Goal: Task Accomplishment & Management: Complete application form

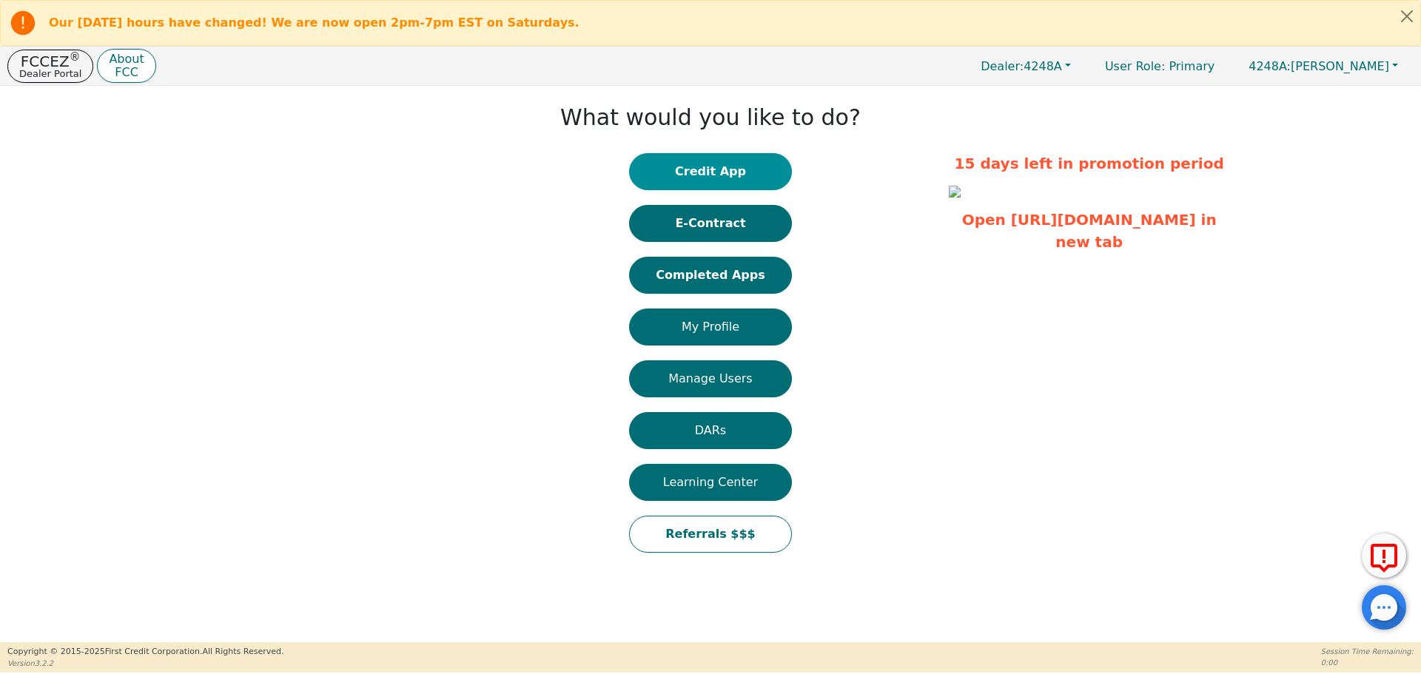
click at [705, 179] on button "Credit App" at bounding box center [710, 171] width 163 height 37
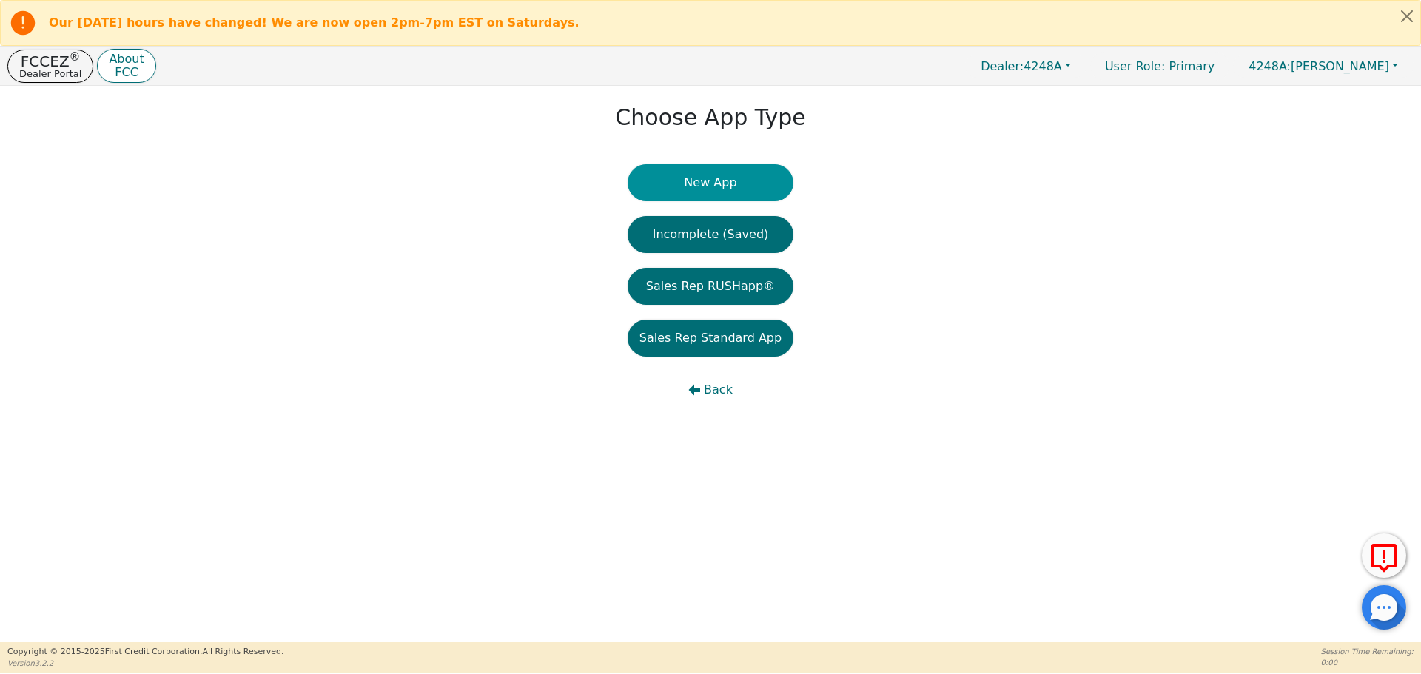
click at [703, 178] on button "New App" at bounding box center [710, 182] width 166 height 37
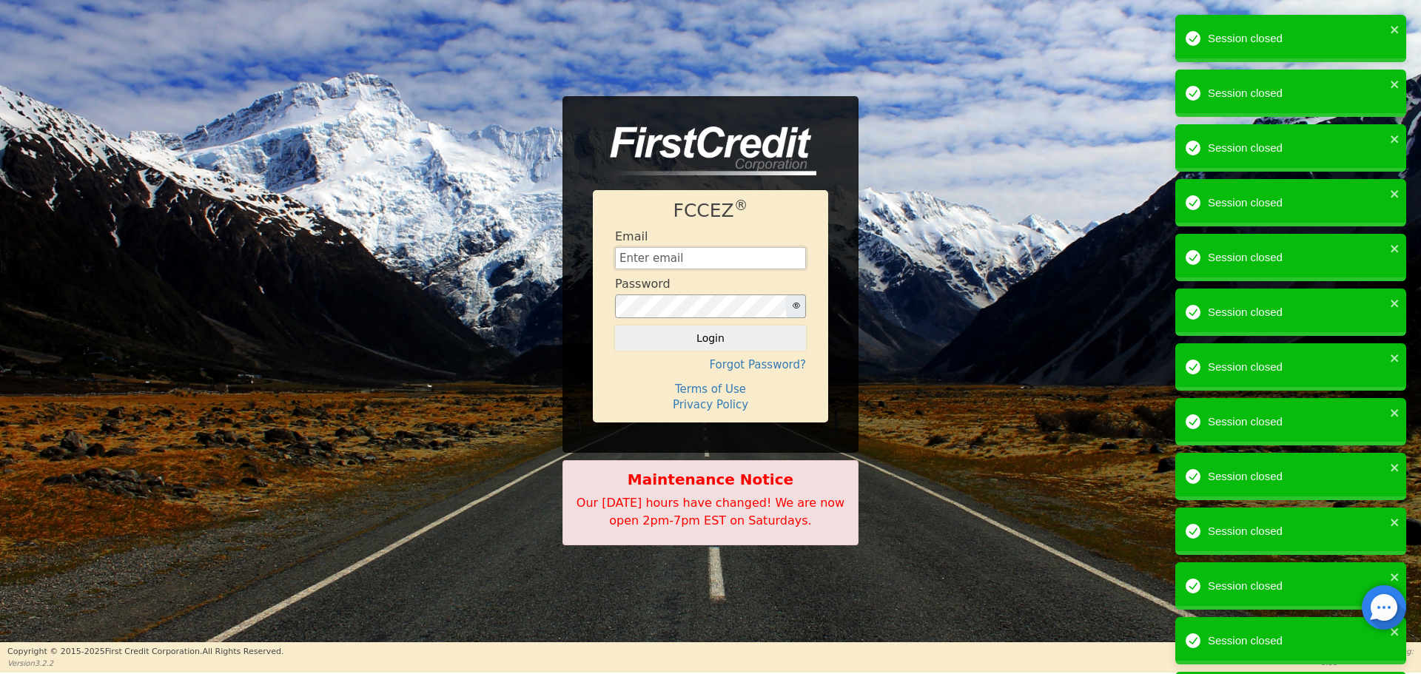
type input "[EMAIL_ADDRESS][DOMAIN_NAME]"
click at [692, 337] on button "Login" at bounding box center [710, 338] width 191 height 25
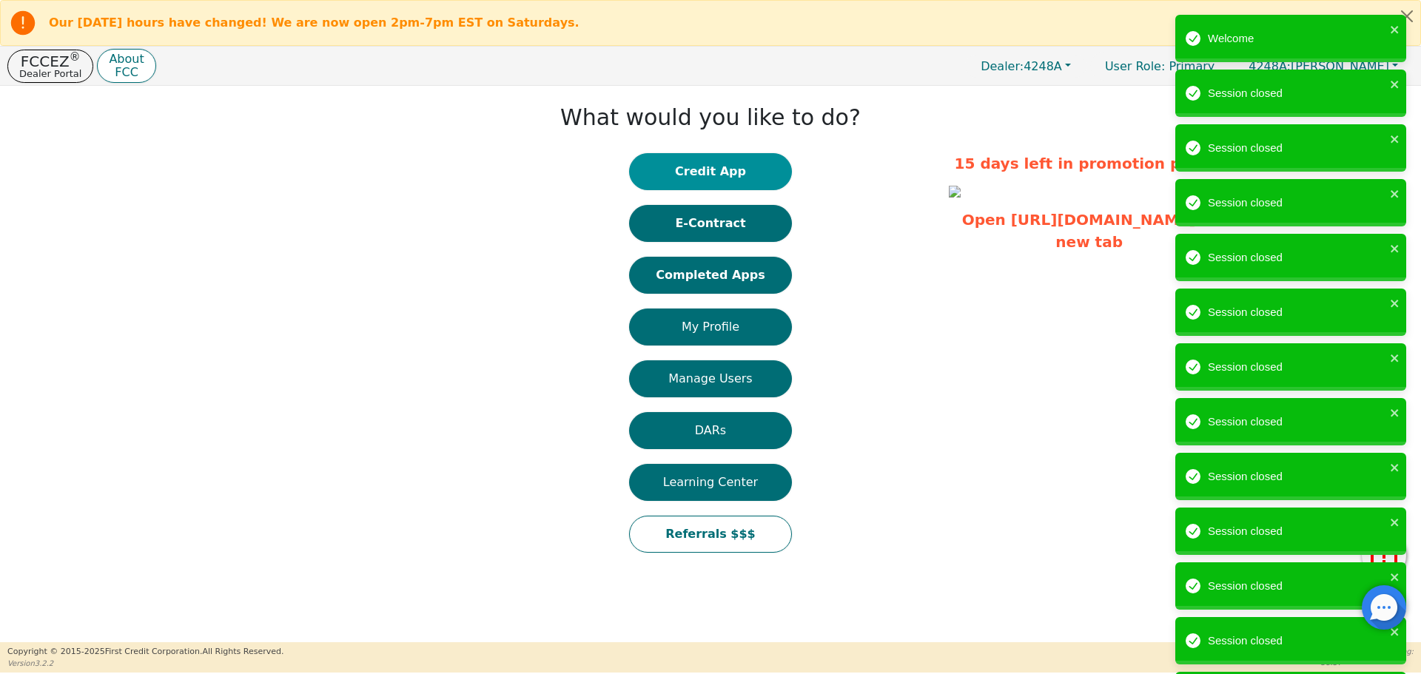
click at [741, 178] on button "Credit App" at bounding box center [710, 171] width 163 height 37
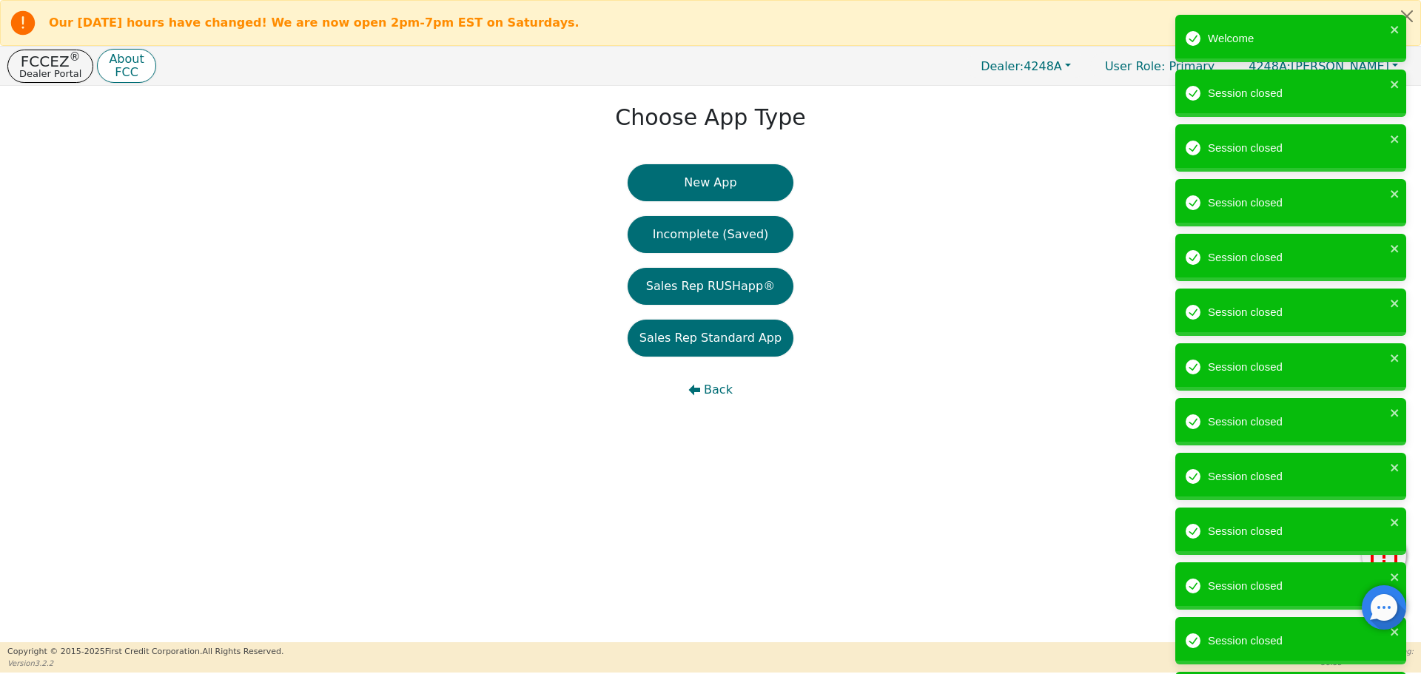
click at [741, 178] on button "New App" at bounding box center [710, 182] width 166 height 37
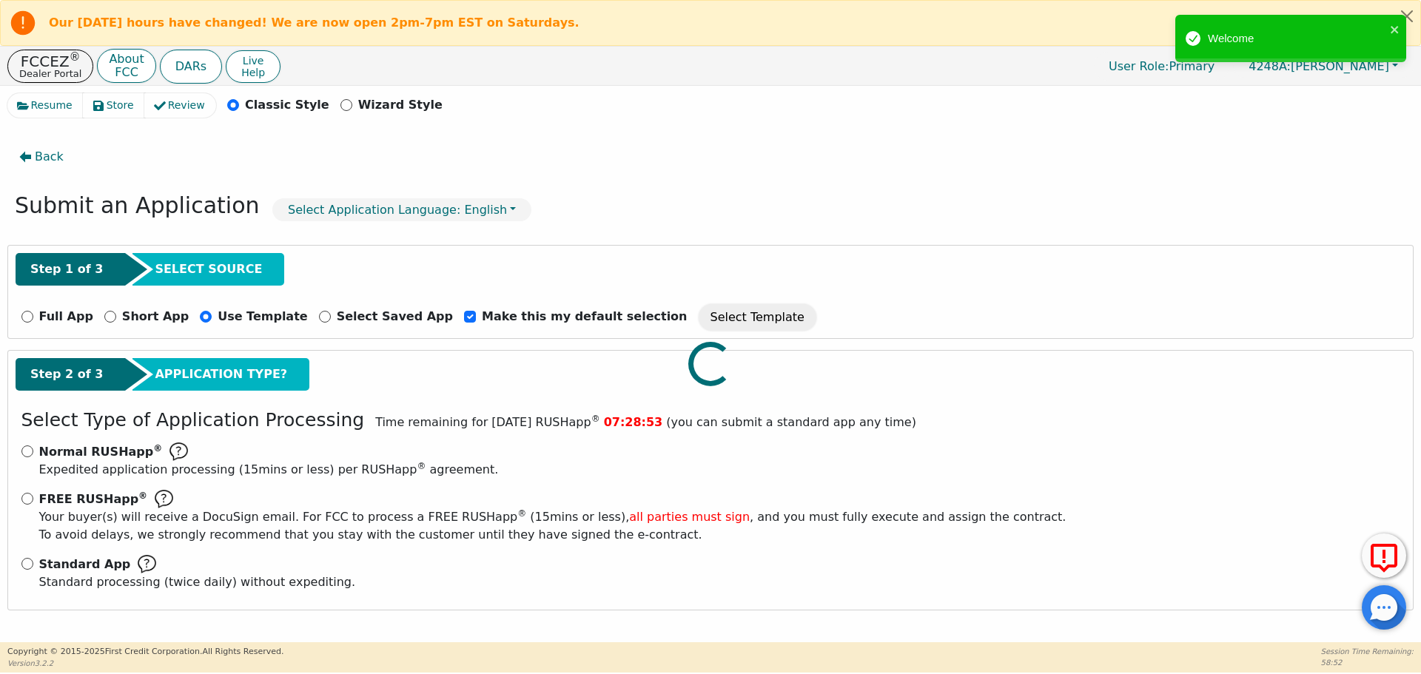
click at [26, 93] on div at bounding box center [710, 93] width 1406 height 0
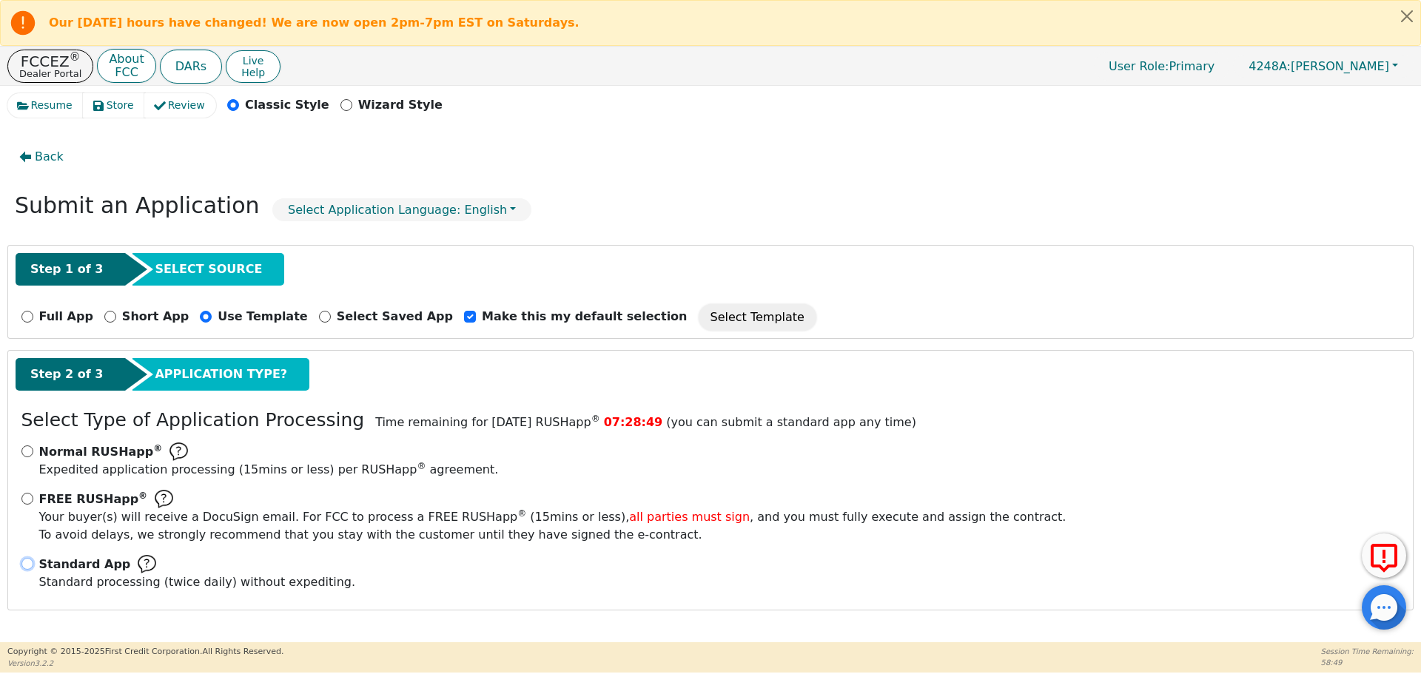
click at [30, 562] on input "Standard App Standard processing (twice daily) without expediting." at bounding box center [27, 564] width 12 height 12
radio input "true"
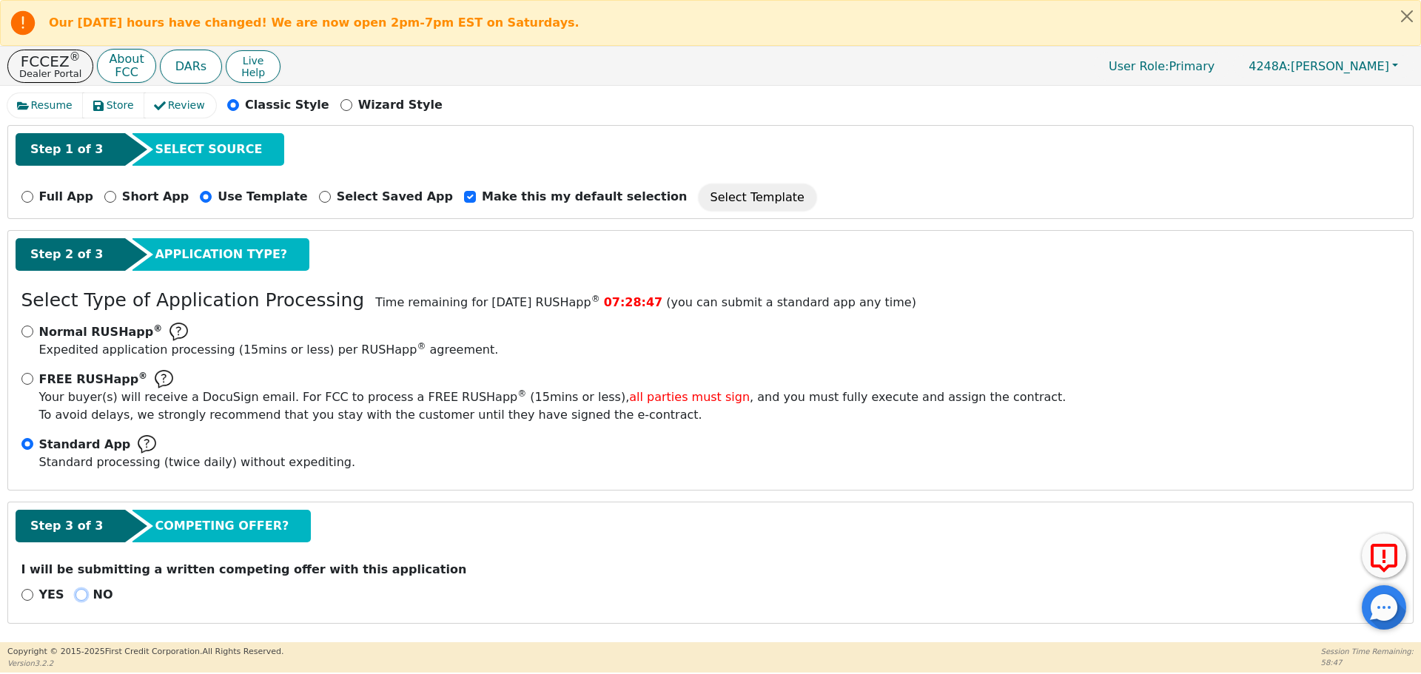
click at [78, 597] on input "NO" at bounding box center [81, 595] width 12 height 12
radio input "true"
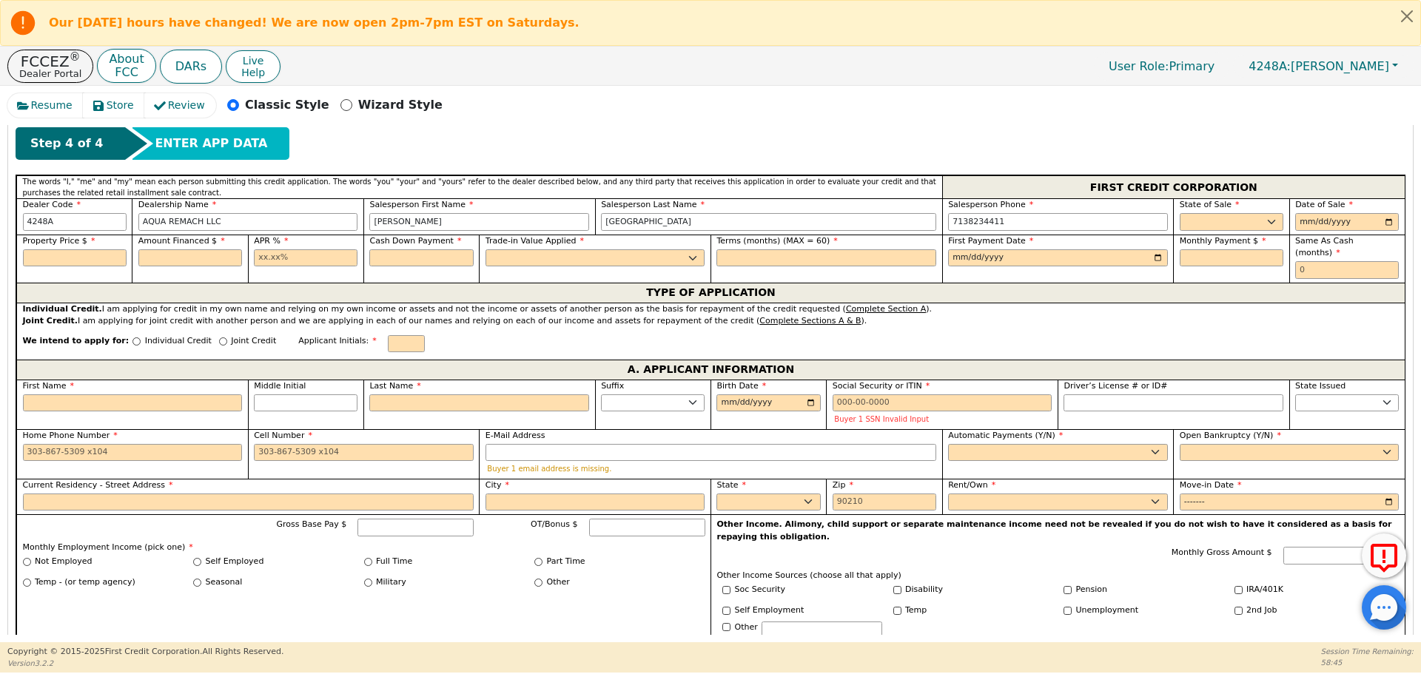
scroll to position [672, 0]
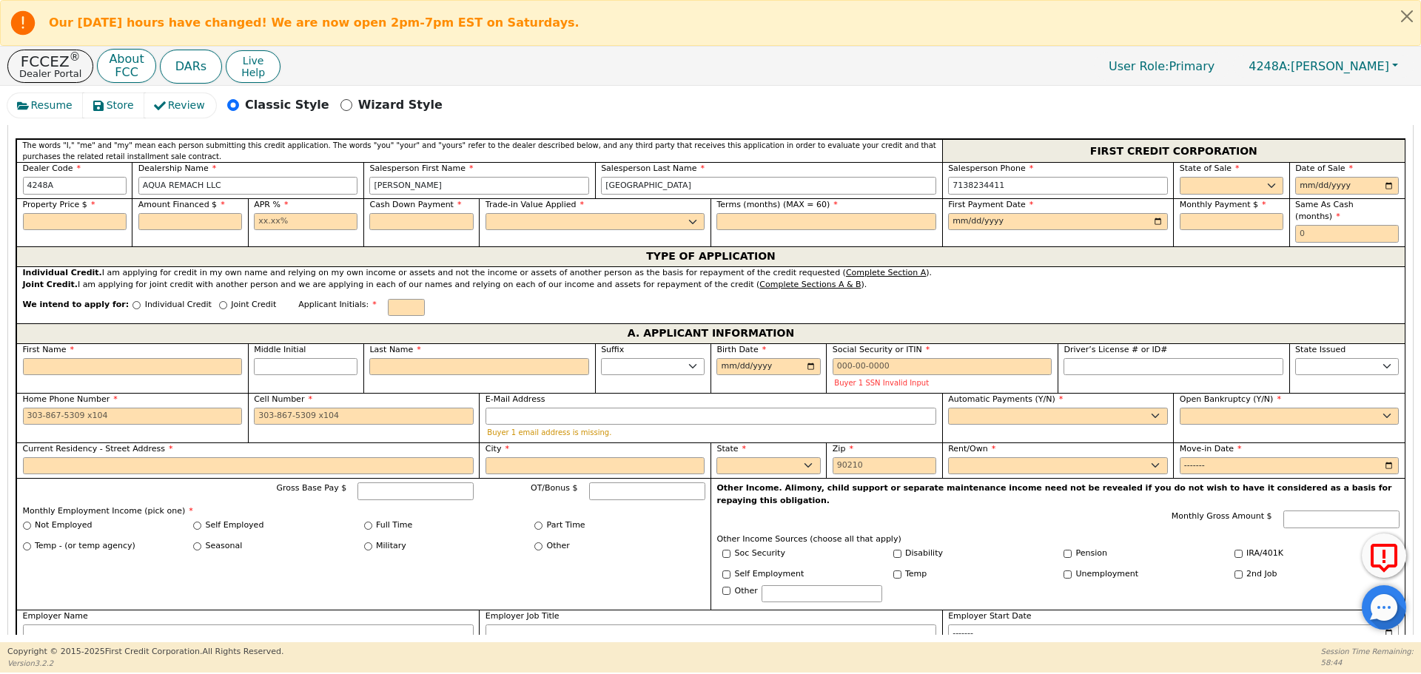
click at [1195, 175] on label "State of Sale" at bounding box center [1231, 169] width 104 height 13
click at [1203, 186] on select "AK AL AR AZ CA CO CT DC DE FL [GEOGRAPHIC_DATA] HI IA ID IL IN KS [GEOGRAPHIC_D…" at bounding box center [1231, 186] width 104 height 18
select select "[GEOGRAPHIC_DATA]"
click at [1179, 177] on select "AK AL AR AZ CA CO CT DC DE FL [GEOGRAPHIC_DATA] HI IA ID IL IN KS [GEOGRAPHIC_D…" at bounding box center [1231, 186] width 104 height 18
type input "[DATE]"
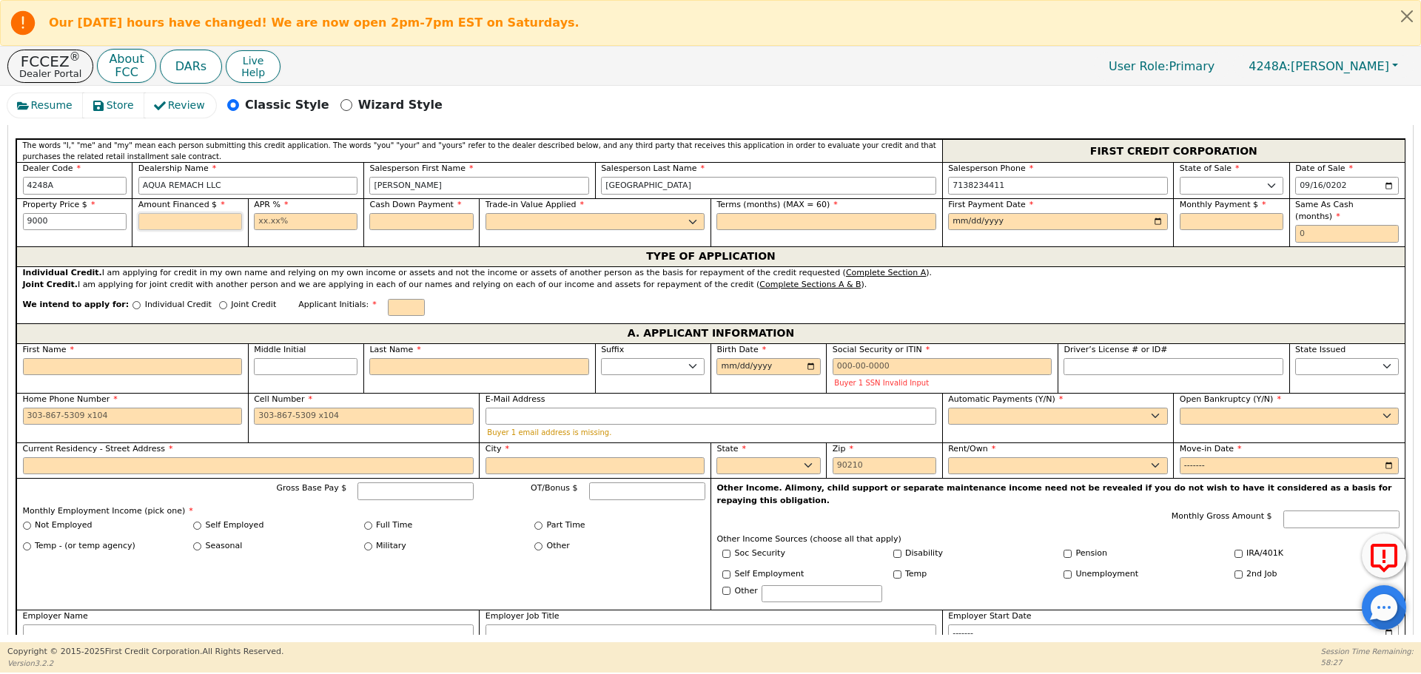
type input "9000.00"
type input "17.99"
type input "0.00"
select select "n"
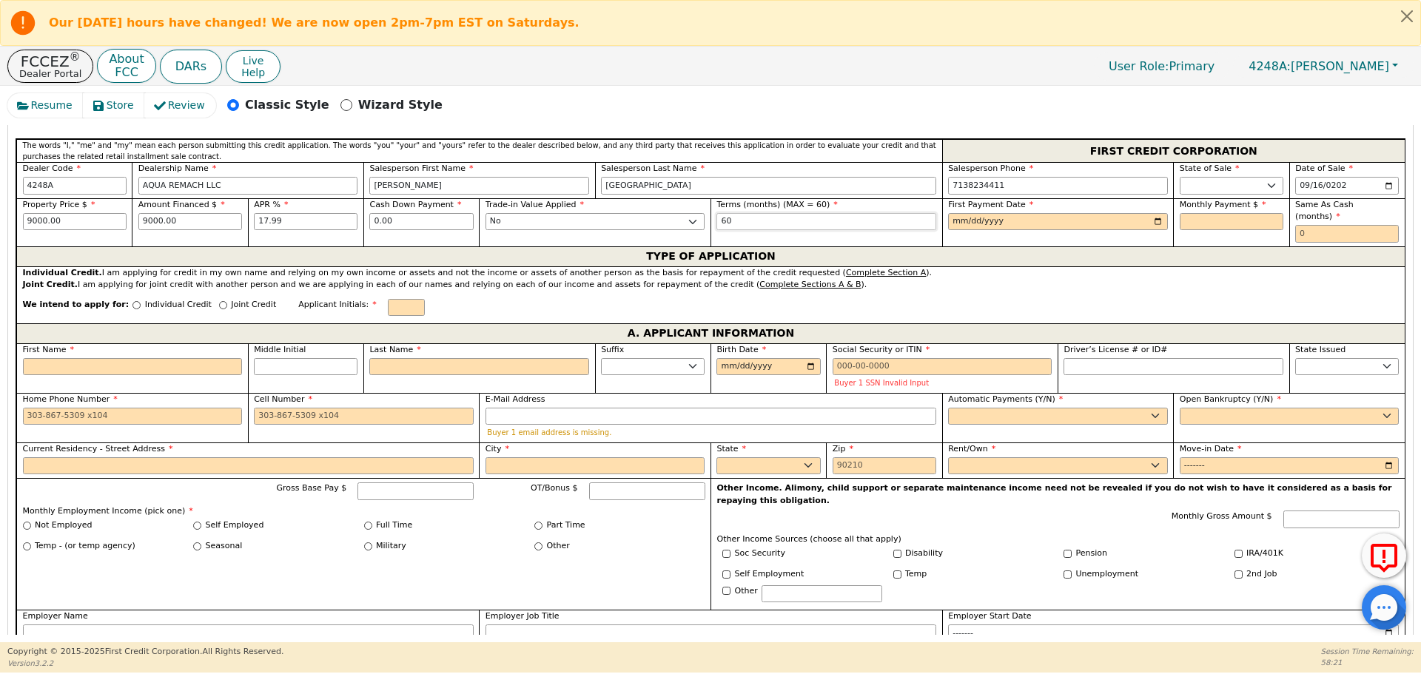
type input "60"
type input "[DATE]"
type input "2"
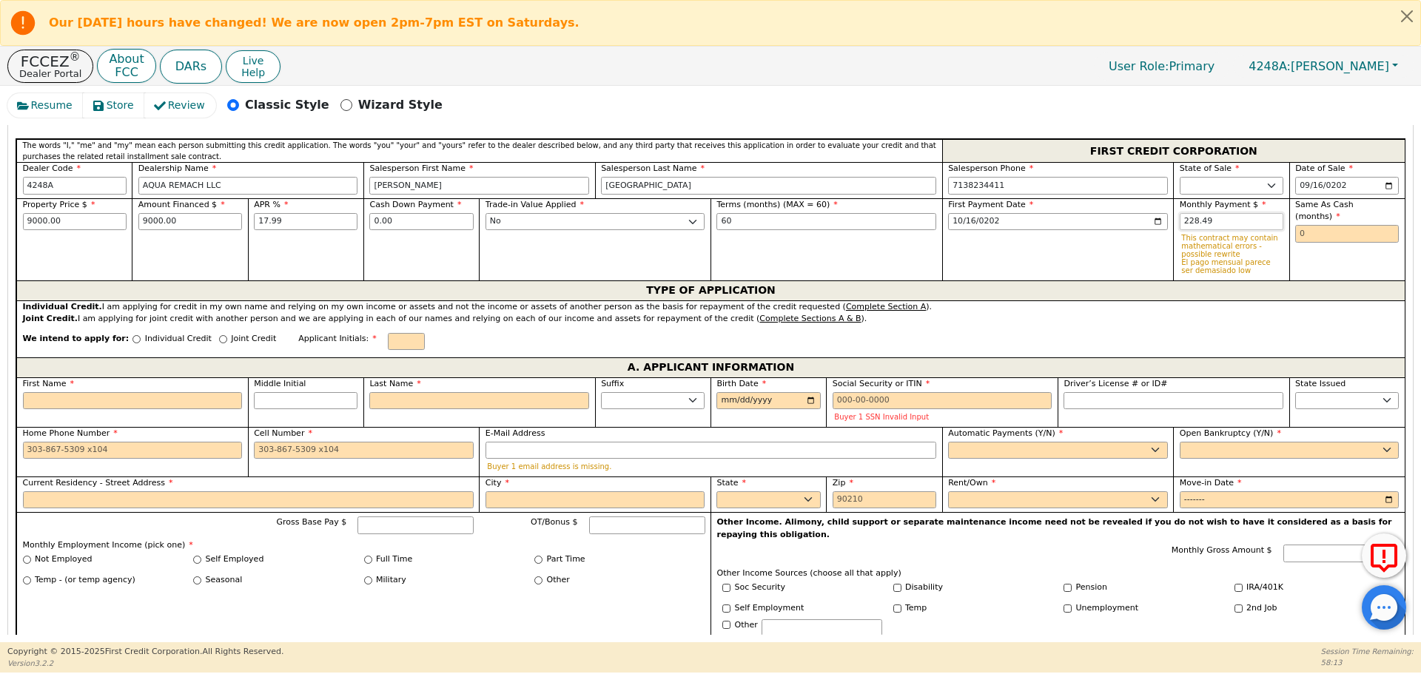
type input "228.49"
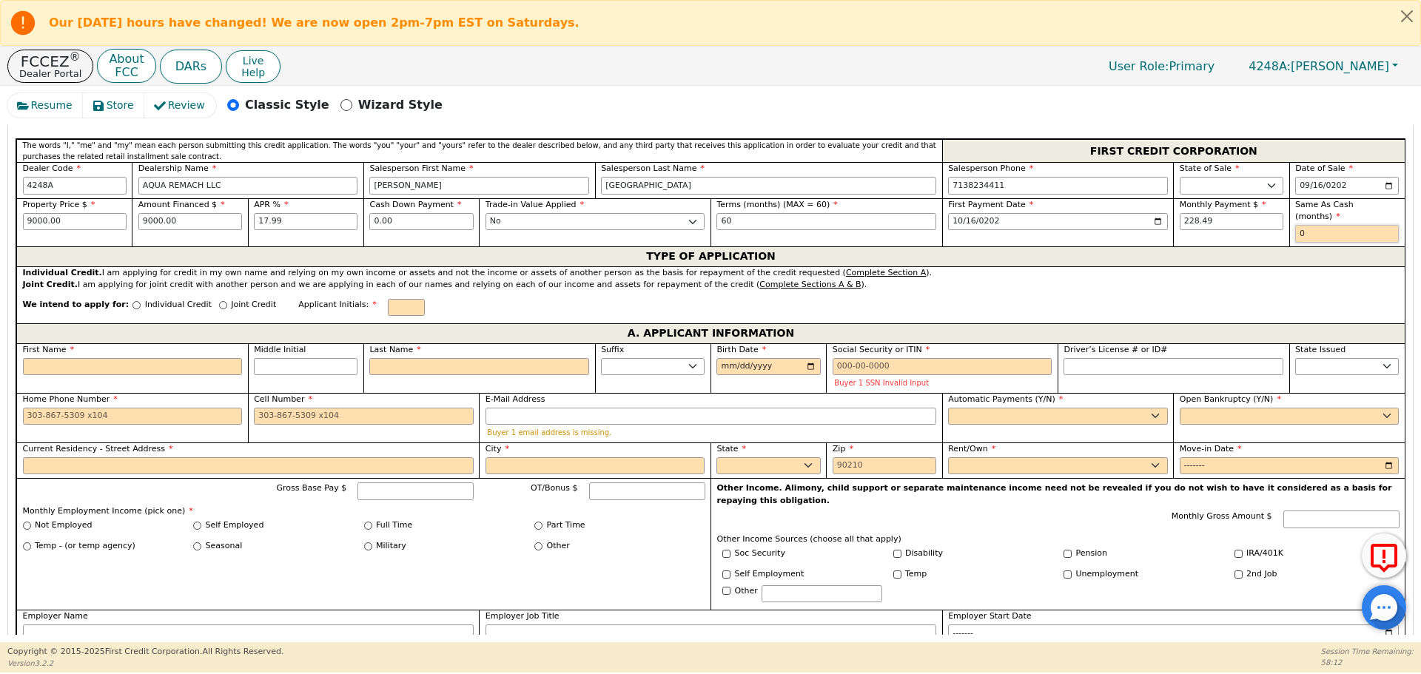
type input "0"
click at [132, 301] on input "Individual Credit" at bounding box center [136, 305] width 8 height 8
radio input "true"
click at [144, 358] on input "First Name" at bounding box center [133, 367] width 220 height 18
type input "M"
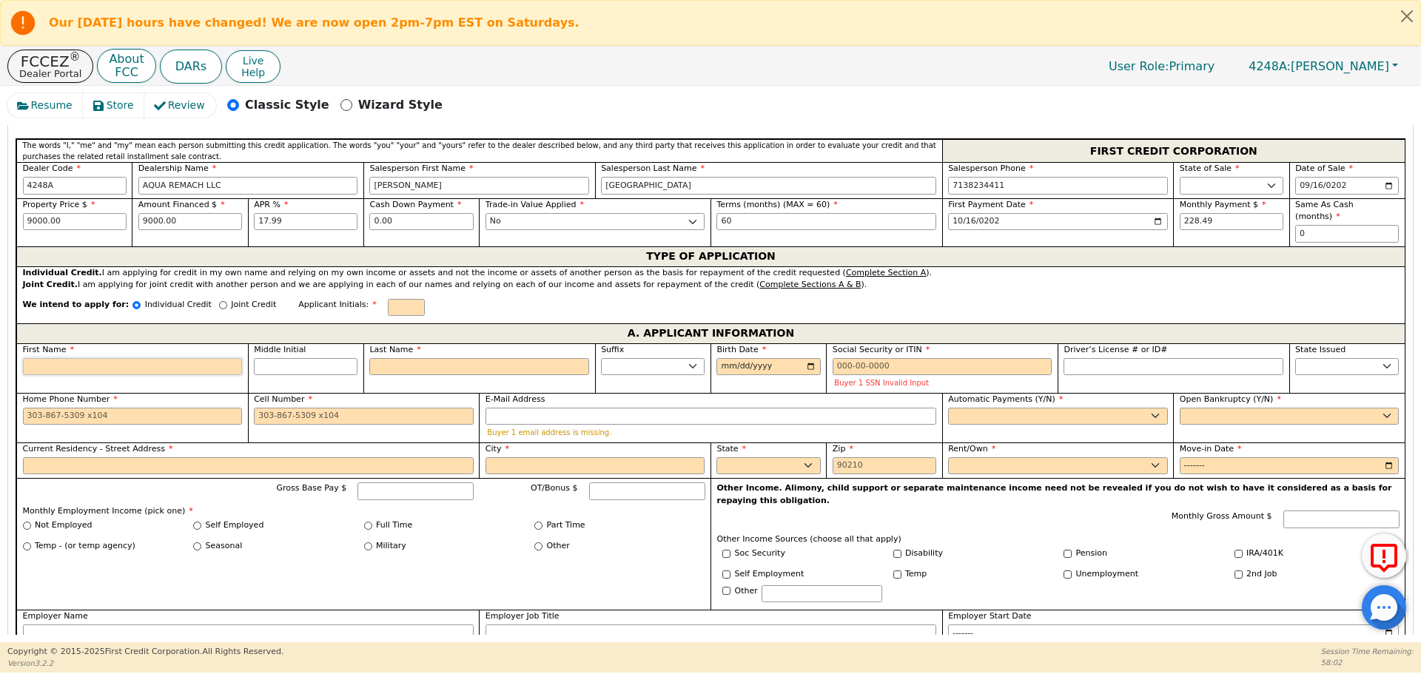
type input "M"
type input "Ma"
type input "Mari"
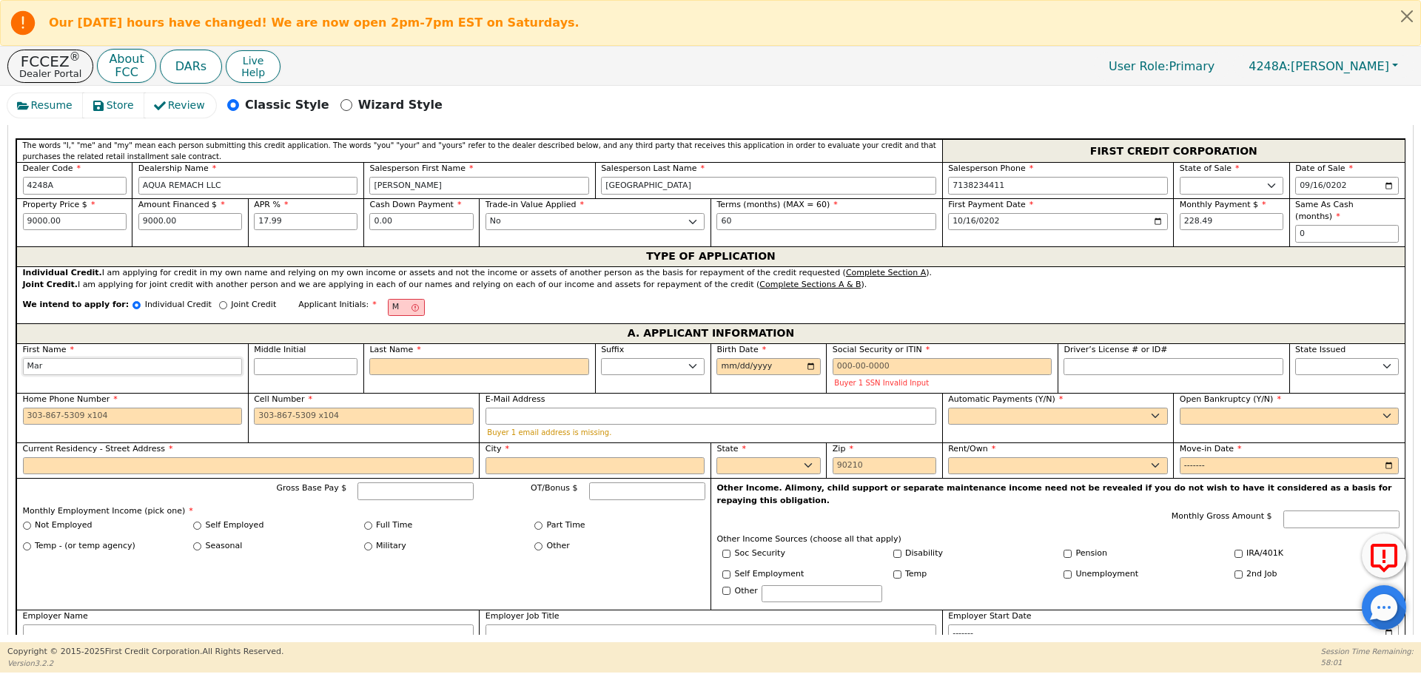
type input "Mari"
type input "[PERSON_NAME]"
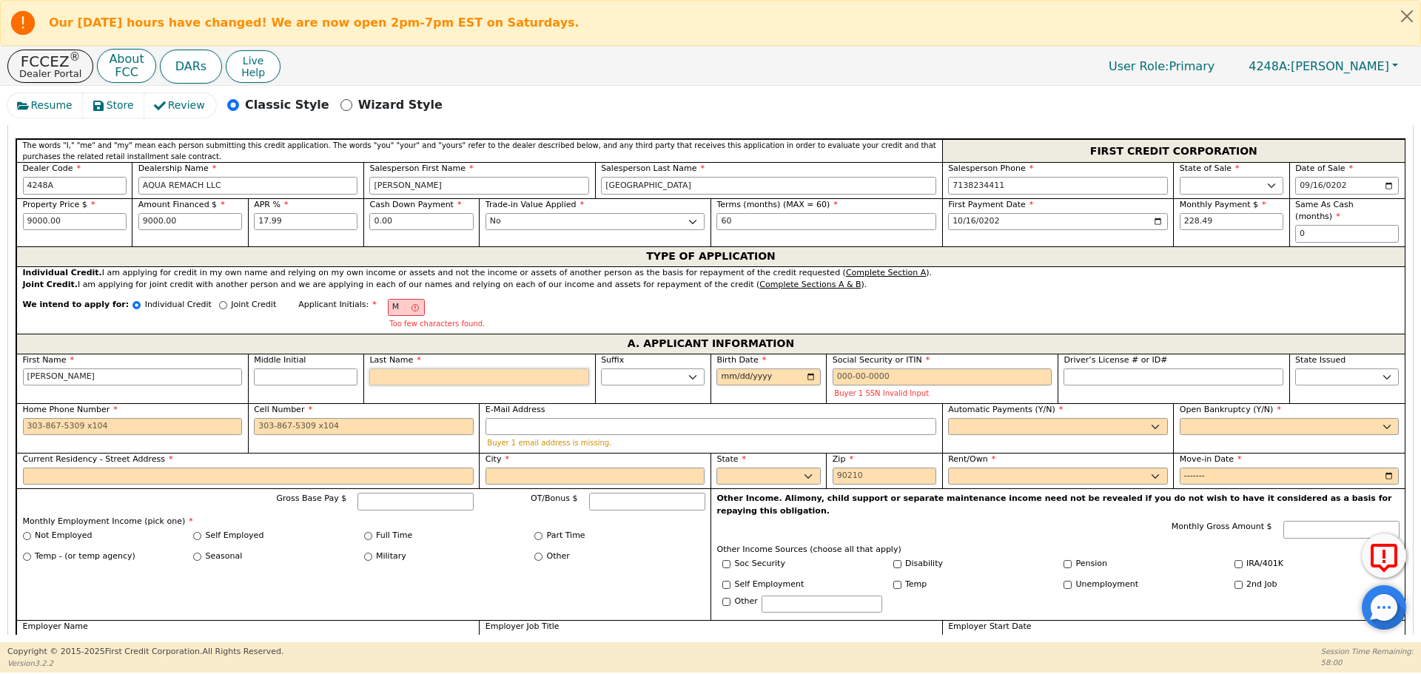
type input "MO"
type input "o"
type input "[PERSON_NAME]"
type input "M"
type input "[PERSON_NAME]"
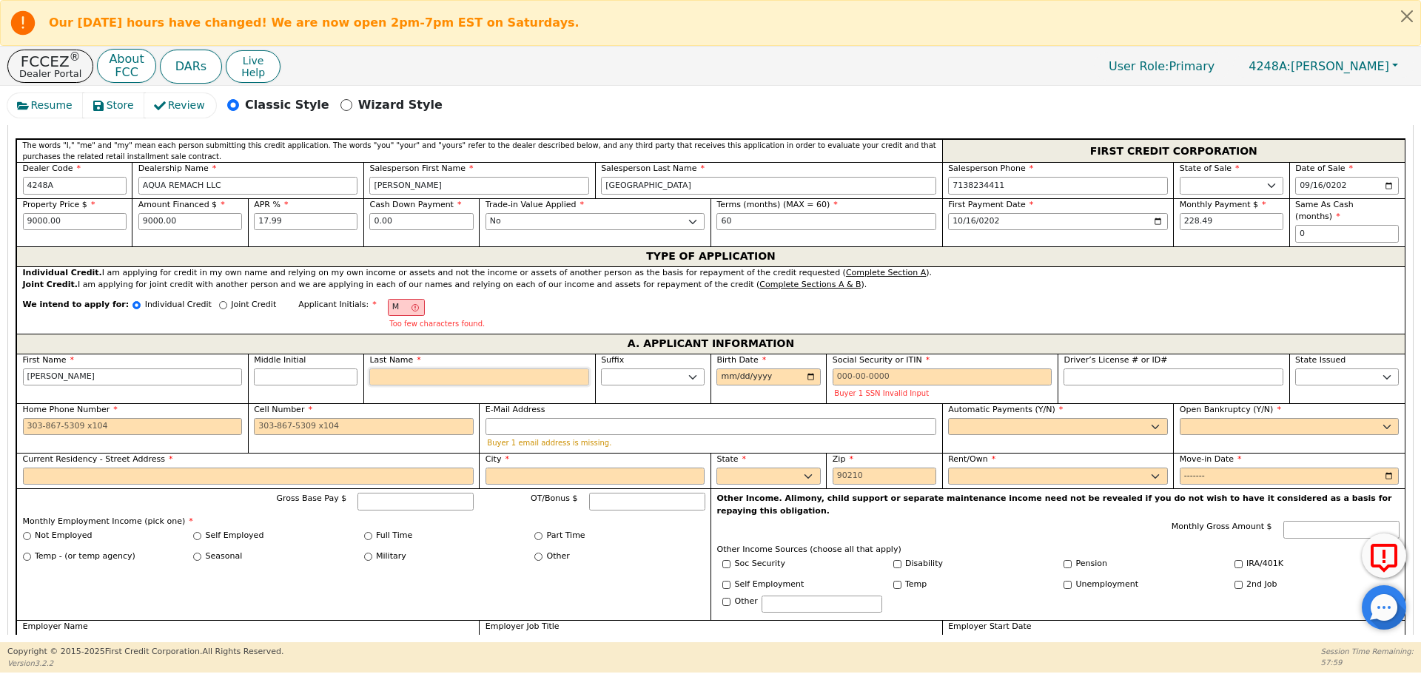
type input "MR"
type input "R"
type input "[PERSON_NAME]"
type input "Ro"
type input "[PERSON_NAME]"
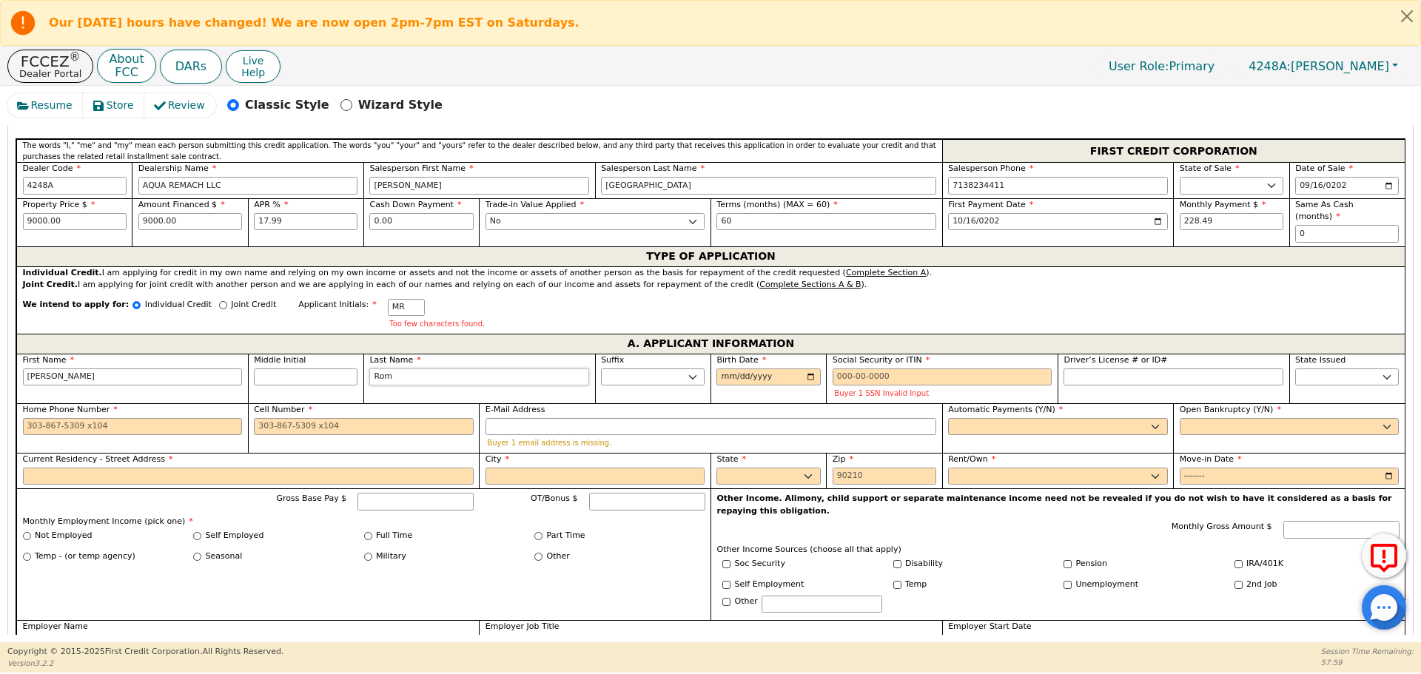
type input "[GEOGRAPHIC_DATA]"
type input "[DEMOGRAPHIC_DATA][PERSON_NAME]"
type input "[PERSON_NAME]"
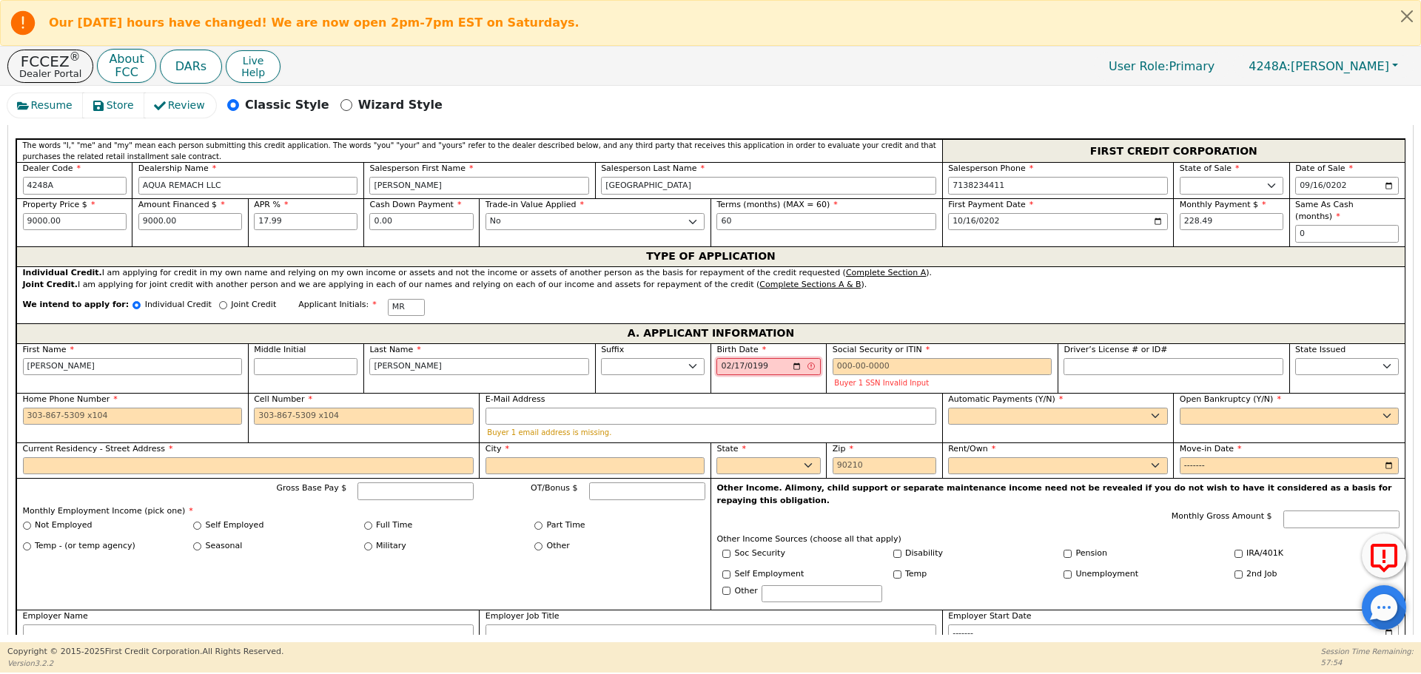
type input "[DATE]"
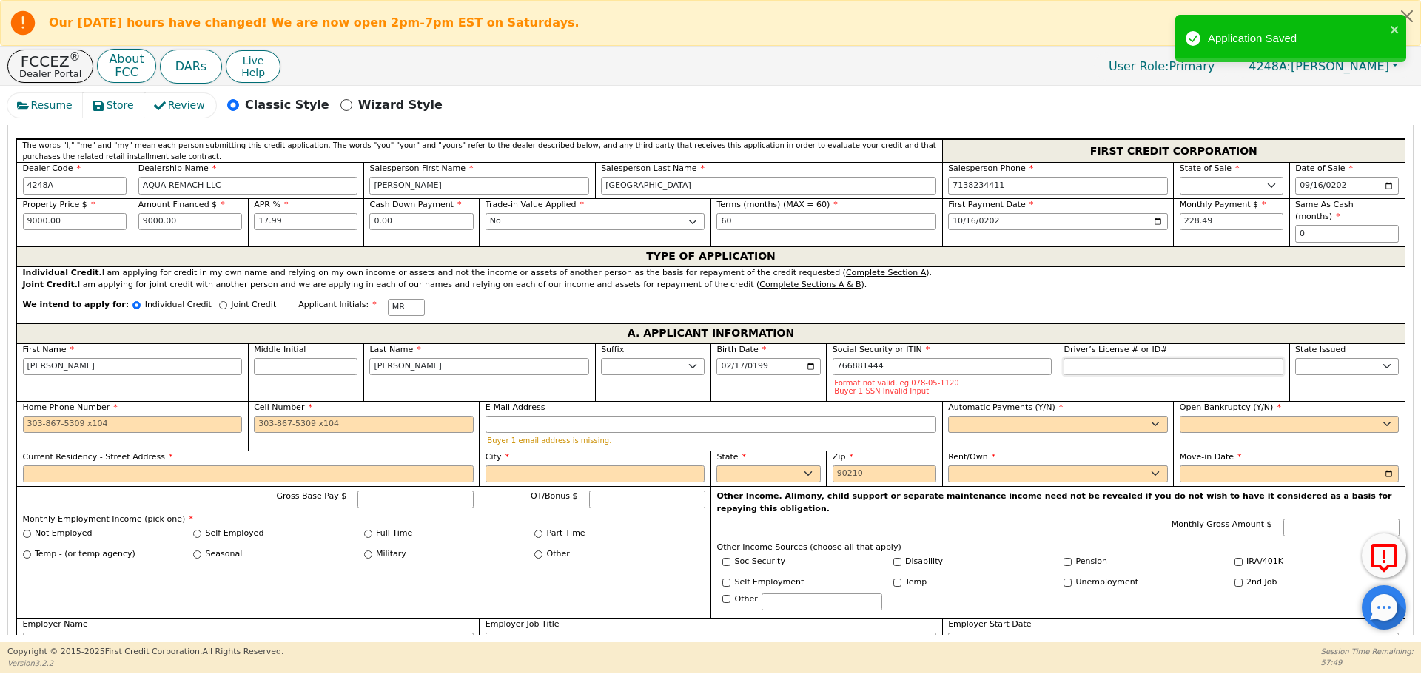
type input "***-**-1444"
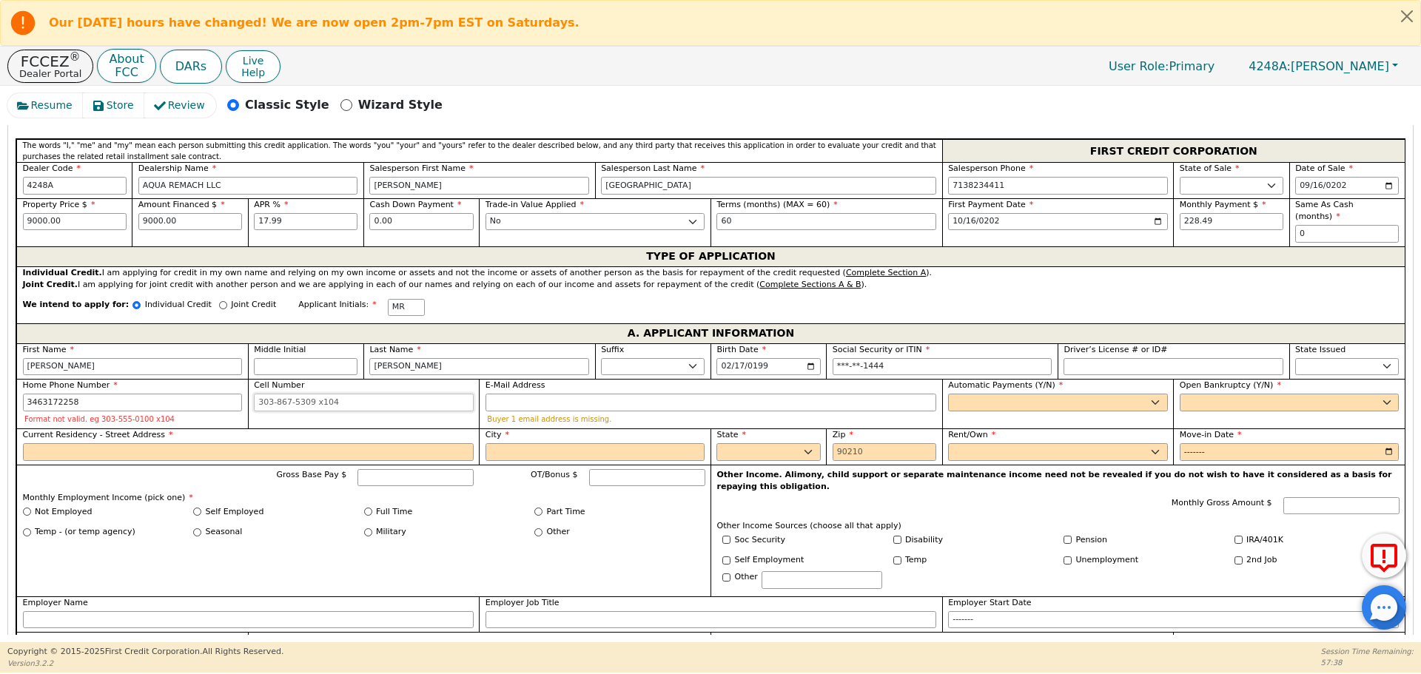
type input "[PHONE_NUMBER]"
type input "[EMAIL_ADDRESS][DOMAIN_NAME]"
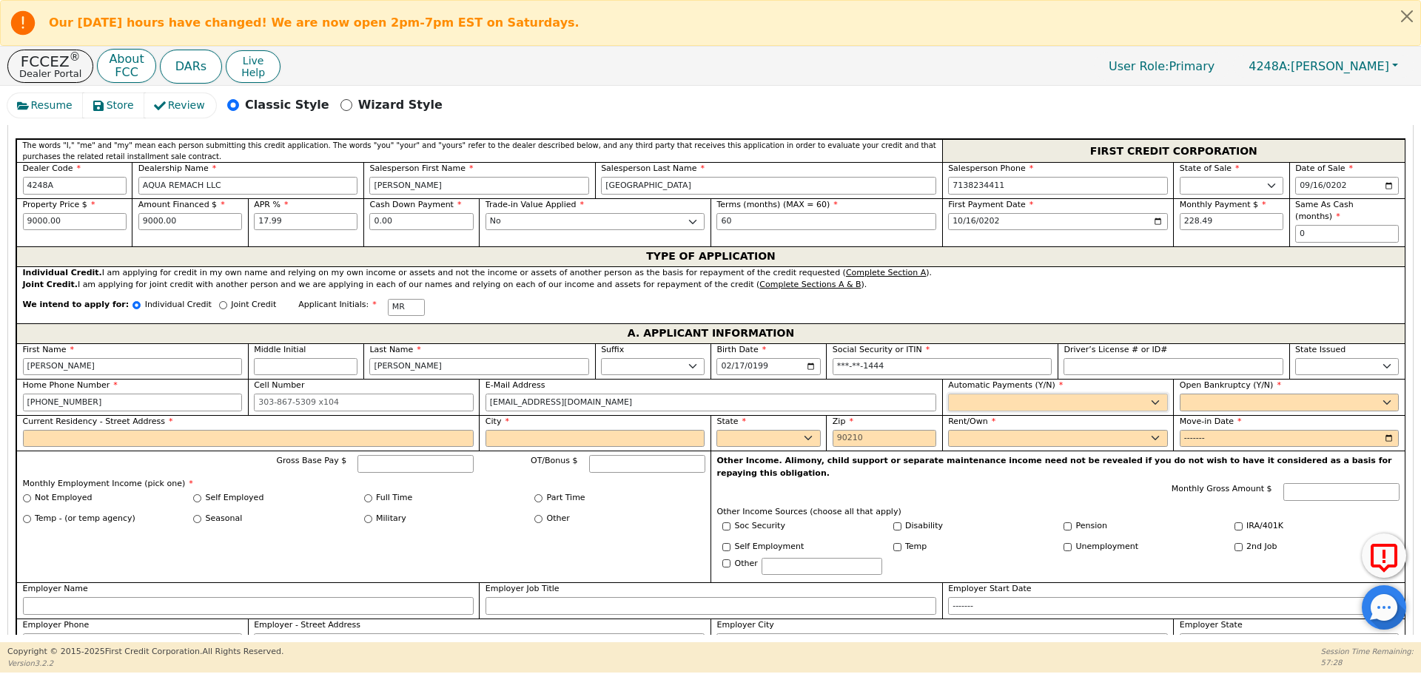
select select "y"
type input "[PERSON_NAME]"
select select "n"
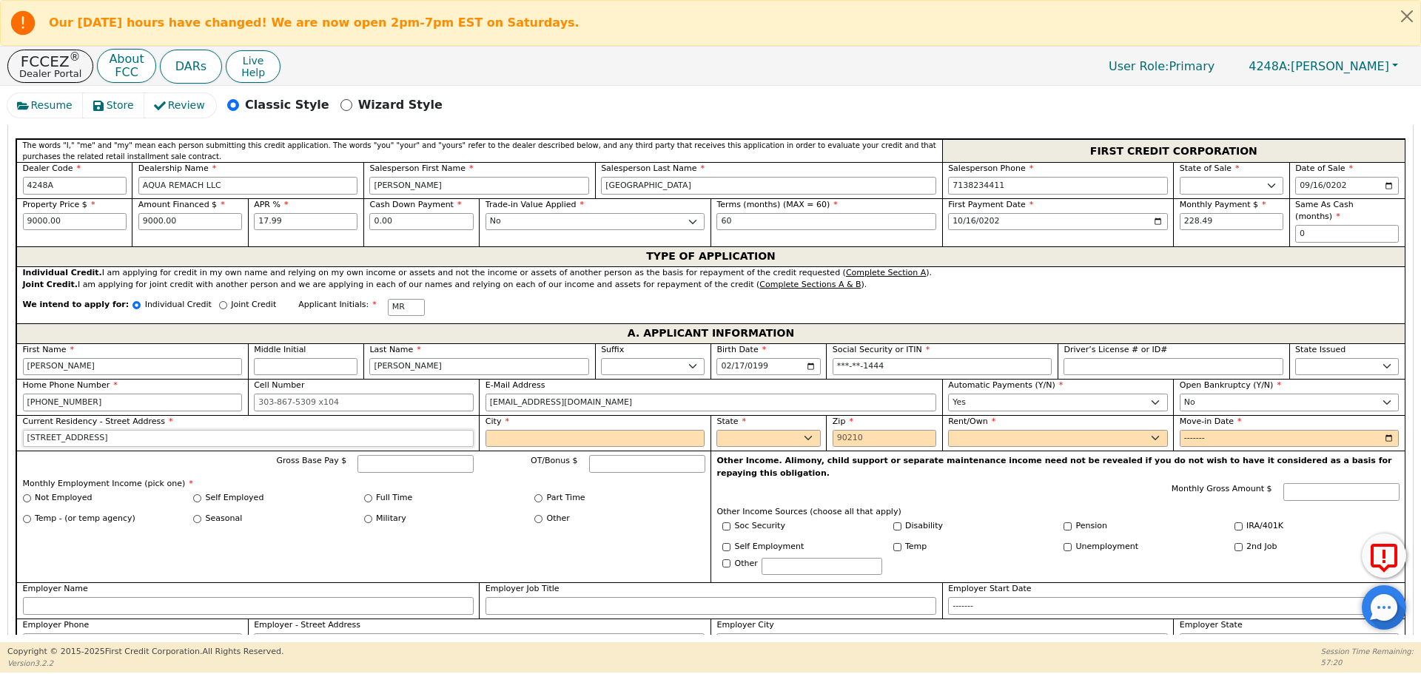
type input "[STREET_ADDRESS]"
type input "[GEOGRAPHIC_DATA]"
select select "[GEOGRAPHIC_DATA]"
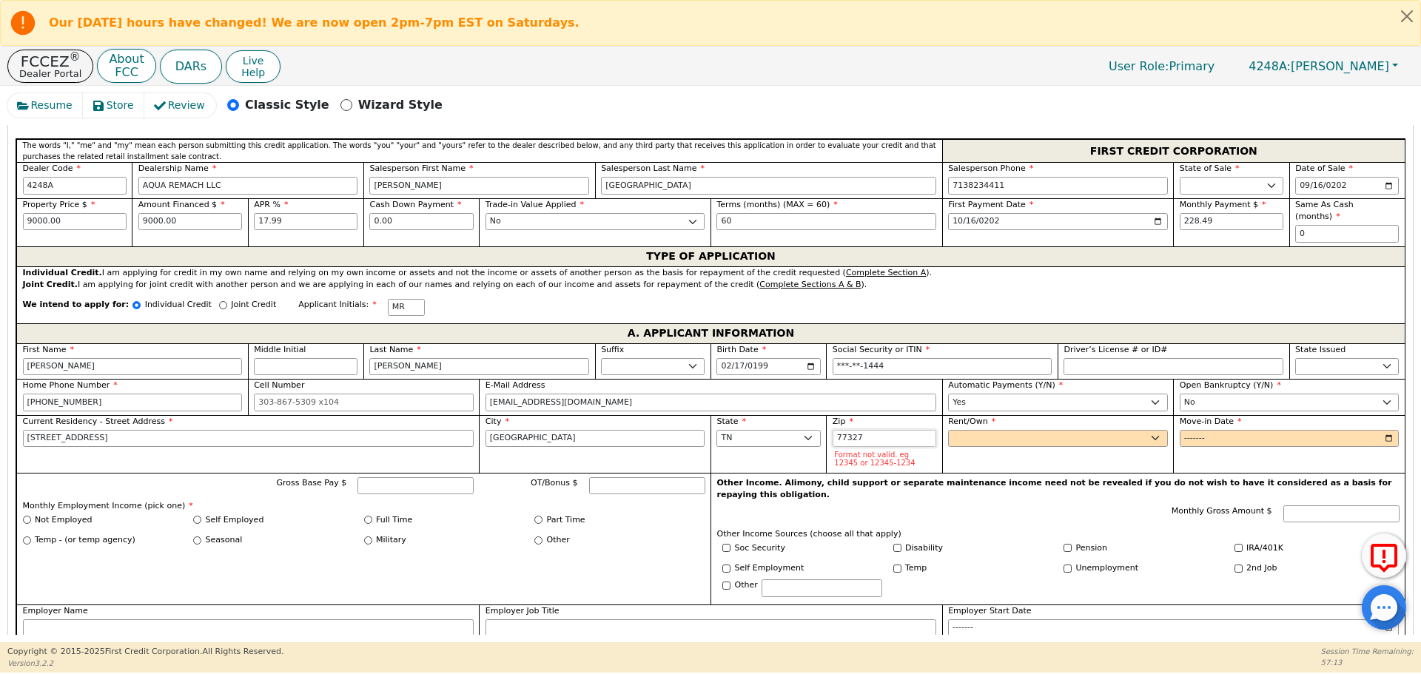
type input "77327"
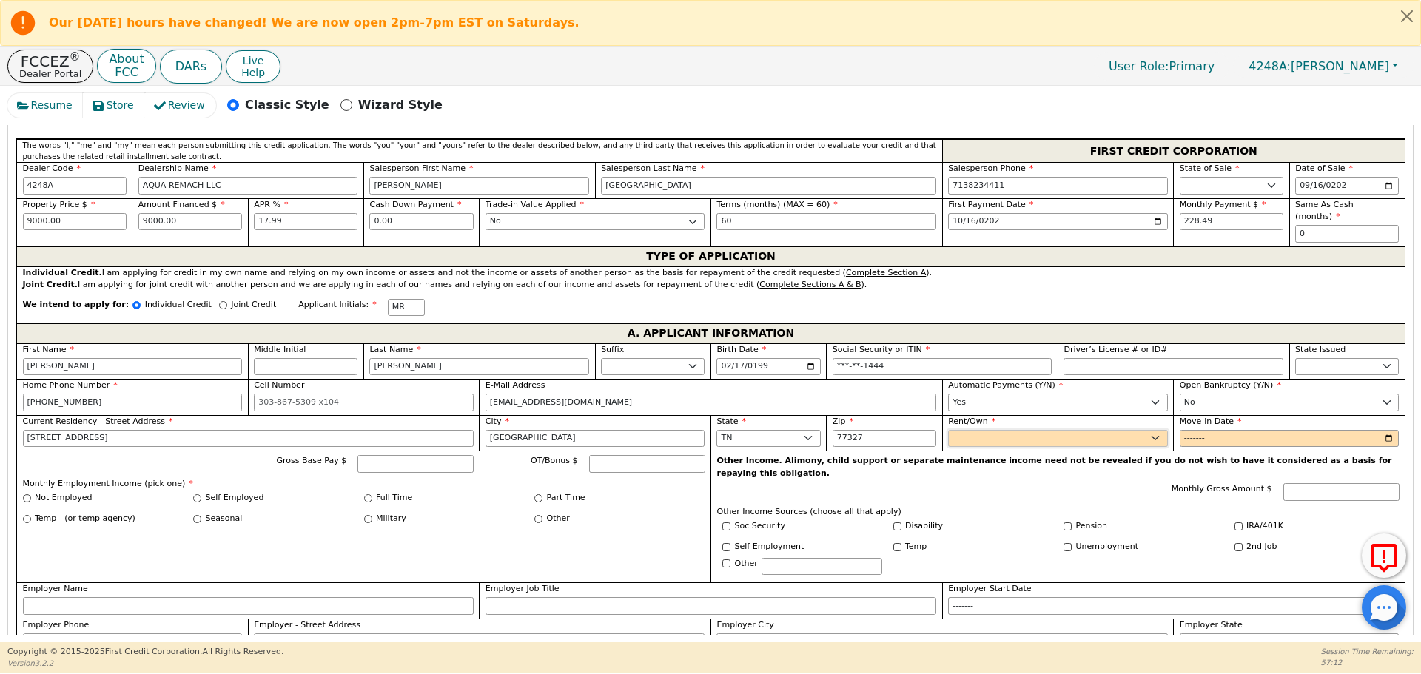
select select "Own"
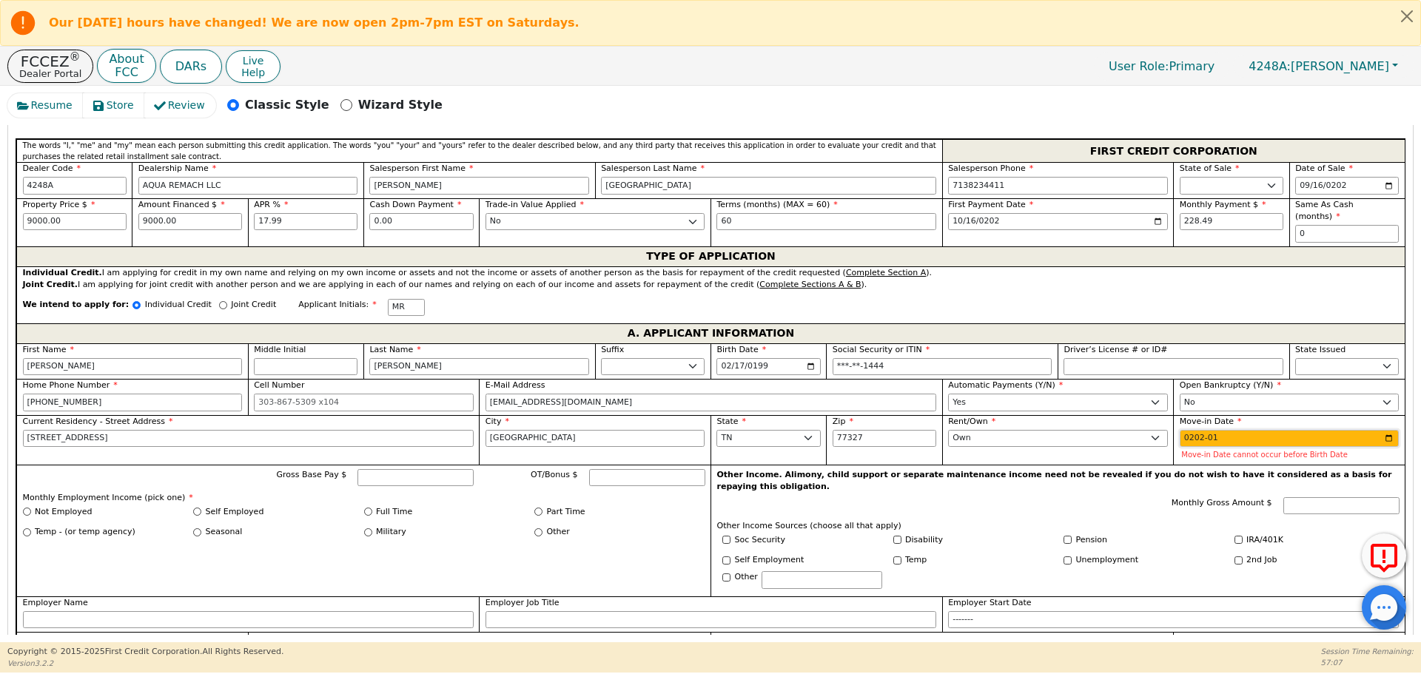
type input "2024-01"
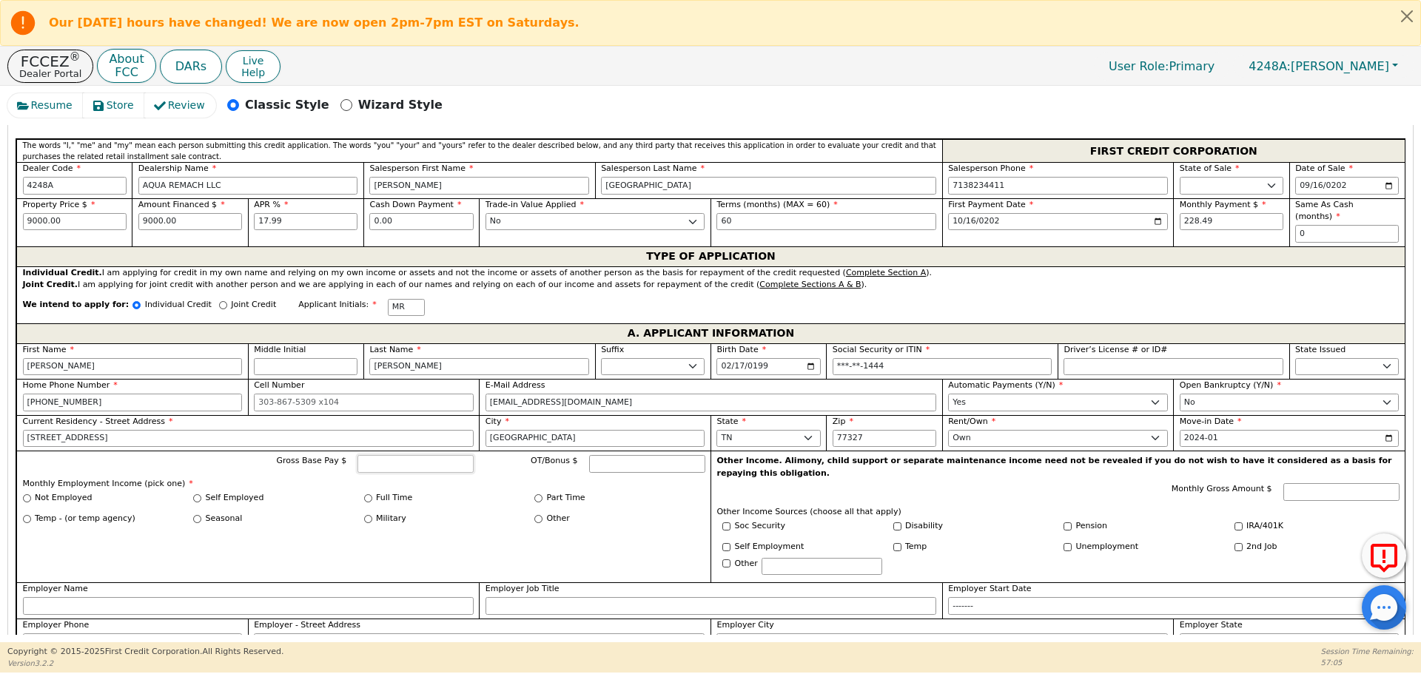
click at [437, 455] on input "Gross Base Pay $" at bounding box center [415, 464] width 116 height 18
type input "1490.00"
click at [364, 492] on div "Full Time" at bounding box center [449, 498] width 171 height 13
click at [369, 494] on input "Full Time" at bounding box center [368, 498] width 8 height 8
radio input "true"
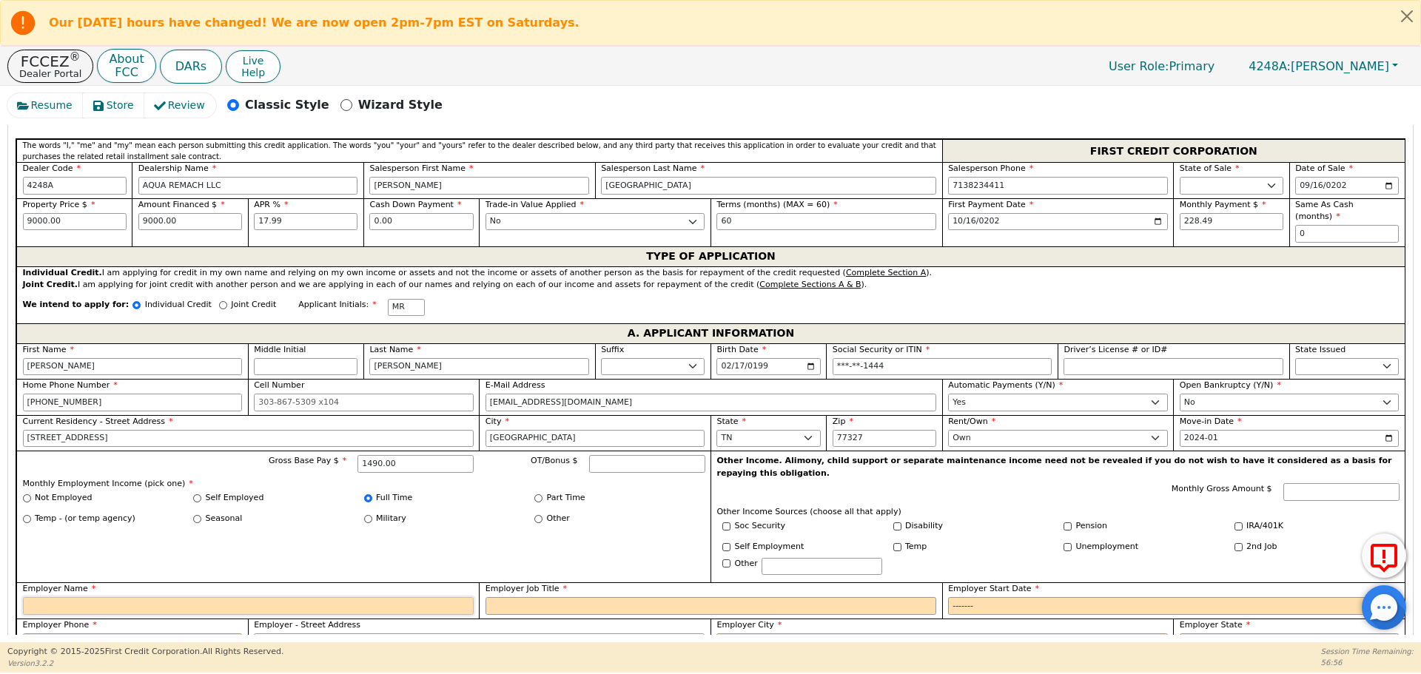
click at [391, 597] on input "Employer Name" at bounding box center [248, 606] width 451 height 18
type input "La Michoacana"
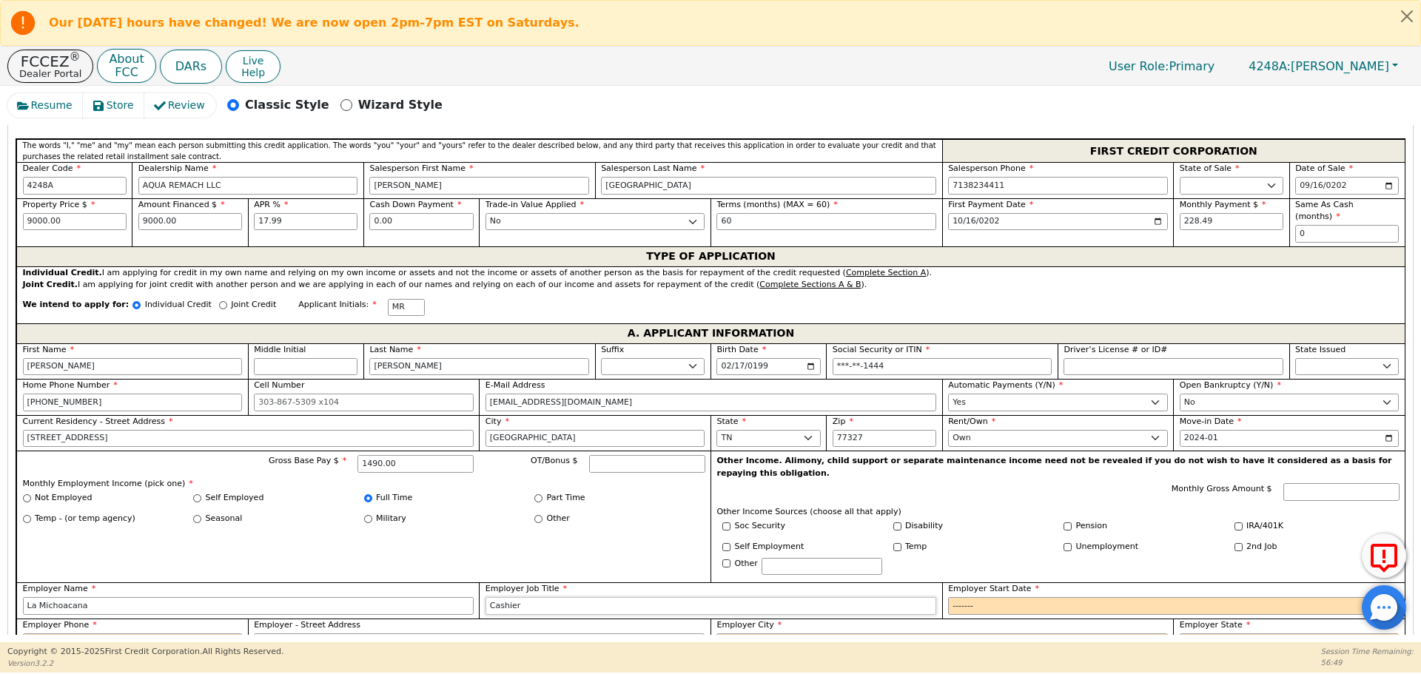
type input "Cashier"
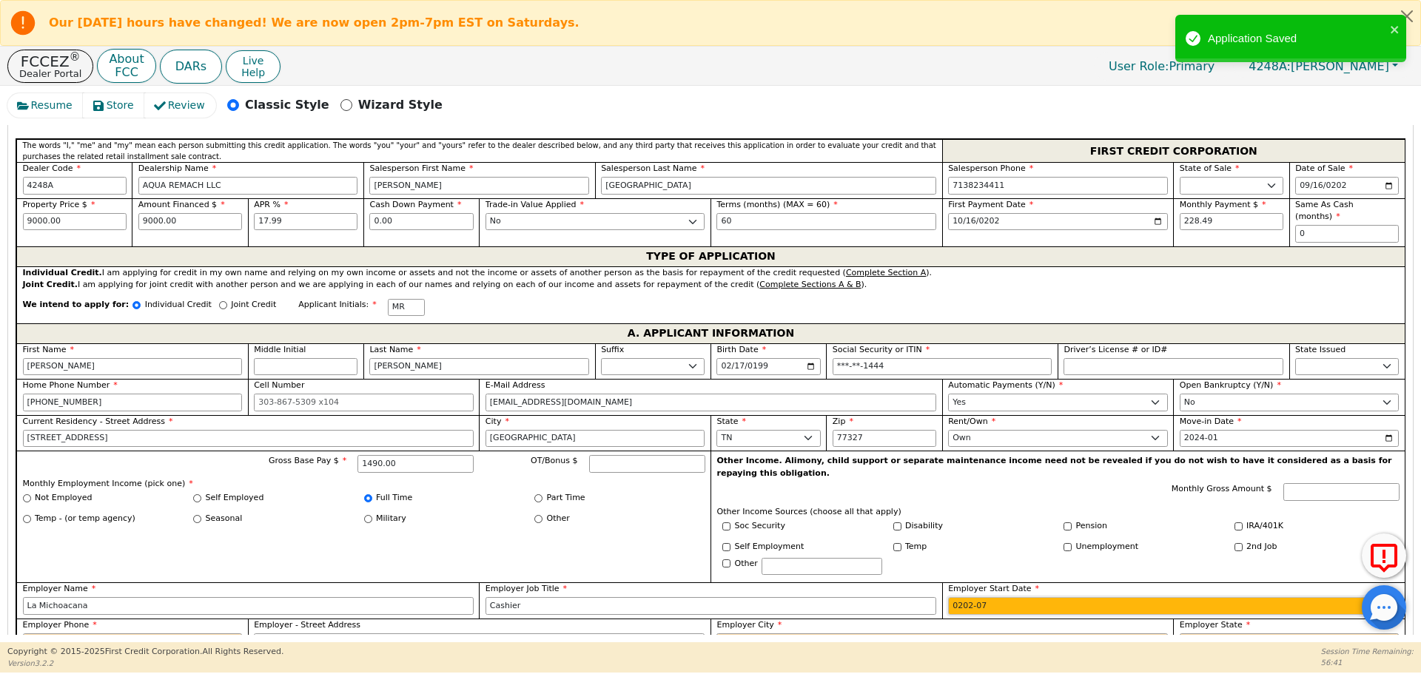
type input "2025-07"
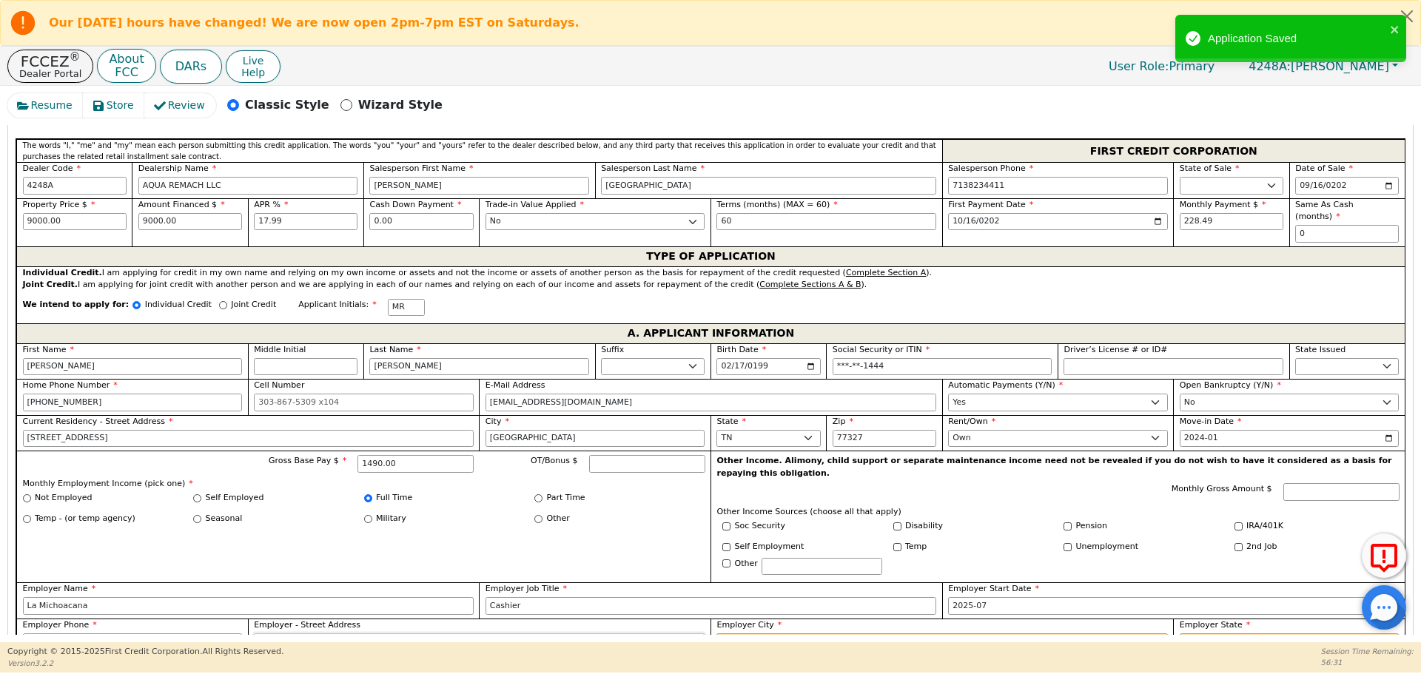
type input "[PHONE_NUMBER]"
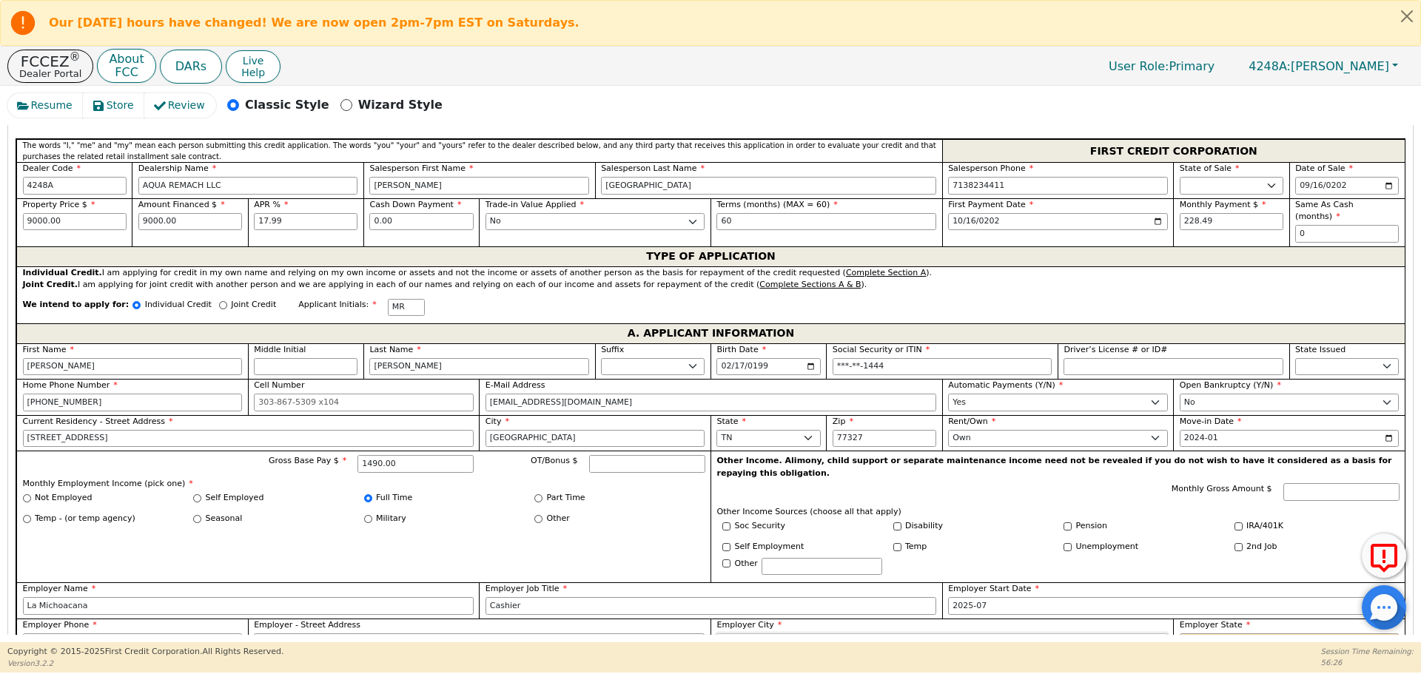
type input "[GEOGRAPHIC_DATA]"
select select "[GEOGRAPHIC_DATA]"
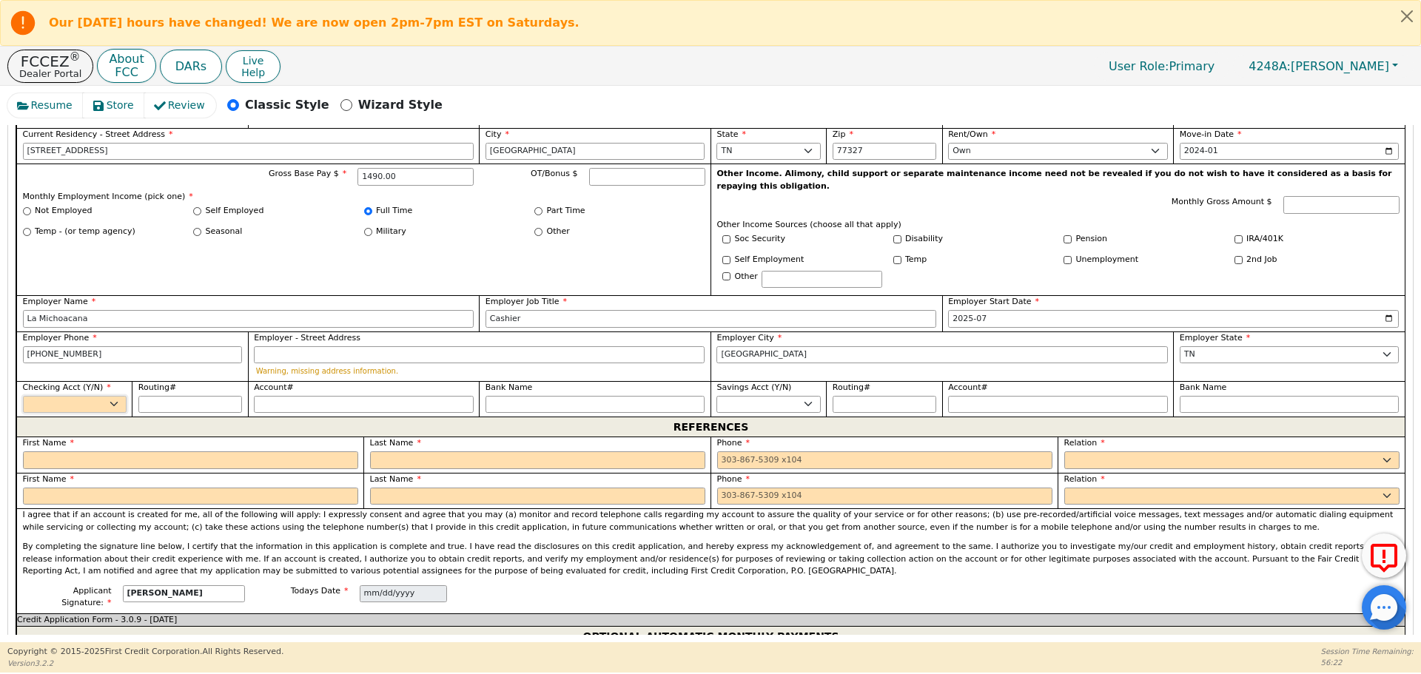
click at [73, 396] on select "Yes No" at bounding box center [75, 405] width 104 height 18
select select "y"
click at [23, 396] on select "Yes No" at bounding box center [75, 405] width 104 height 18
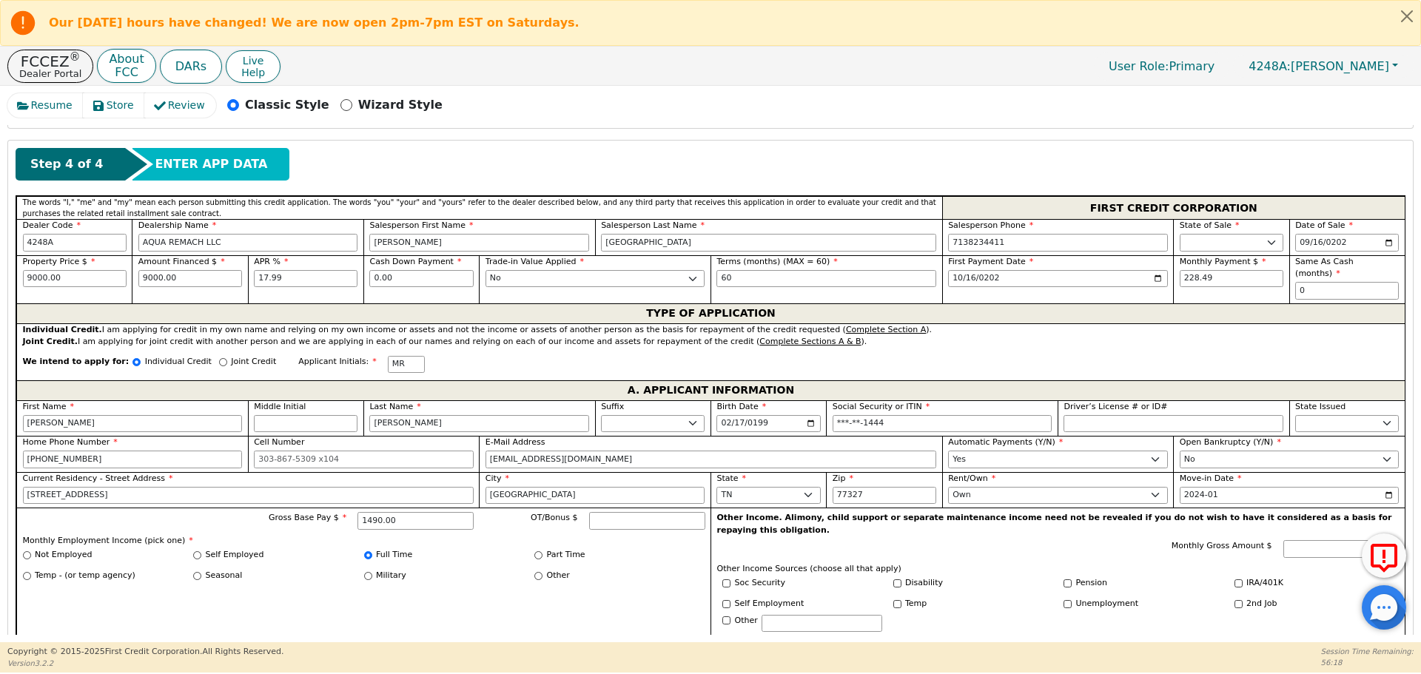
scroll to position [649, 0]
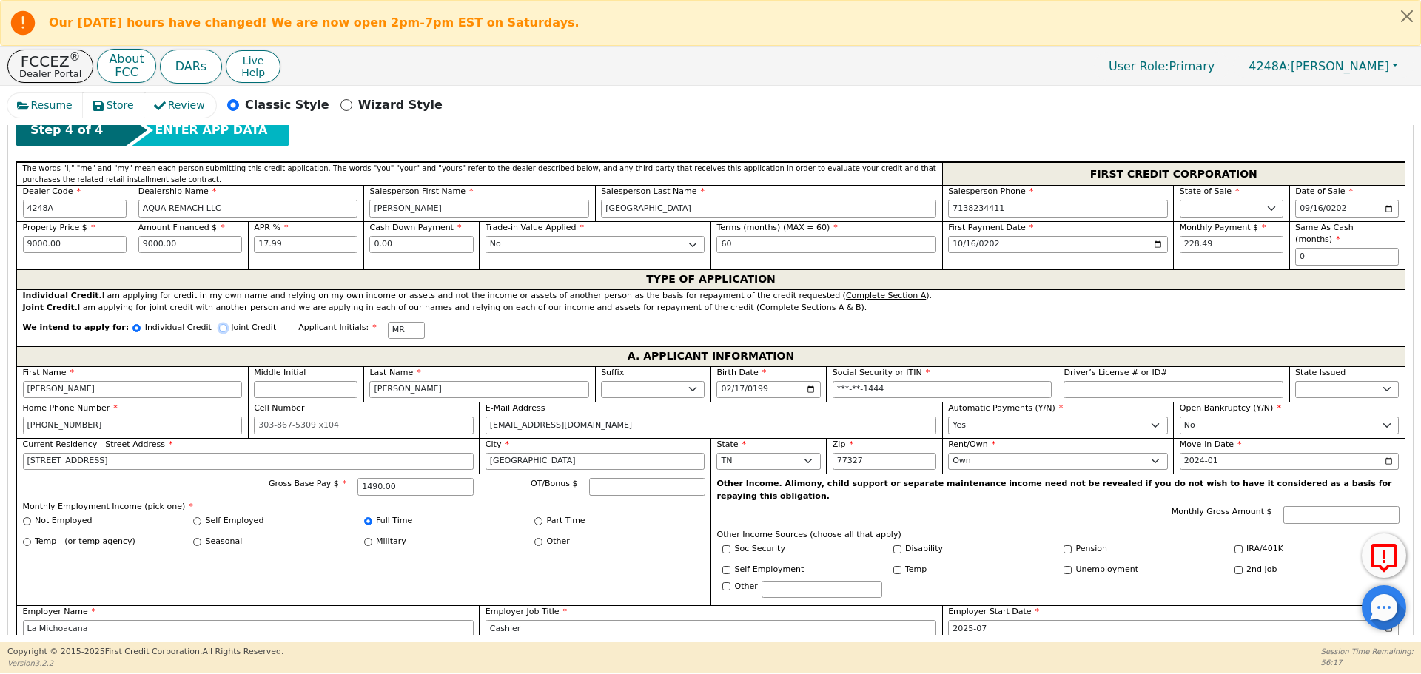
click at [219, 324] on input "Joint Credit" at bounding box center [223, 328] width 8 height 8
radio input "true"
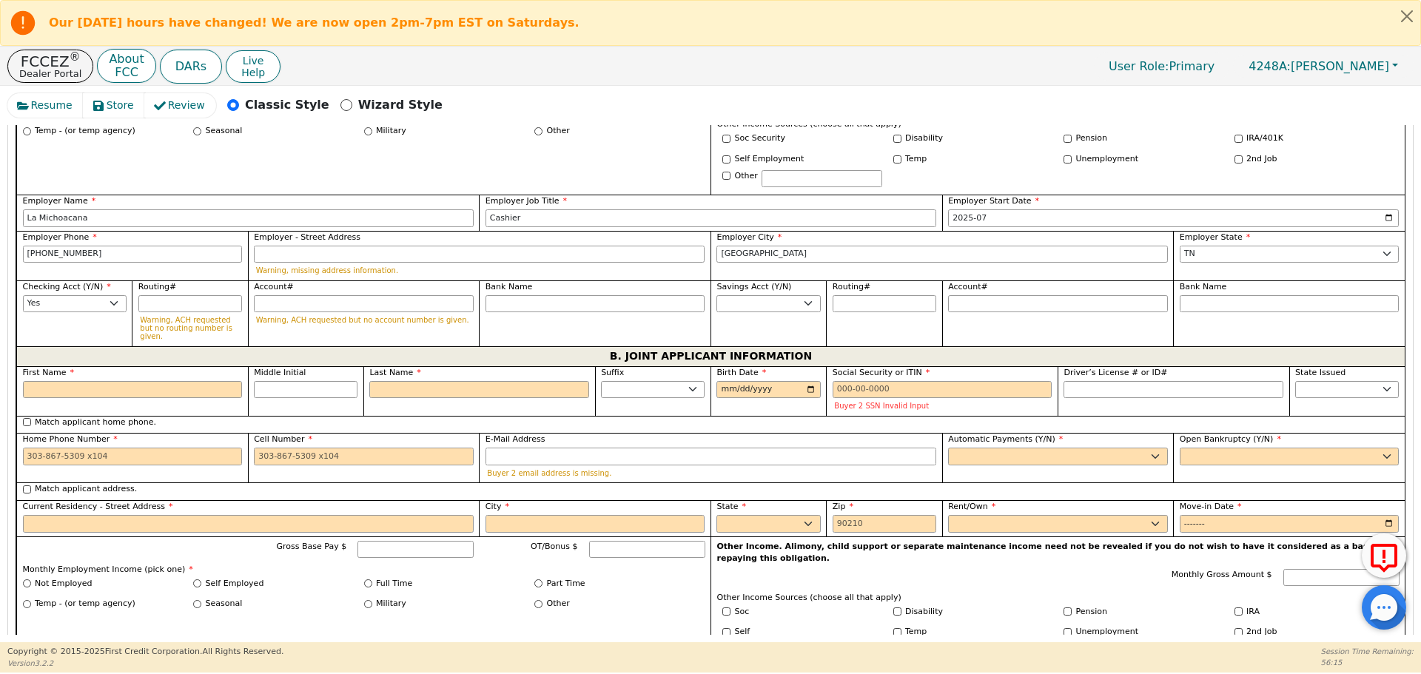
scroll to position [1103, 0]
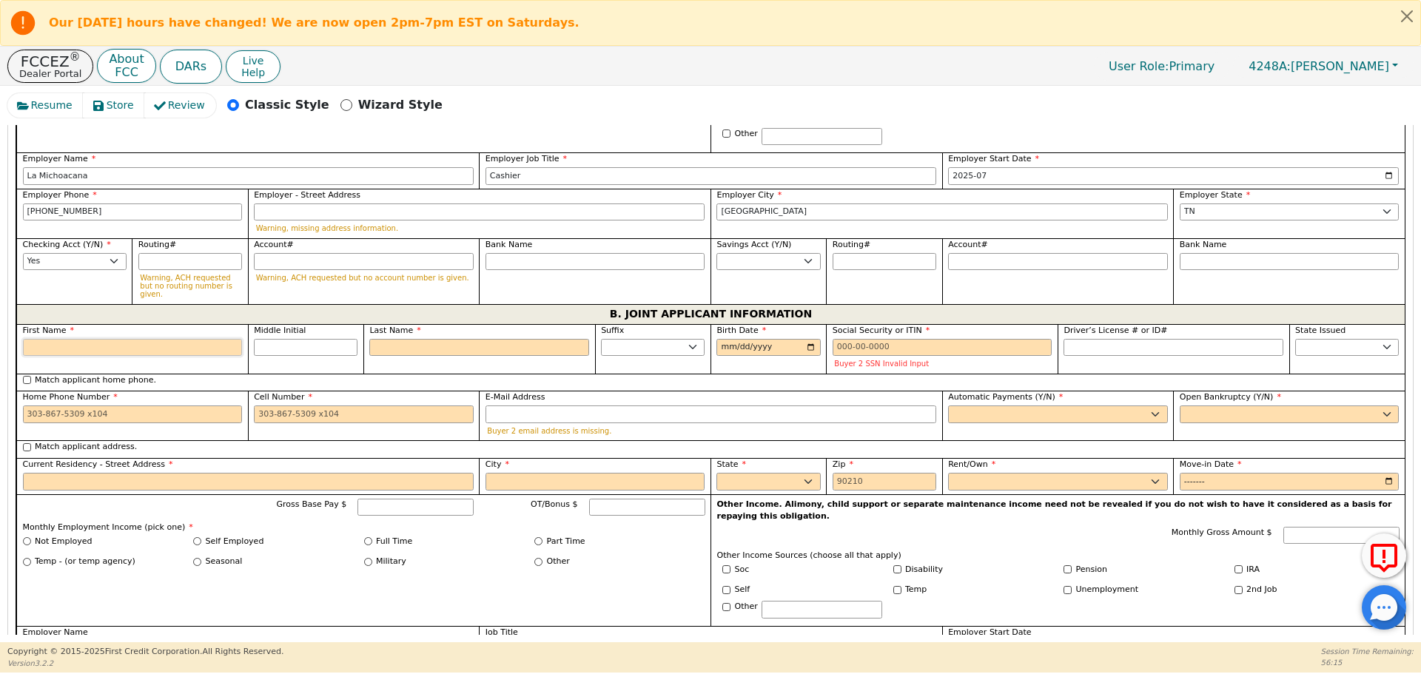
click at [190, 339] on input "First Name" at bounding box center [133, 348] width 220 height 18
type input "A"
type input "Al"
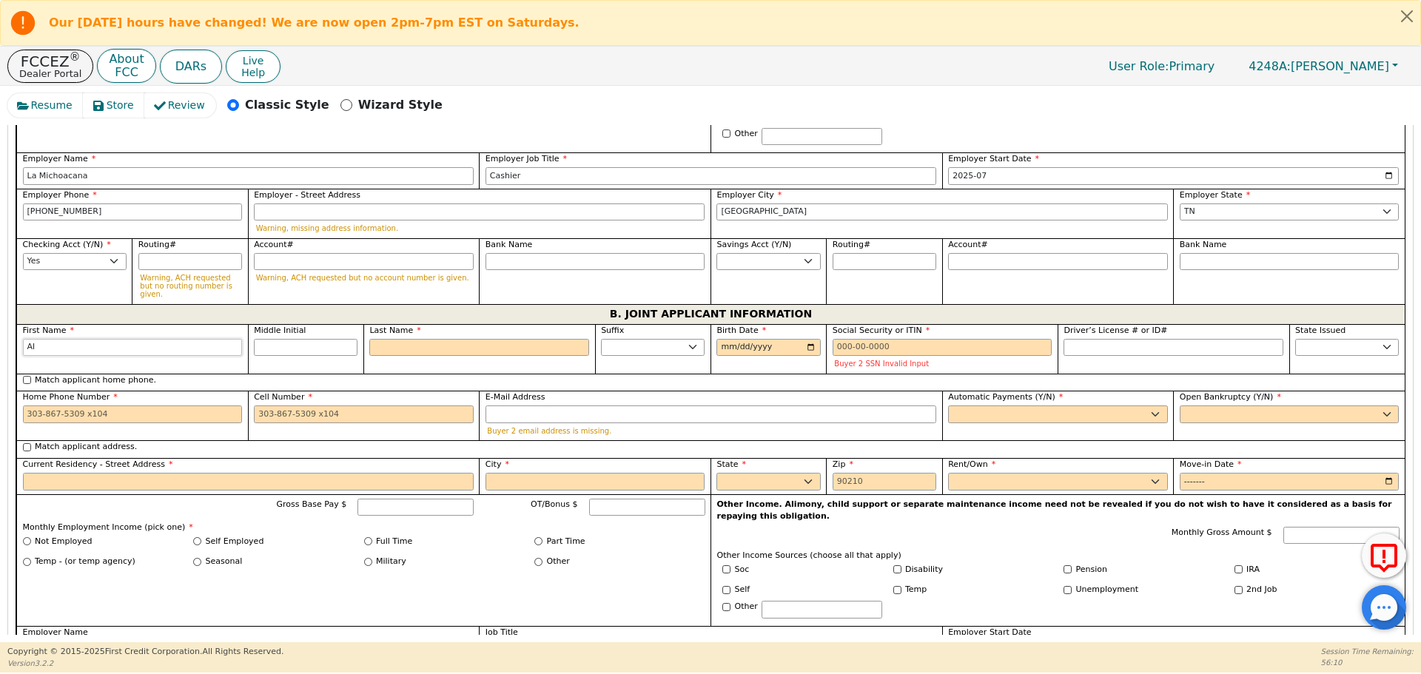
type input "Al"
type input "[PERSON_NAME]"
type input "Alfr"
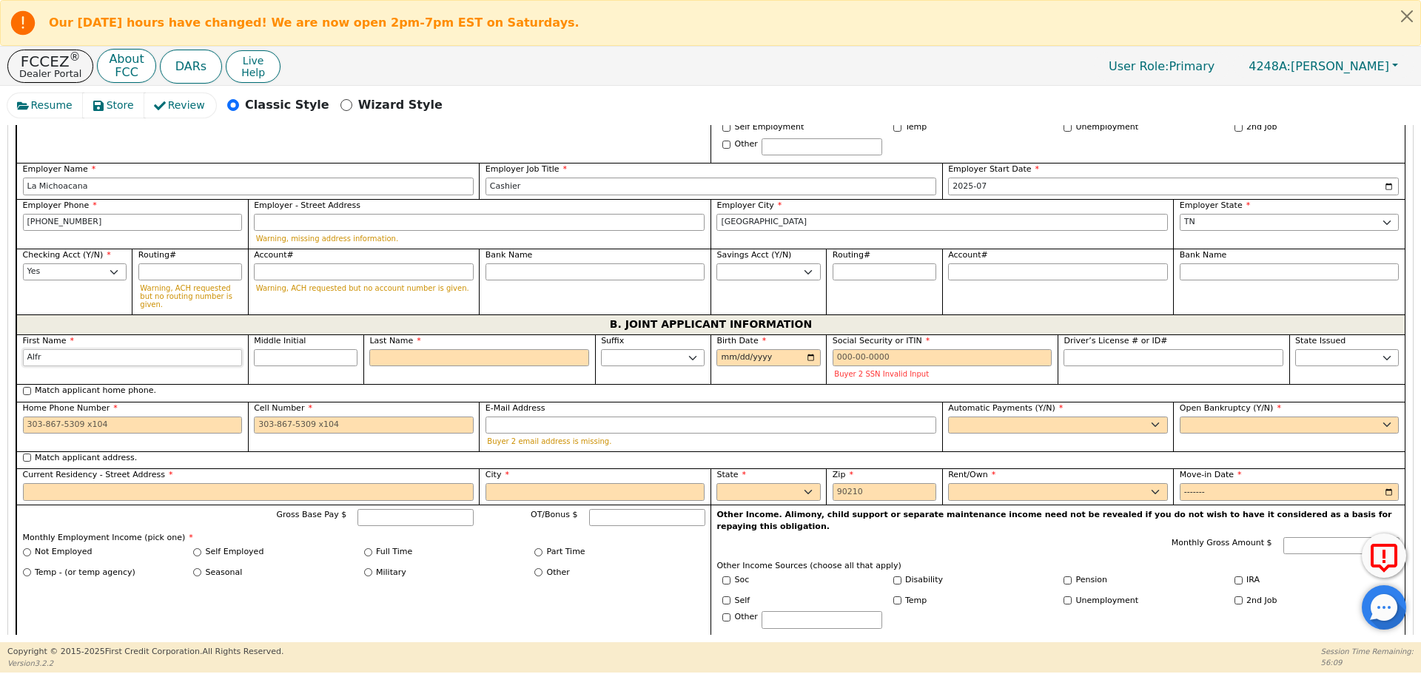
scroll to position [1113, 0]
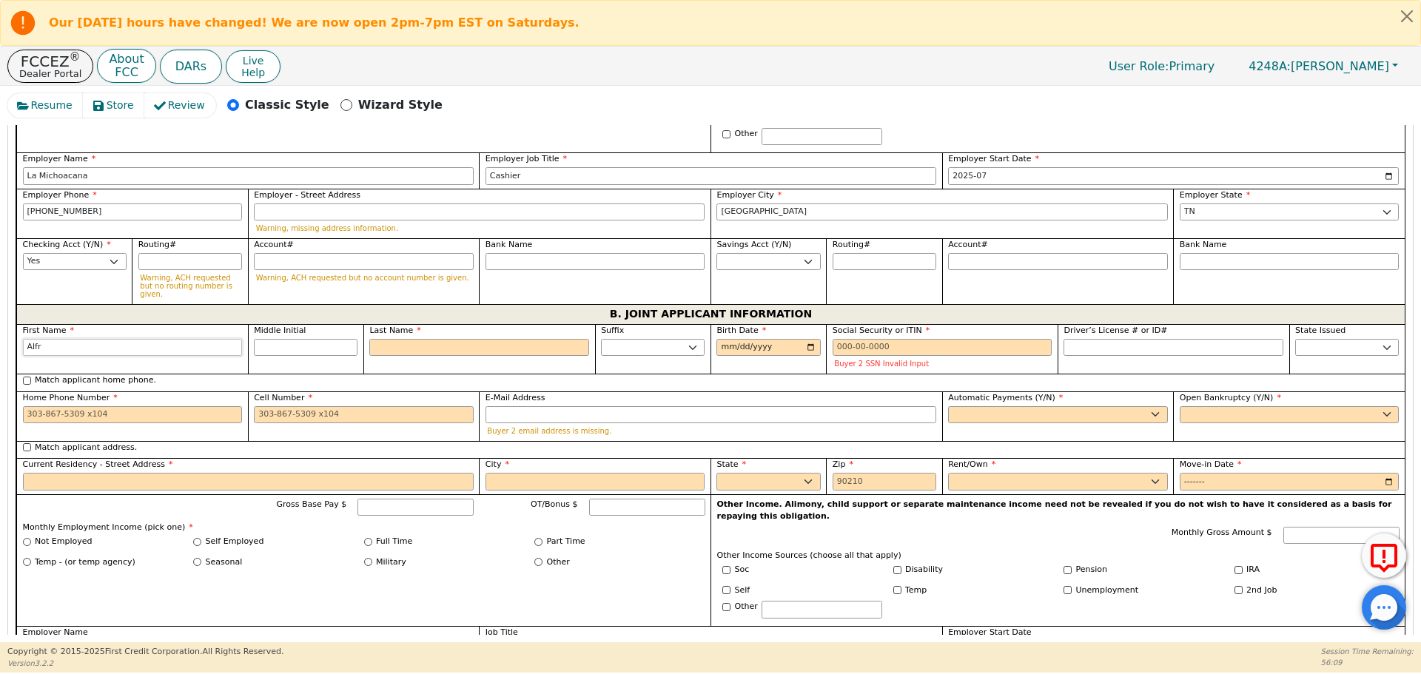
type input "[PERSON_NAME]"
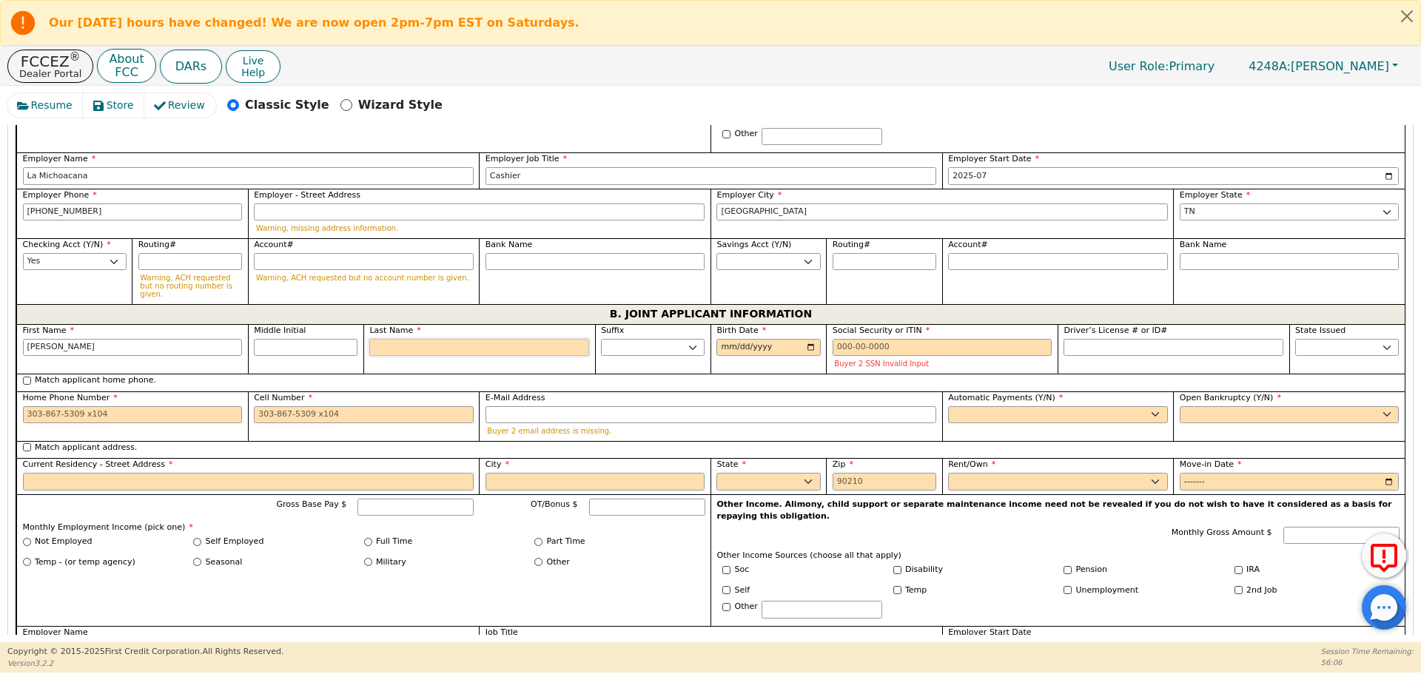
type input "G"
type input "AG"
type input "[PERSON_NAME]"
type input "Gu"
type input "[PERSON_NAME]"
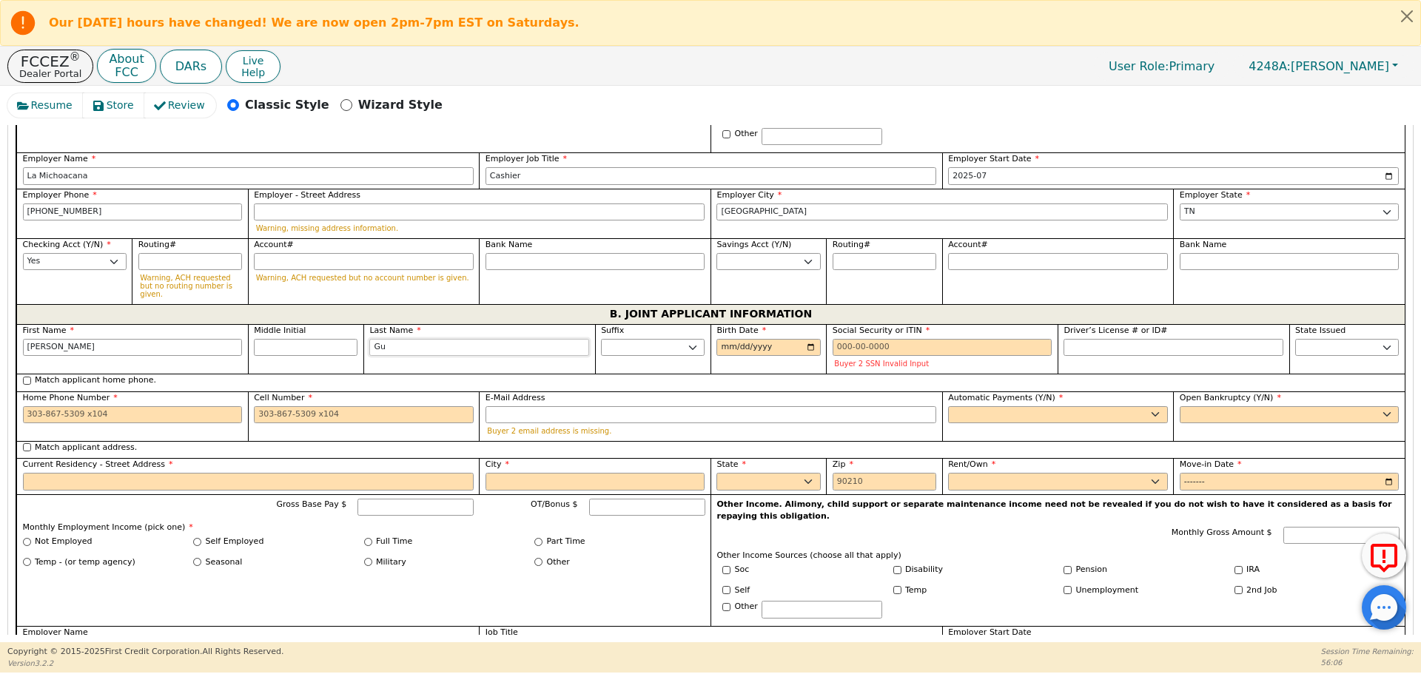
type input "Gue"
type input "[PERSON_NAME]"
type input "Guerr"
type input "[PERSON_NAME]"
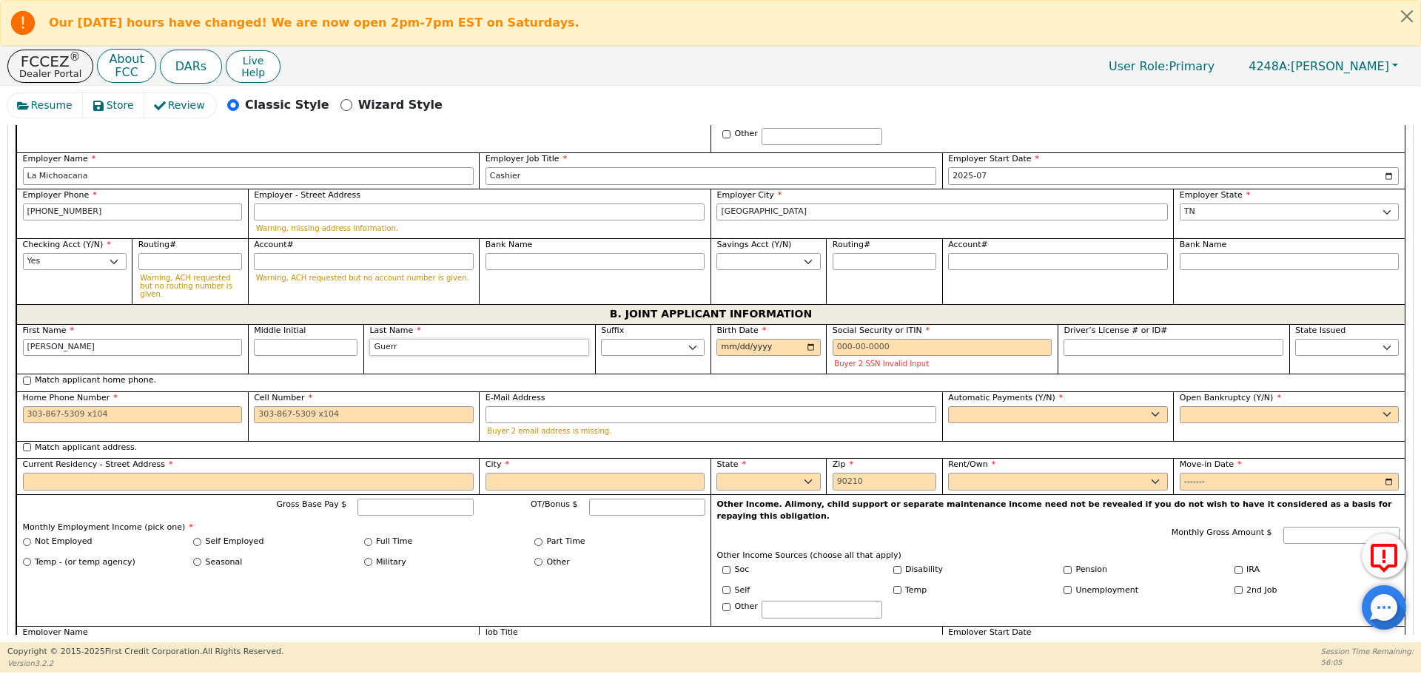
type input "[PERSON_NAME]"
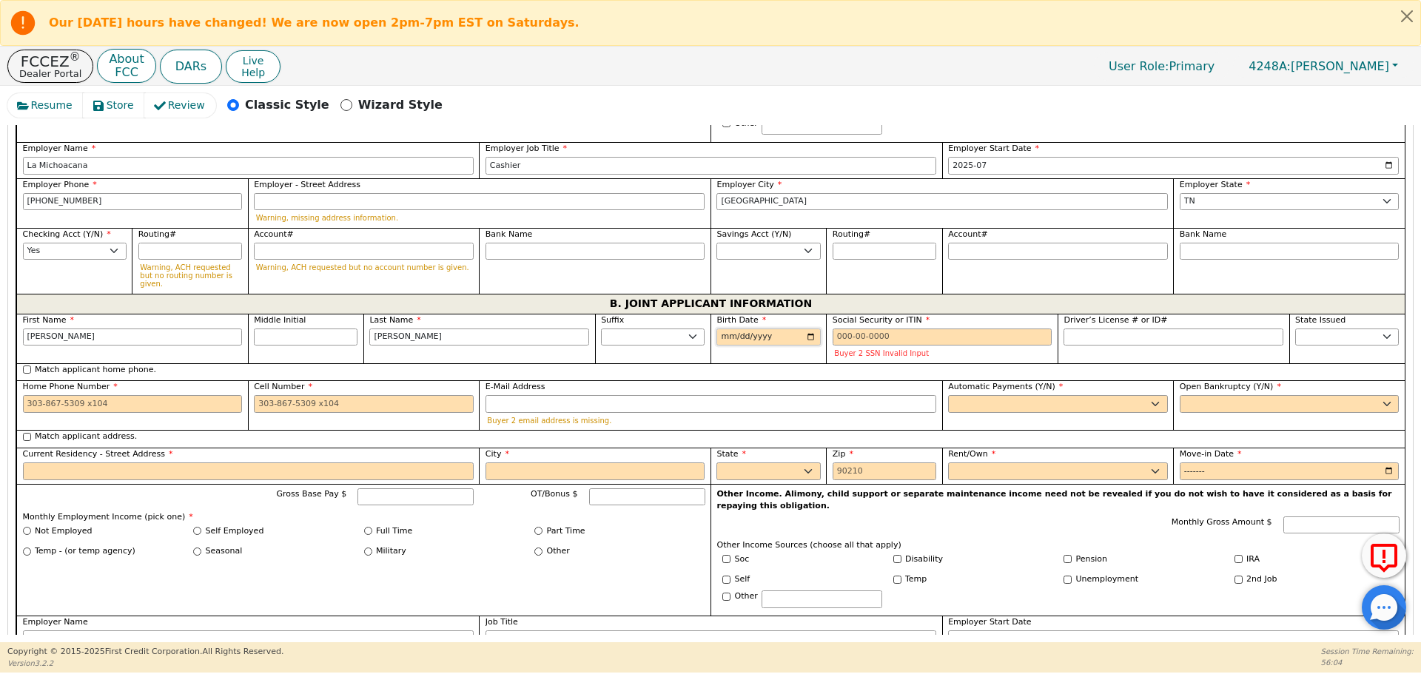
scroll to position [1103, 0]
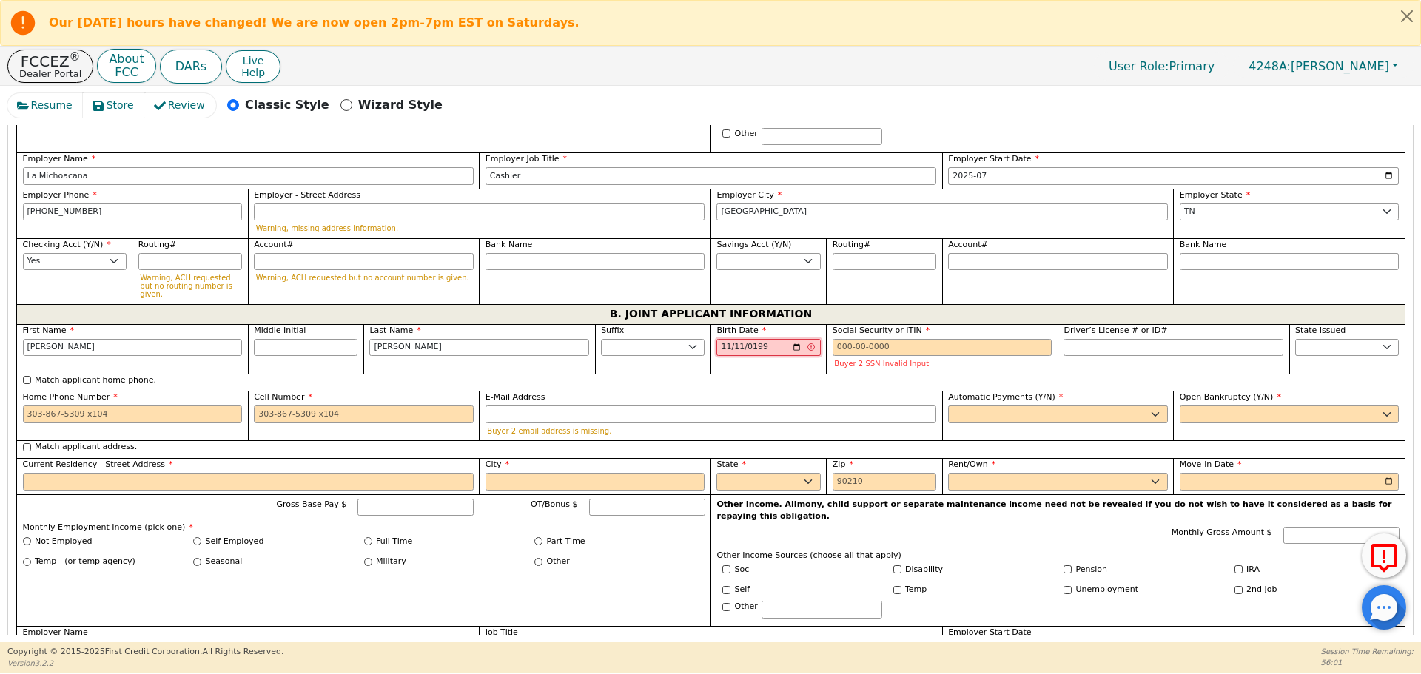
type input "[DATE]"
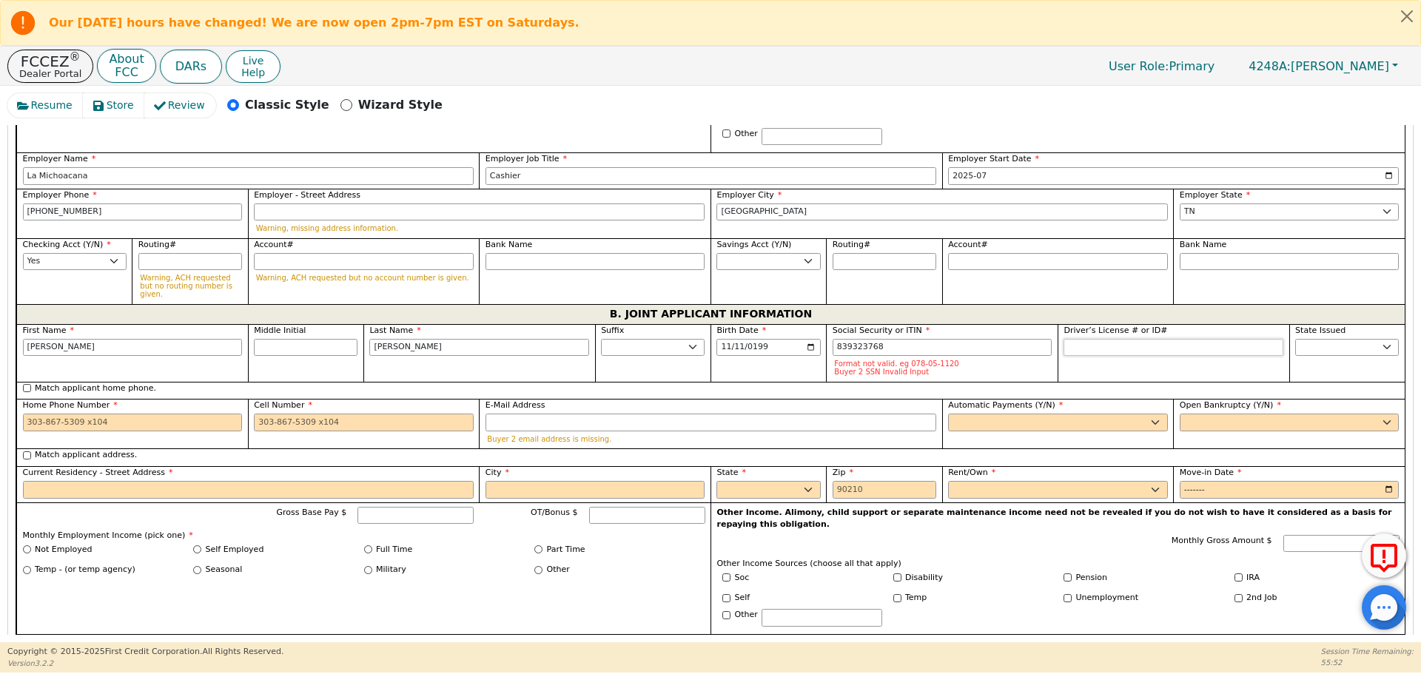
type input "***-**-3768"
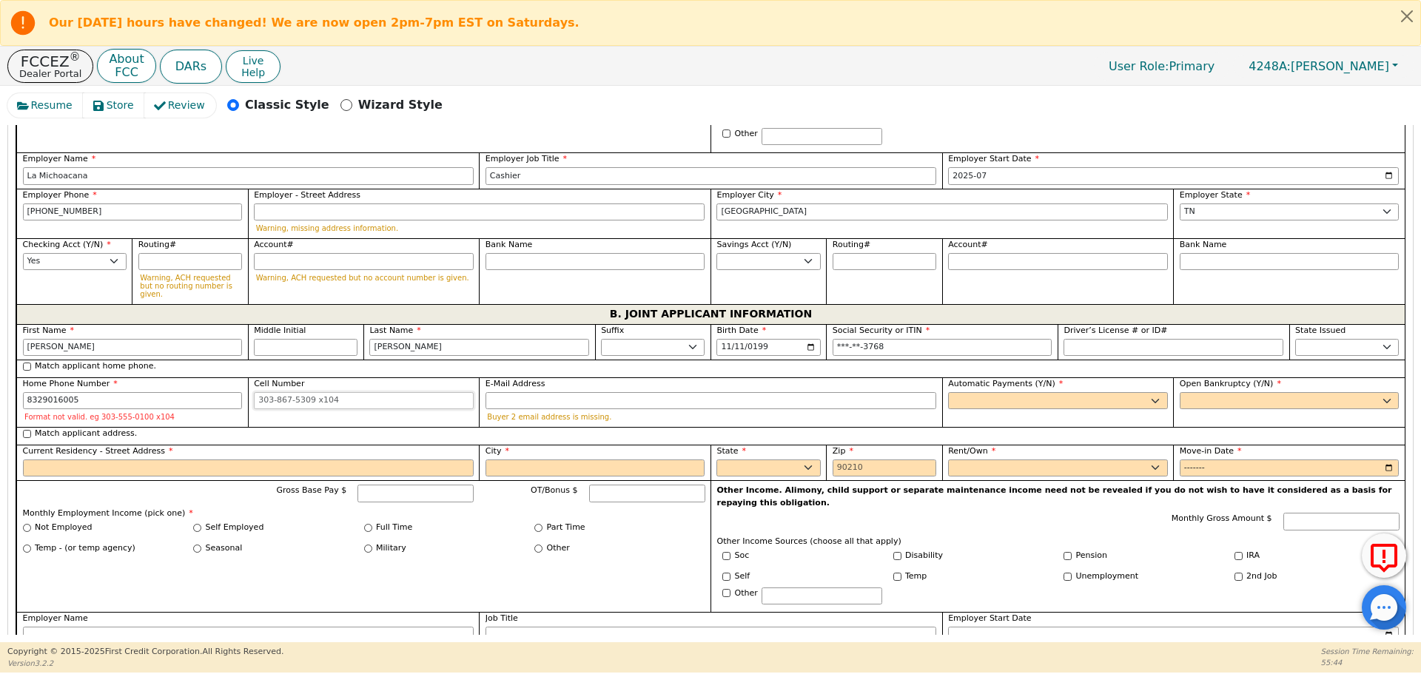
type input "[PHONE_NUMBER]"
click at [525, 392] on input "E-Mail Address" at bounding box center [710, 401] width 451 height 18
type input "[EMAIL_ADDRESS][DOMAIN_NAME]"
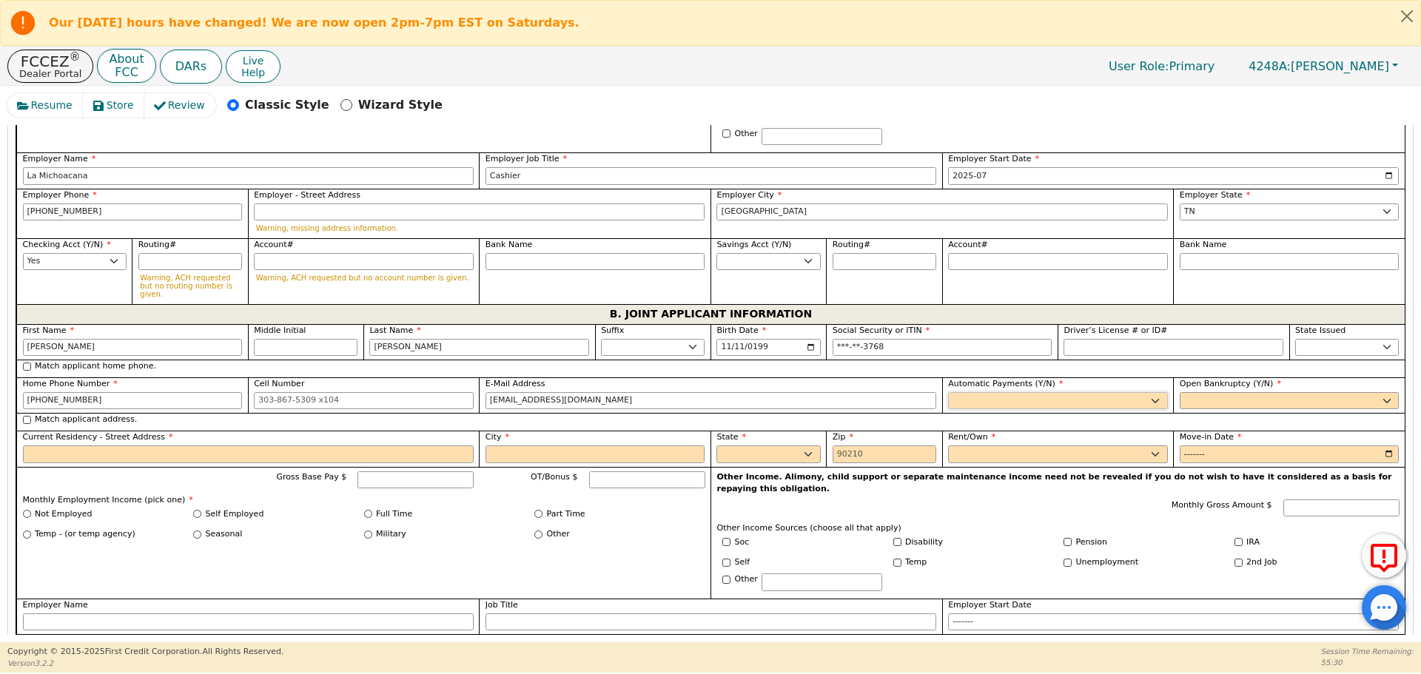
select select "y"
type input "[PERSON_NAME]"
select select "n"
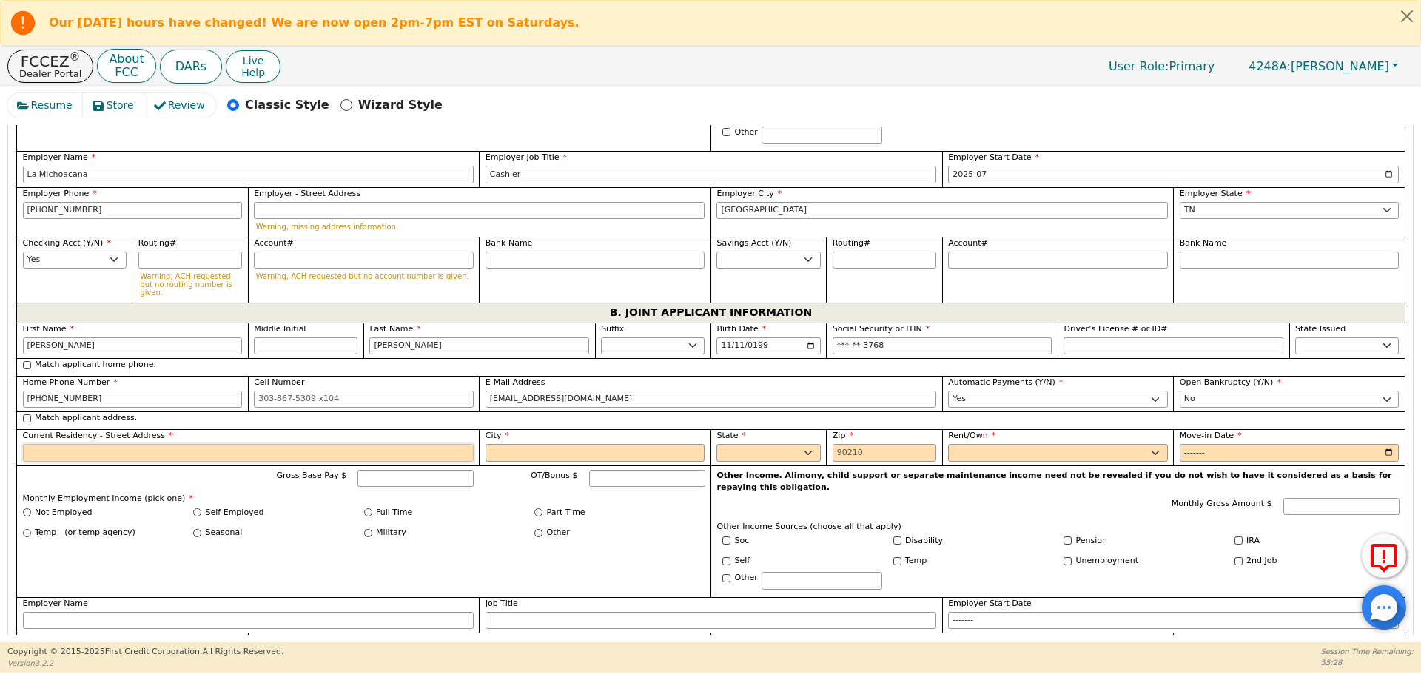
scroll to position [1090, 0]
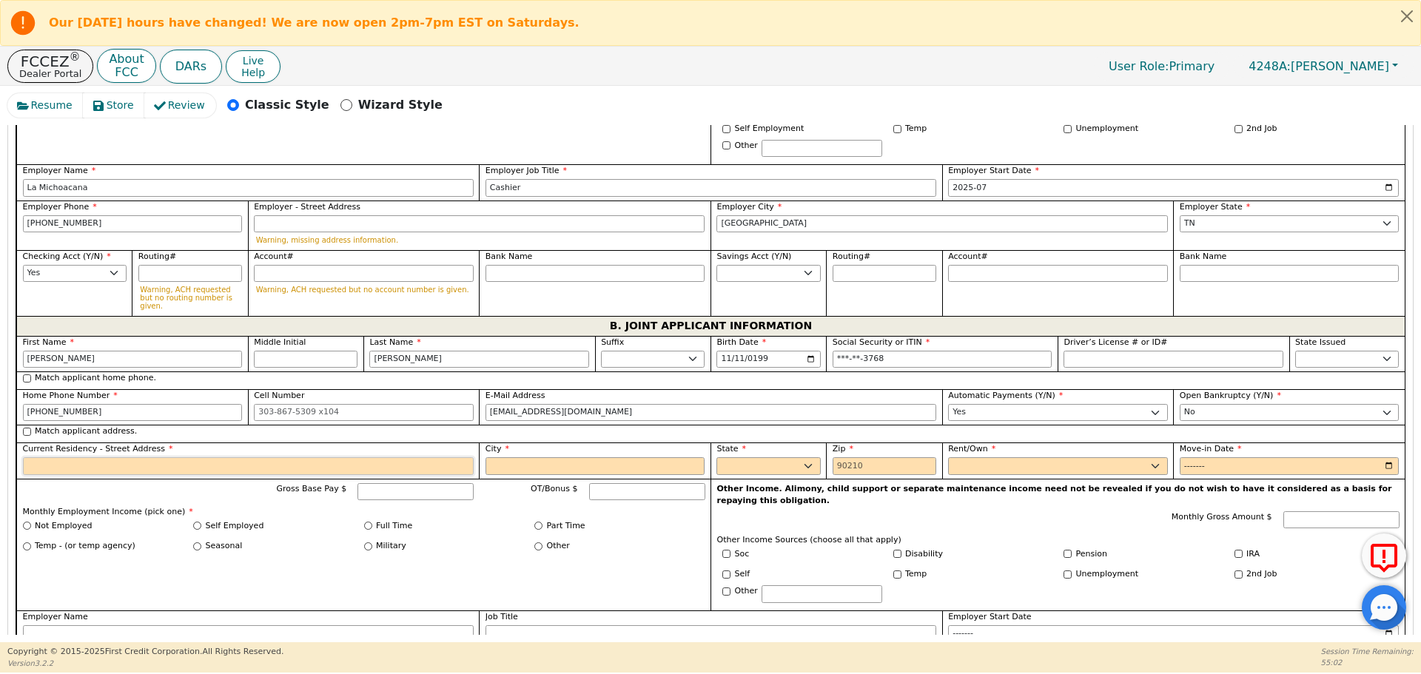
click at [406, 457] on input "Current Residency - Street Address" at bounding box center [248, 466] width 451 height 18
click at [28, 428] on input "Match applicant address." at bounding box center [27, 432] width 8 height 8
checkbox input "true"
type input "[STREET_ADDRESS]"
type input "[GEOGRAPHIC_DATA]"
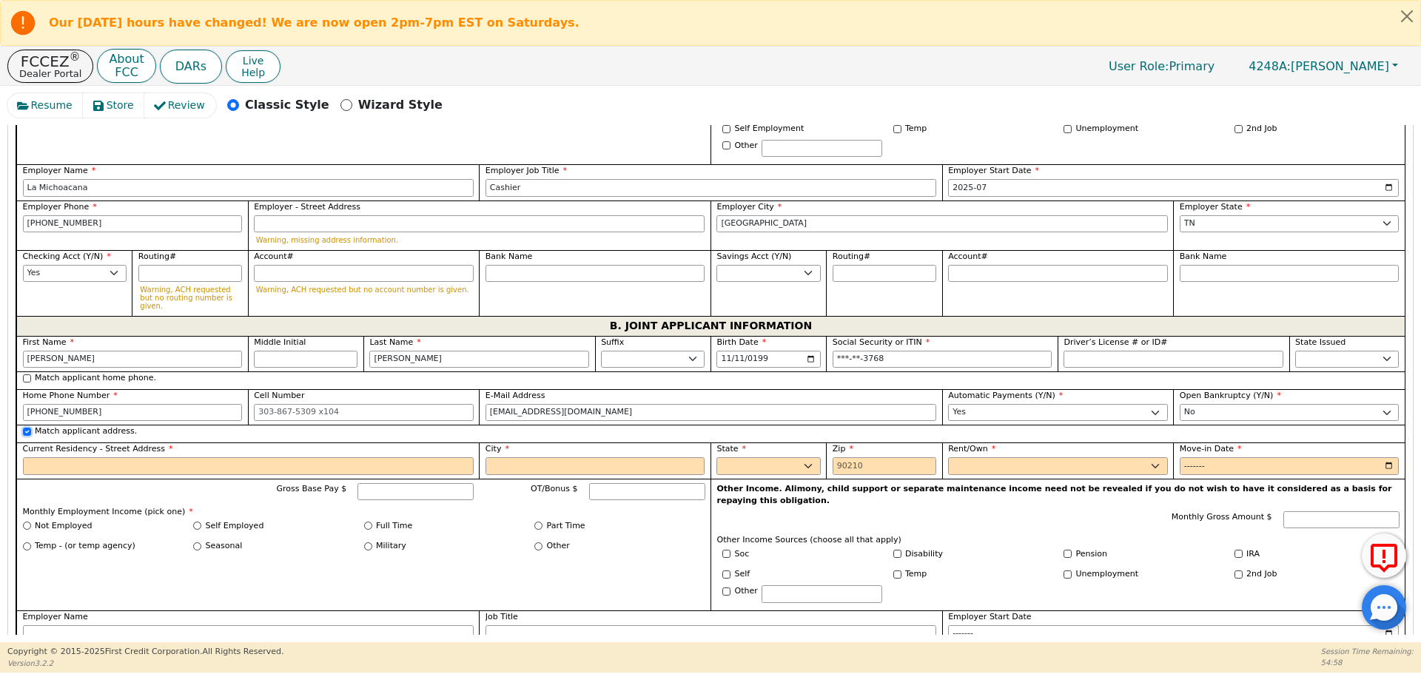
select select "[GEOGRAPHIC_DATA]"
type input "77327"
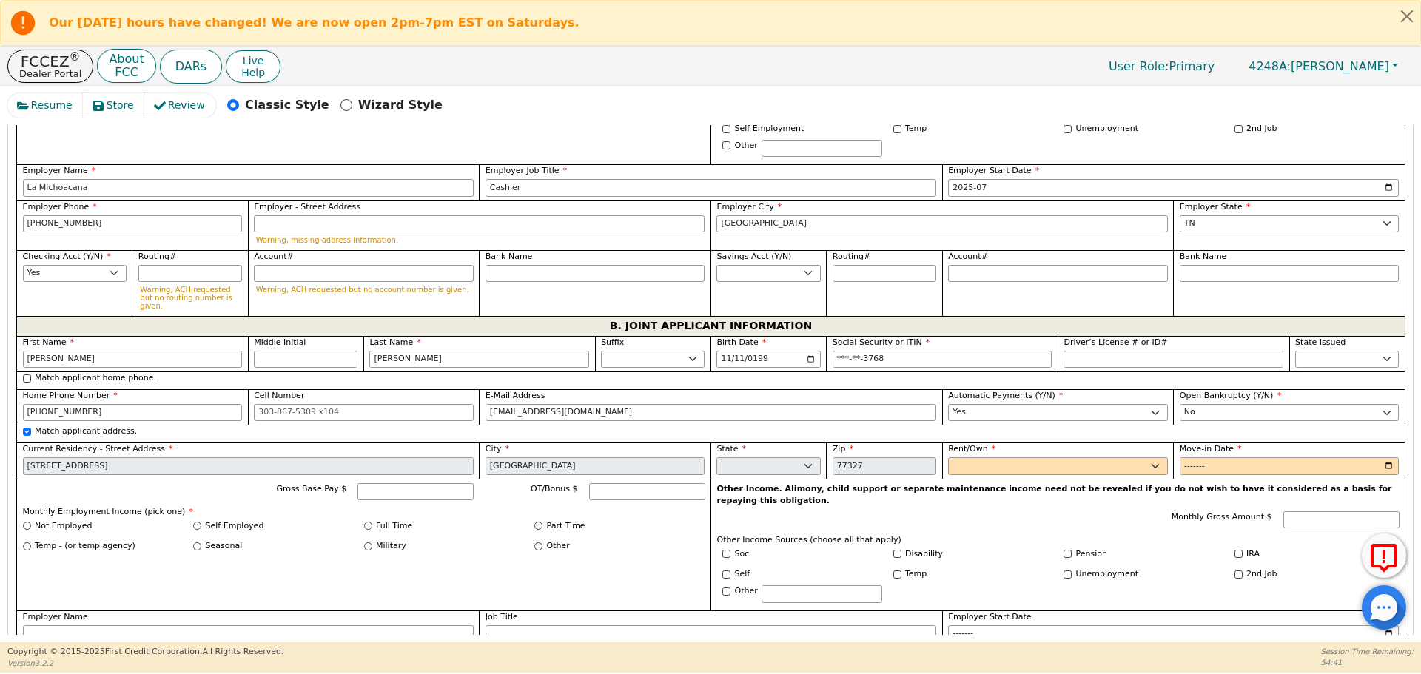
click at [985, 444] on span "Rent/Own" at bounding box center [971, 449] width 47 height 10
click at [985, 457] on select "Rent Own" at bounding box center [1058, 466] width 220 height 18
click at [987, 457] on select "Rent Own" at bounding box center [1058, 466] width 220 height 18
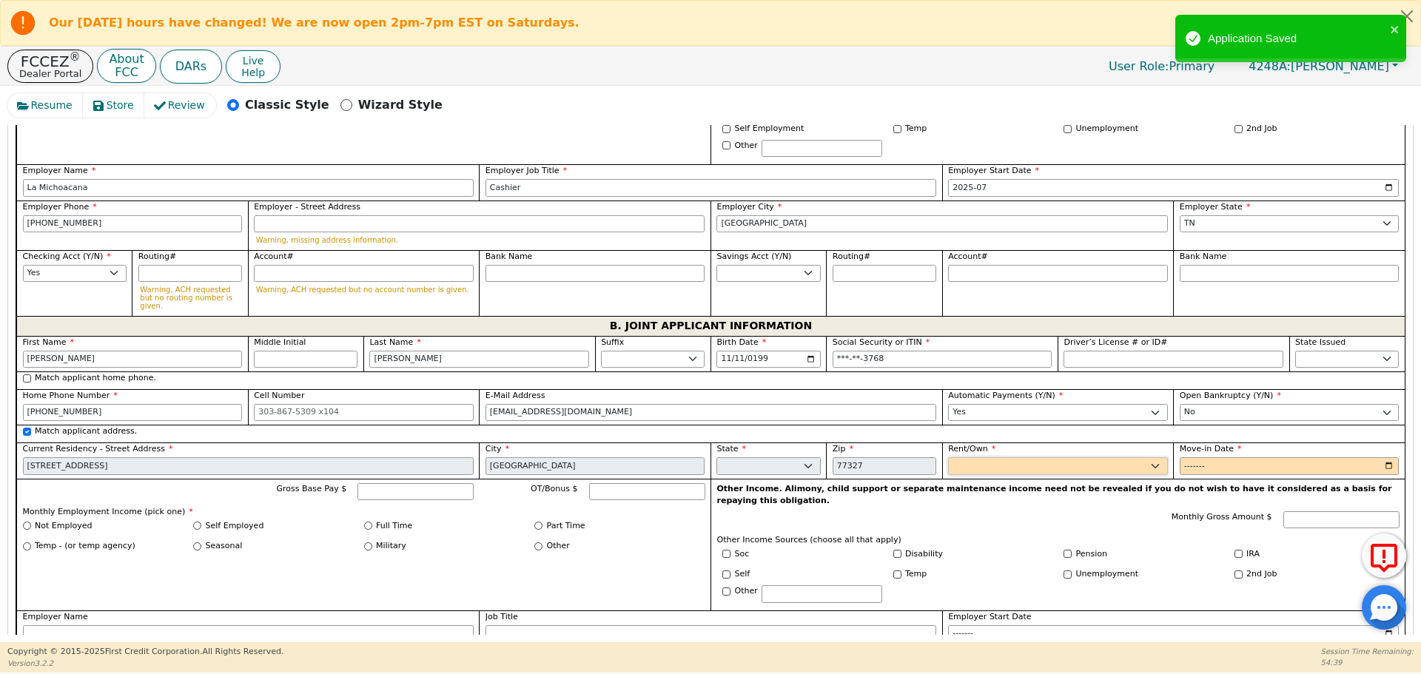
select select "Own"
click at [948, 457] on select "Rent Own" at bounding box center [1058, 466] width 220 height 18
click at [1193, 457] on input "Move-in Date" at bounding box center [1289, 466] width 220 height 18
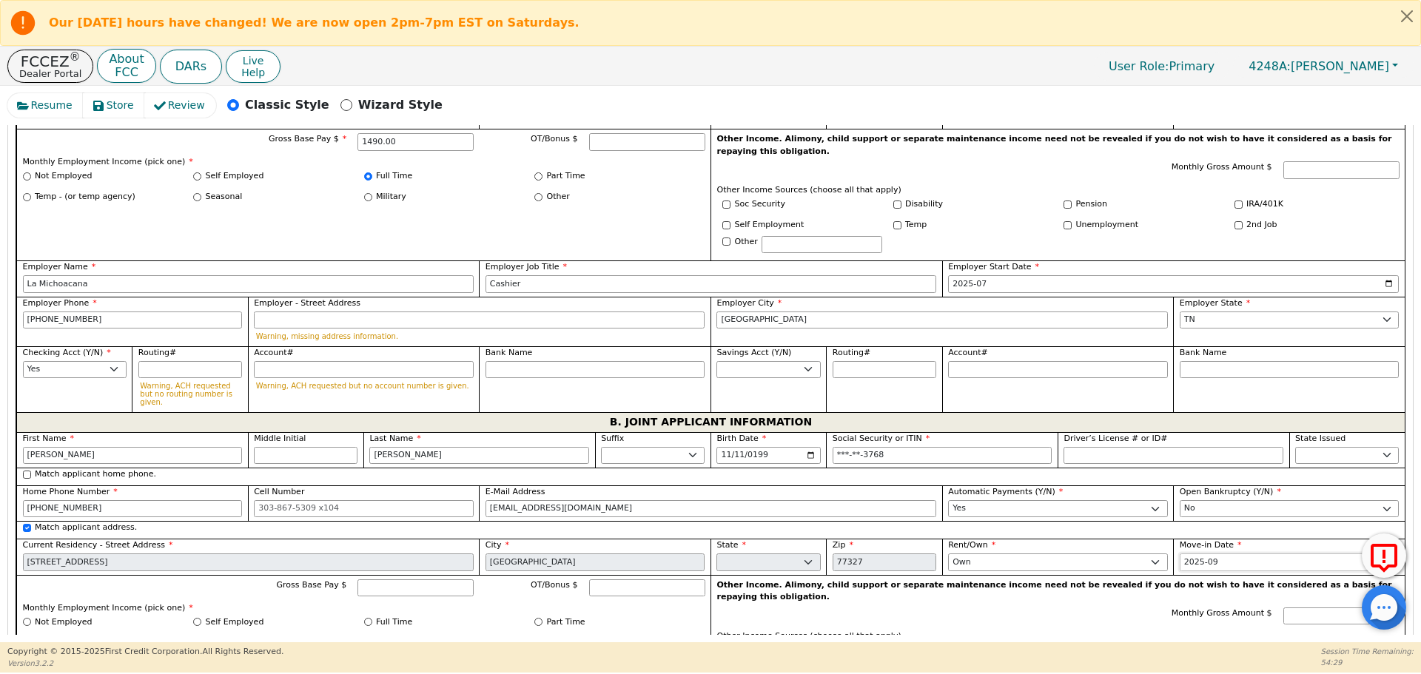
scroll to position [995, 0]
click at [1225, 552] on input "2025-01" at bounding box center [1289, 561] width 220 height 18
type input "2024-01"
click at [456, 578] on input "Gross Base Pay $" at bounding box center [415, 587] width 116 height 18
click at [196, 616] on input "Self Employed" at bounding box center [197, 620] width 8 height 8
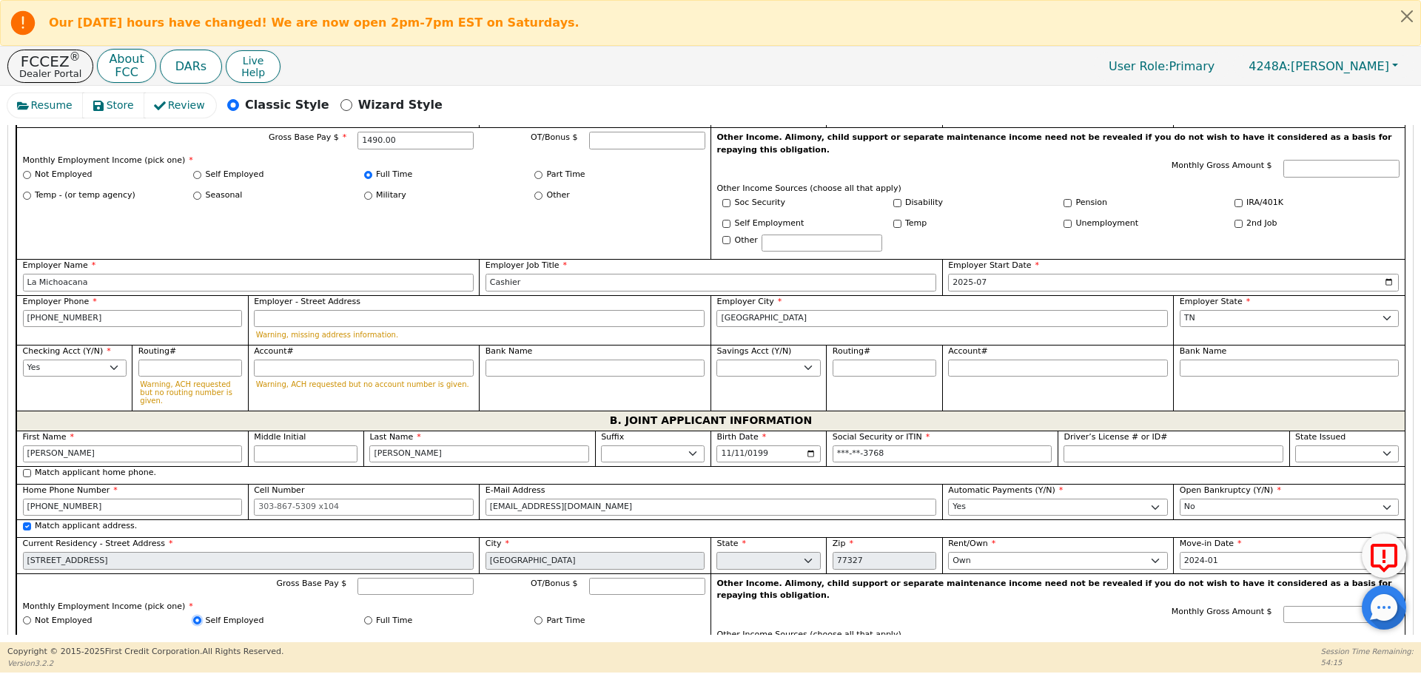
radio input "true"
click at [403, 578] on input "Gross Base Pay $" at bounding box center [415, 587] width 116 height 18
type input "2300.00"
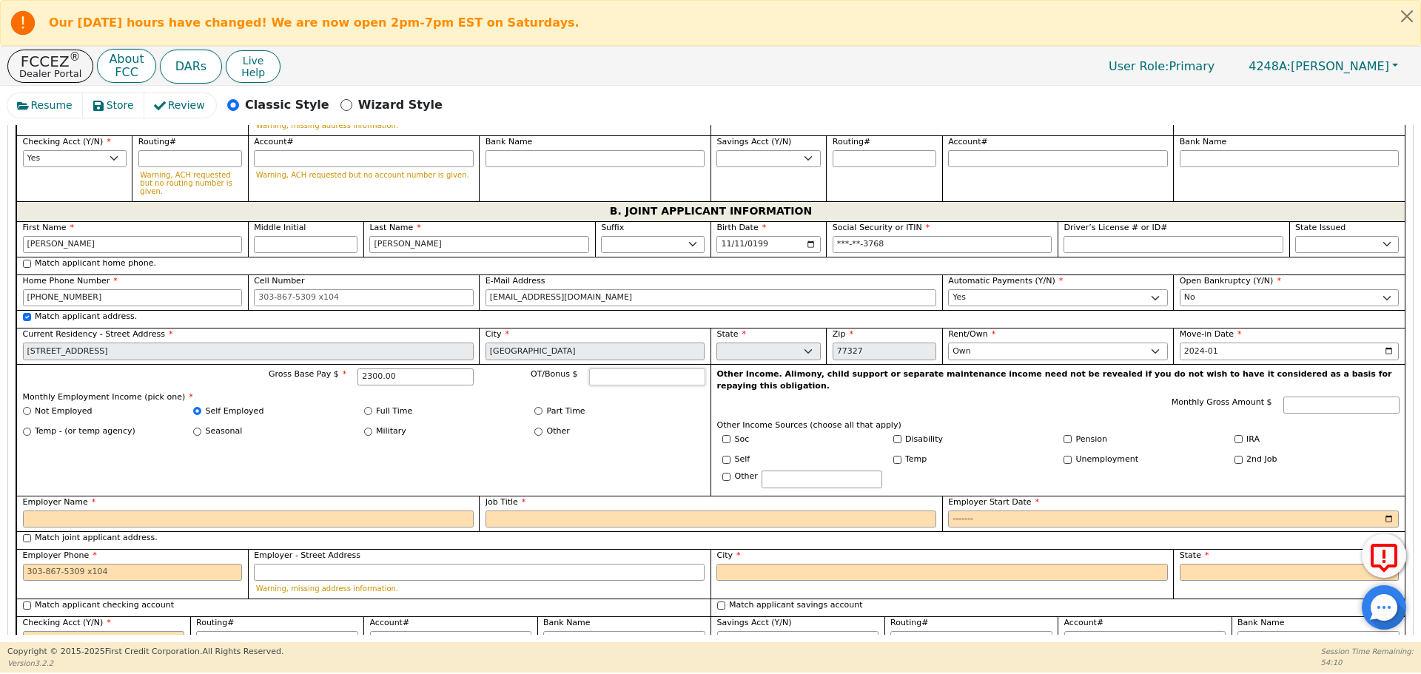
scroll to position [1328, 0]
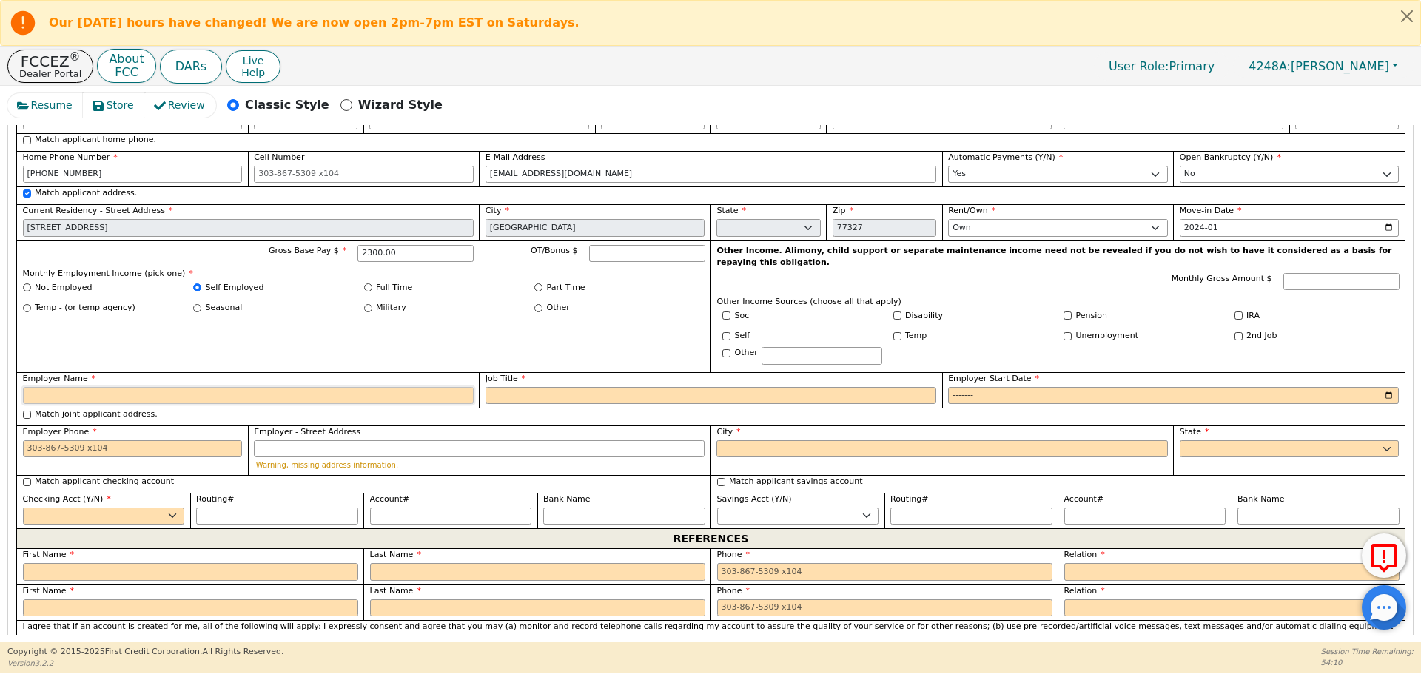
click at [355, 387] on input "Employer Name" at bounding box center [248, 396] width 451 height 18
type input "T"
type input "Self Employed"
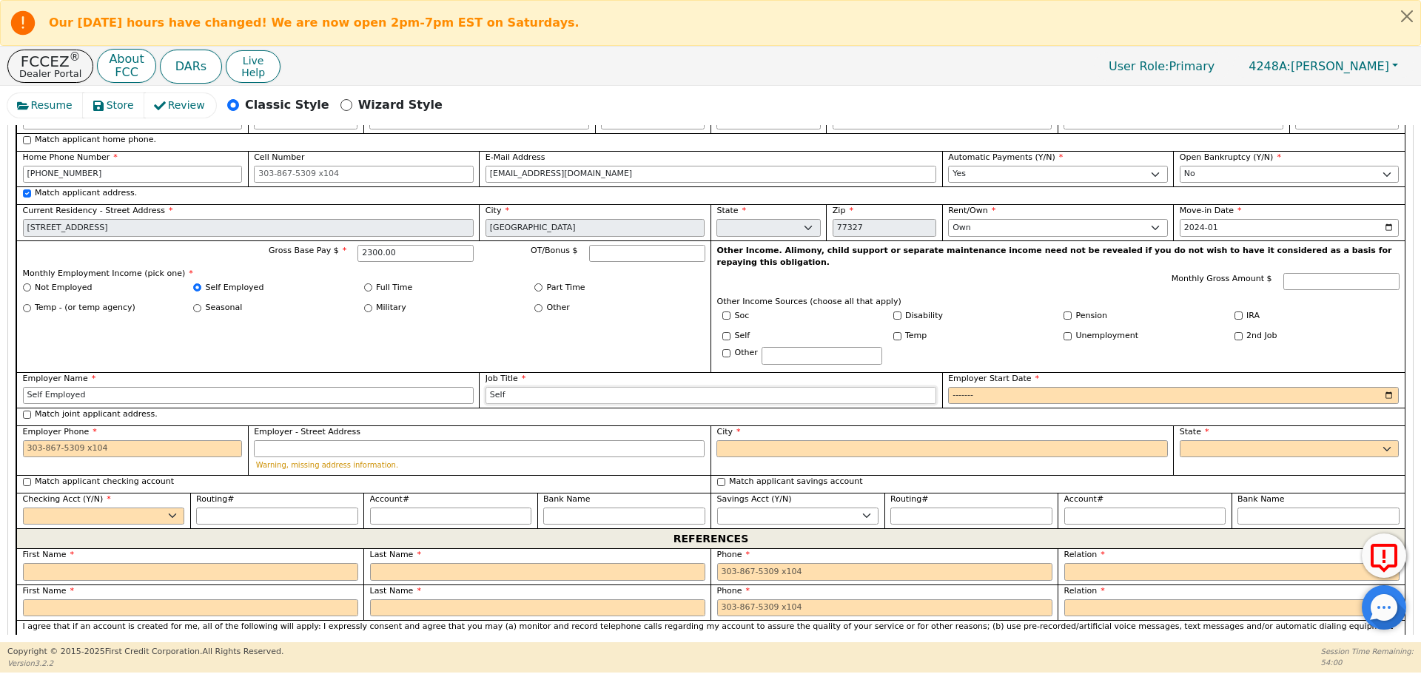
type input "self employed"
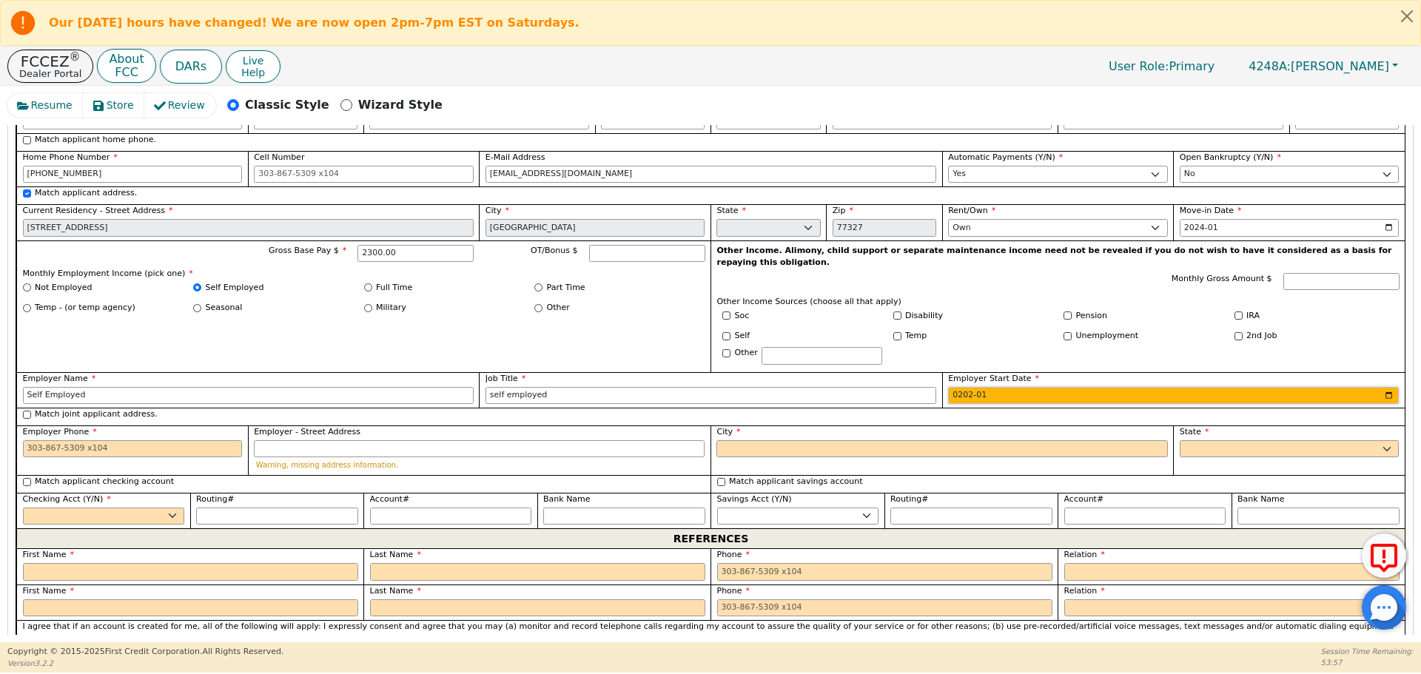
type input "2025-01"
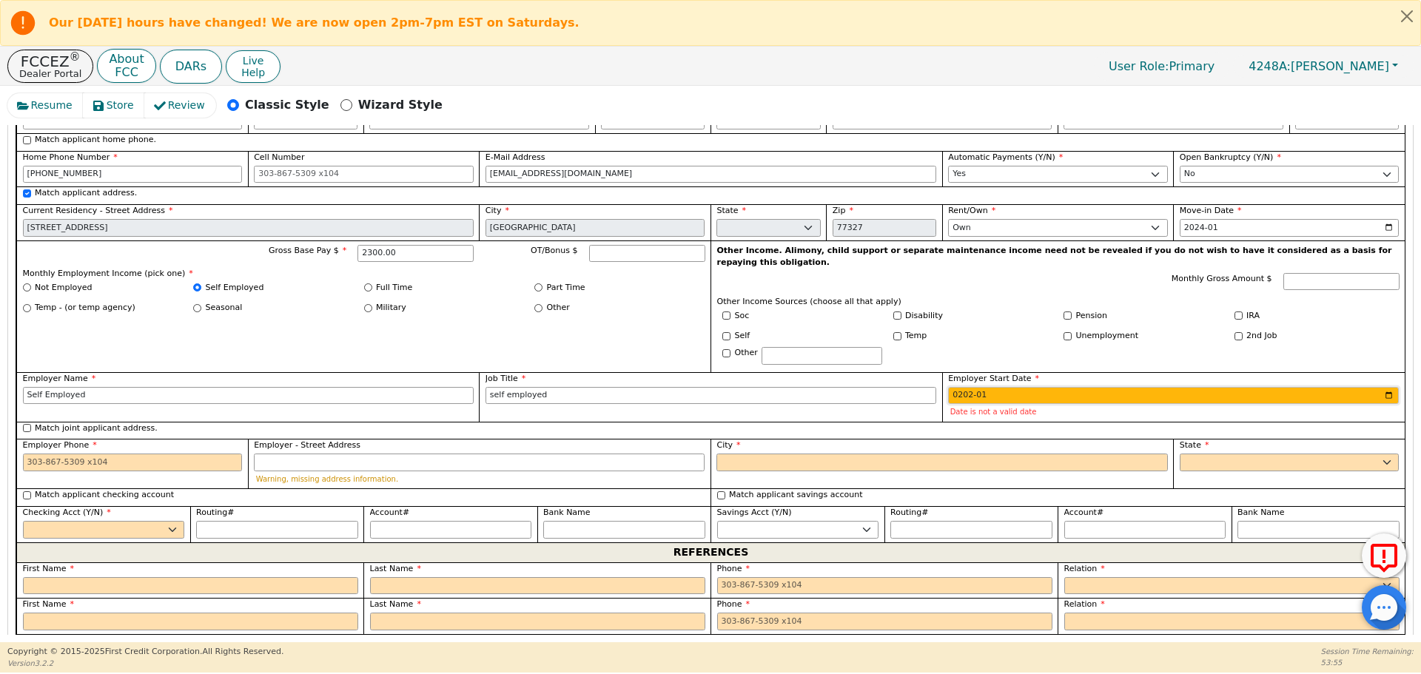
type input "2024-01"
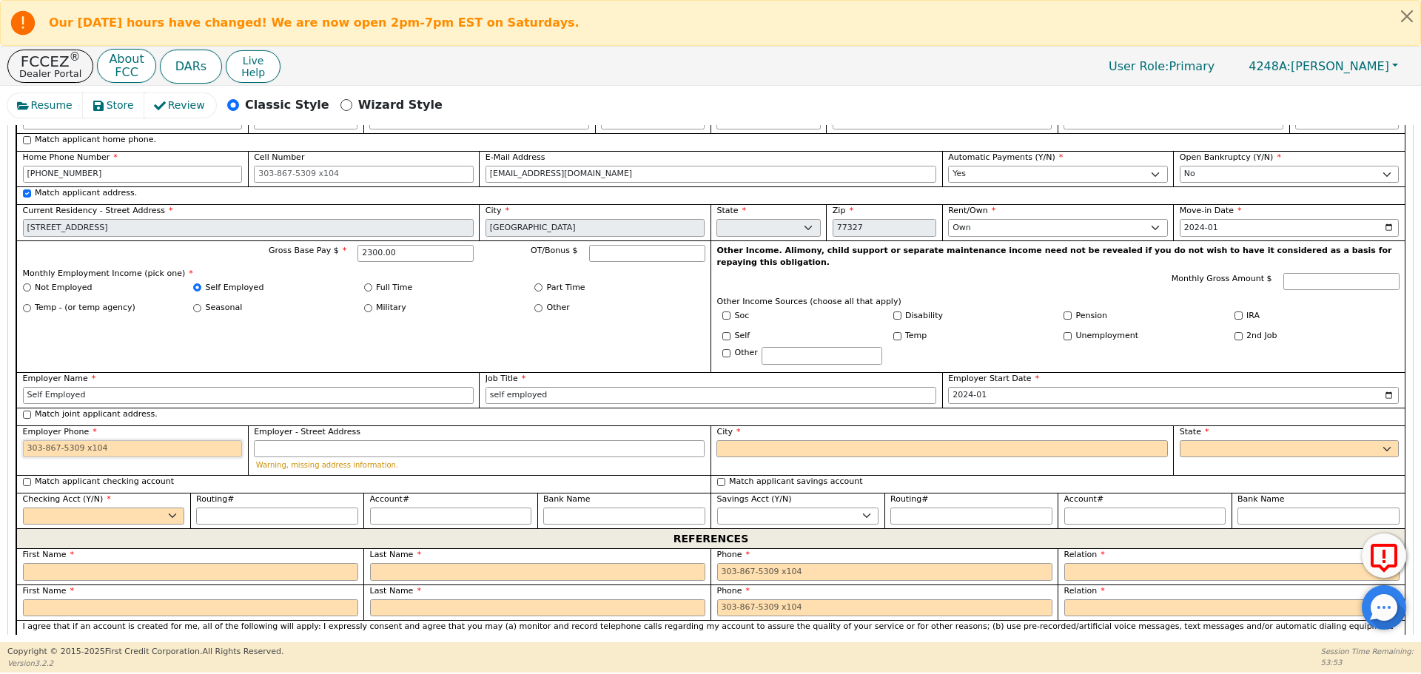
click at [44, 440] on input "Employer Phone" at bounding box center [133, 449] width 220 height 18
type input "[PHONE_NUMBER]"
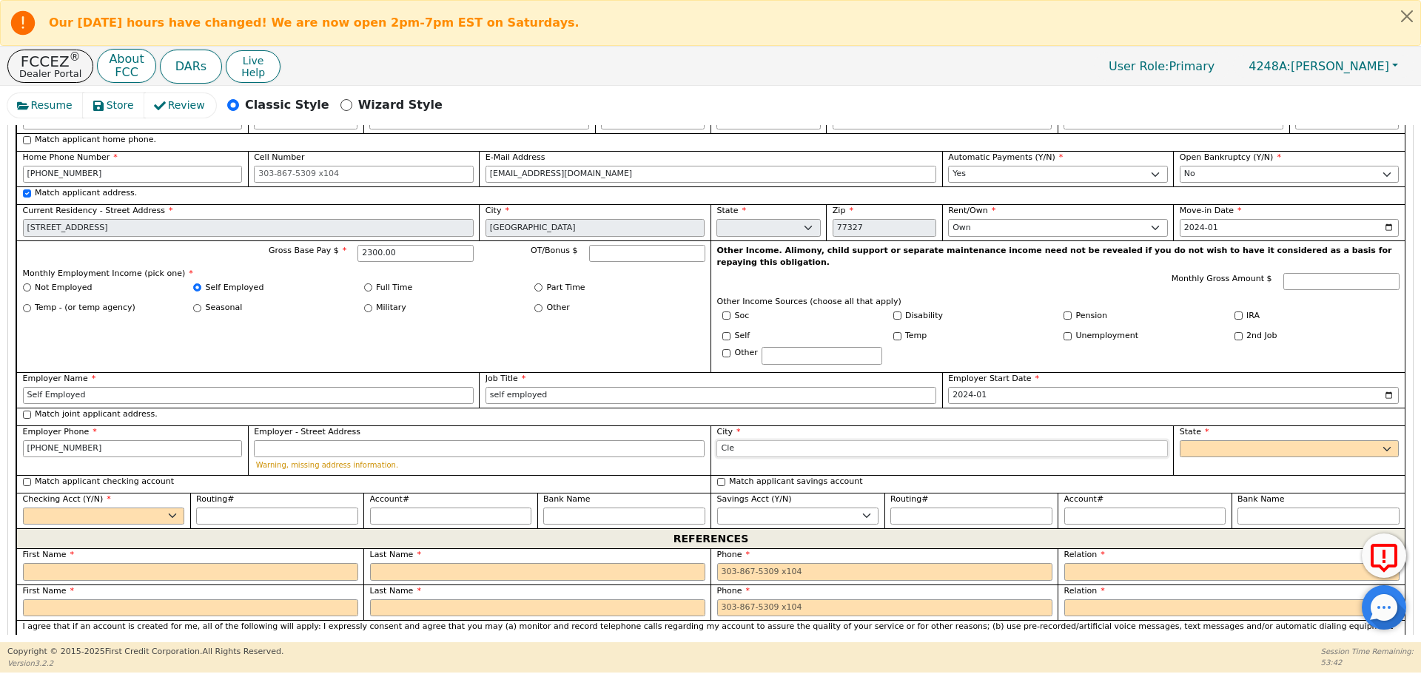
type input "[GEOGRAPHIC_DATA]"
select select "[GEOGRAPHIC_DATA]"
select select "y"
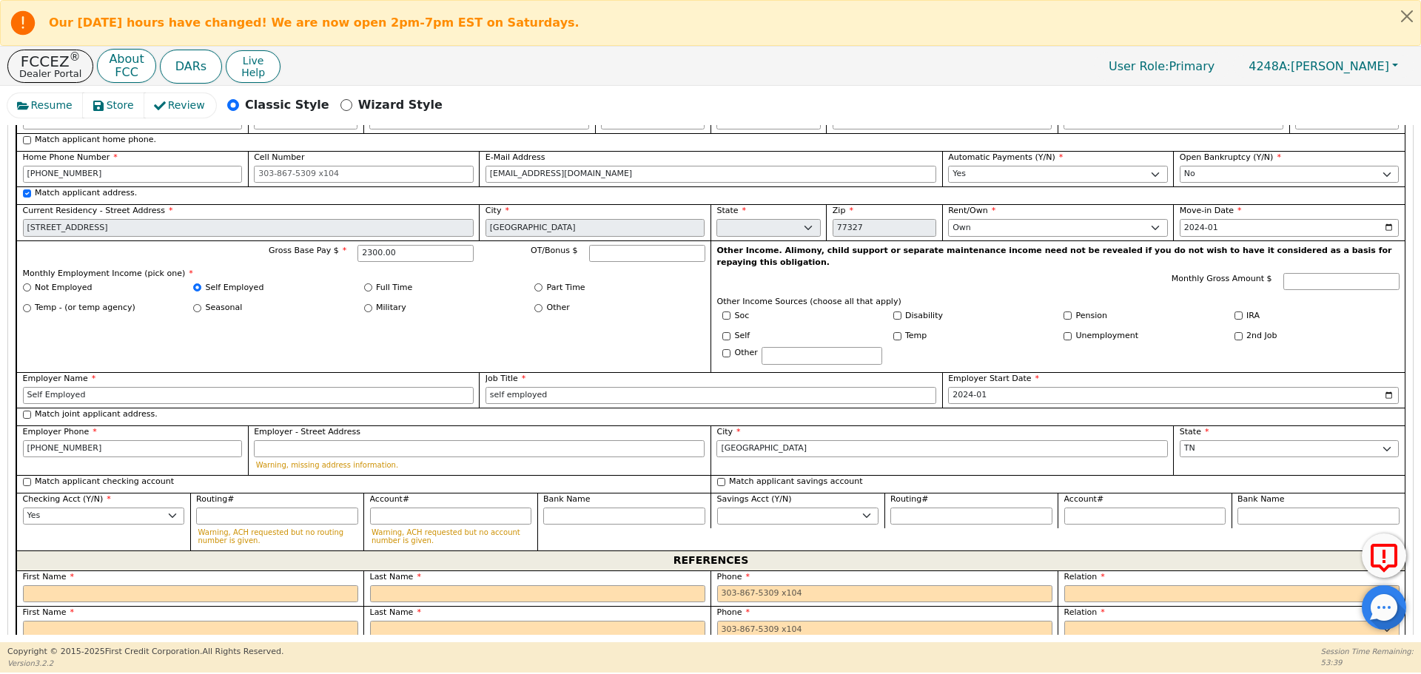
click at [139, 571] on label "First Name" at bounding box center [190, 577] width 335 height 13
click at [150, 585] on input "text" at bounding box center [190, 594] width 335 height 18
type input "[PERSON_NAME]"
click at [150, 585] on input "[PERSON_NAME]" at bounding box center [190, 594] width 335 height 18
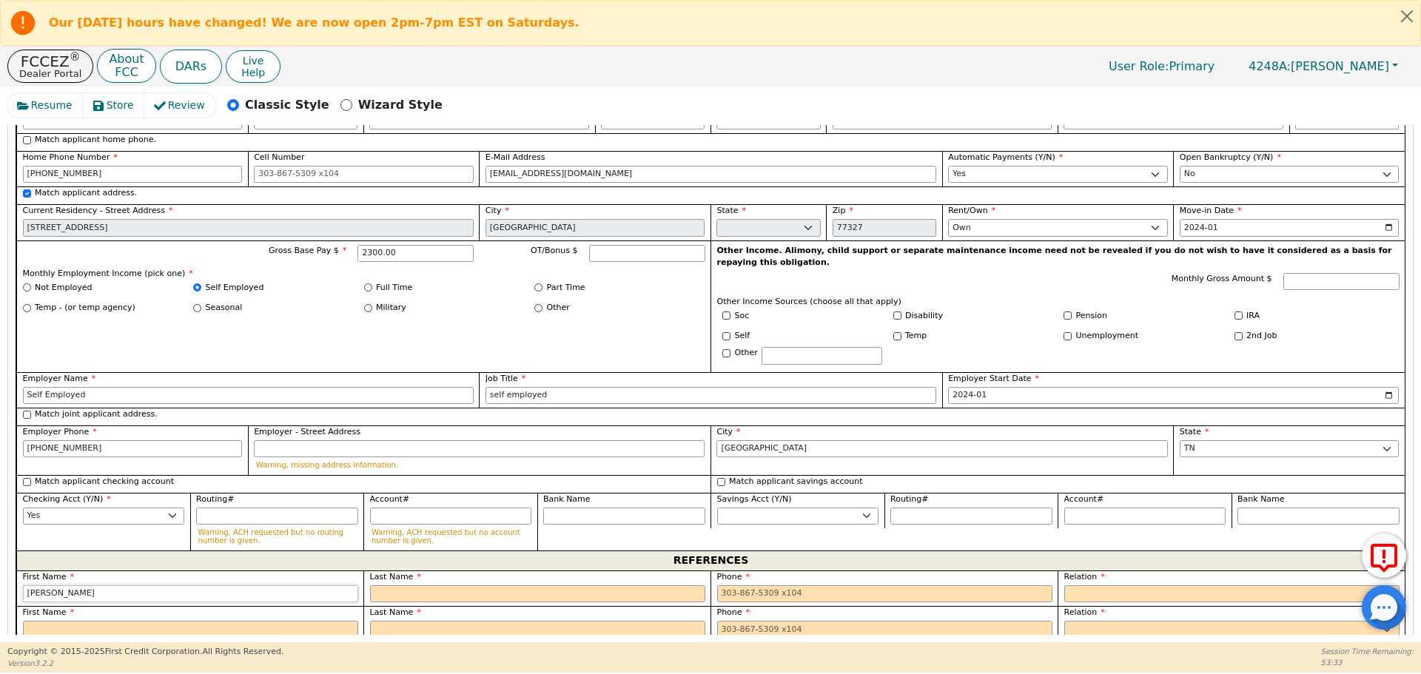
click at [150, 585] on input "[PERSON_NAME]" at bounding box center [190, 594] width 335 height 18
type input "[PERSON_NAME]"
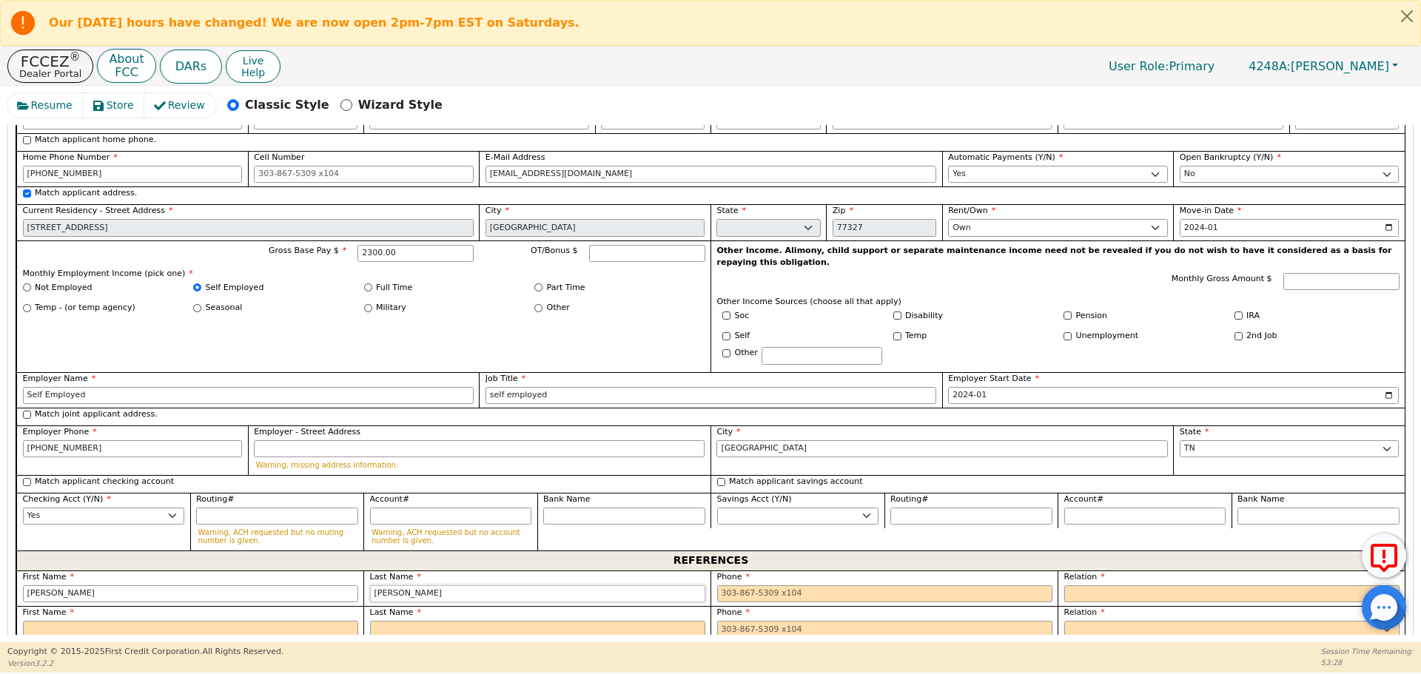
type input "[PERSON_NAME]"
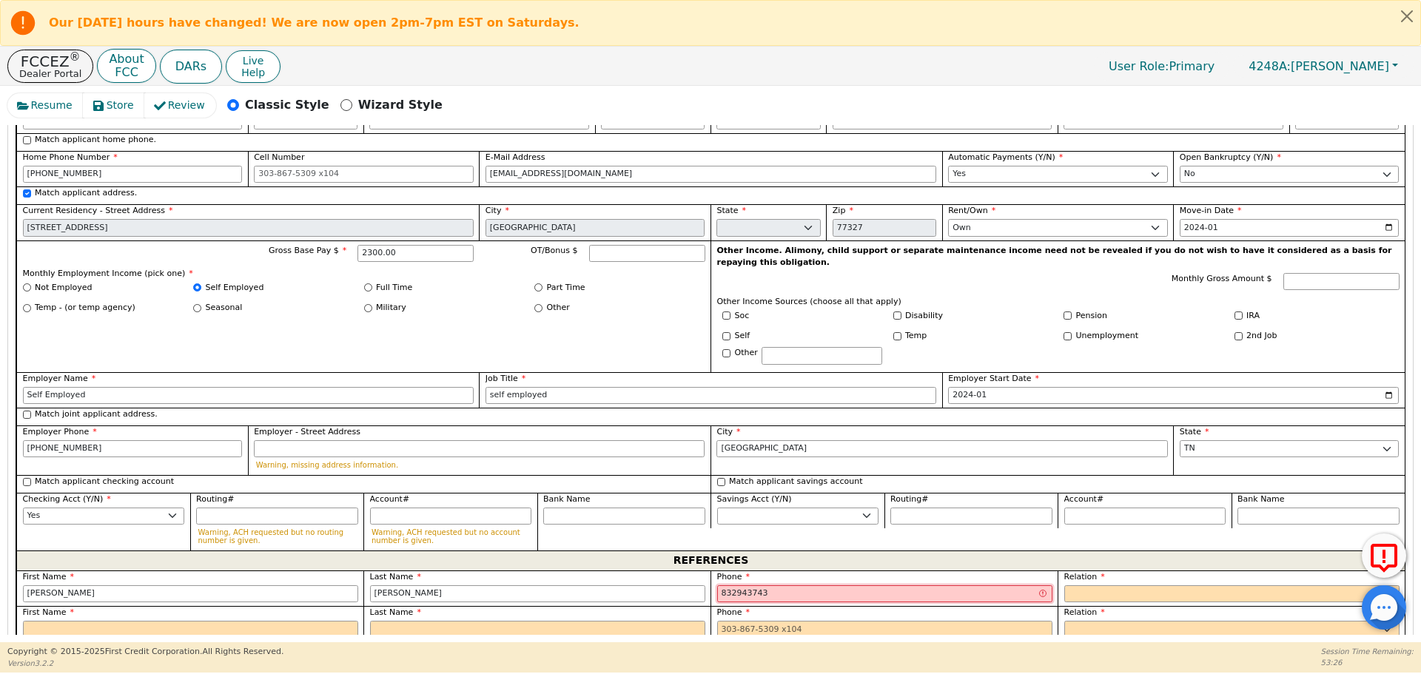
type input "832943743"
select select "FRIEND"
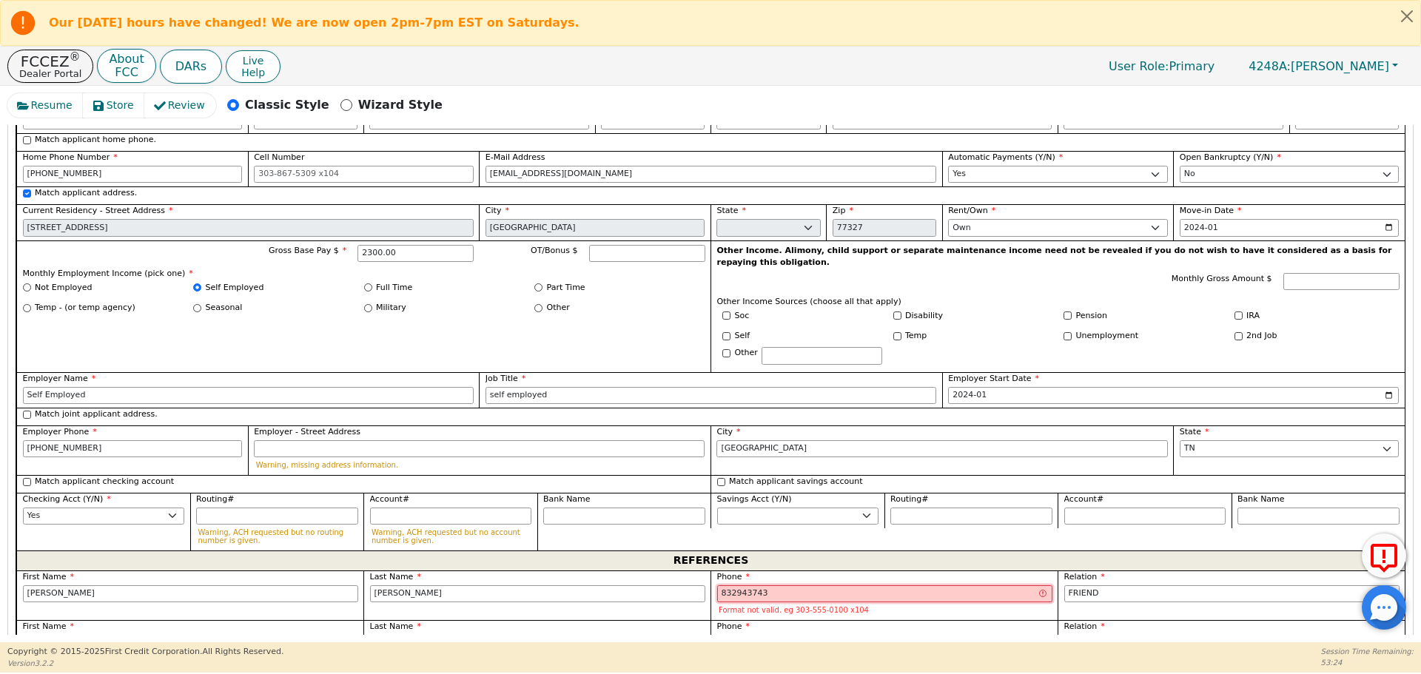
click at [739, 585] on input "832943743" at bounding box center [884, 594] width 335 height 18
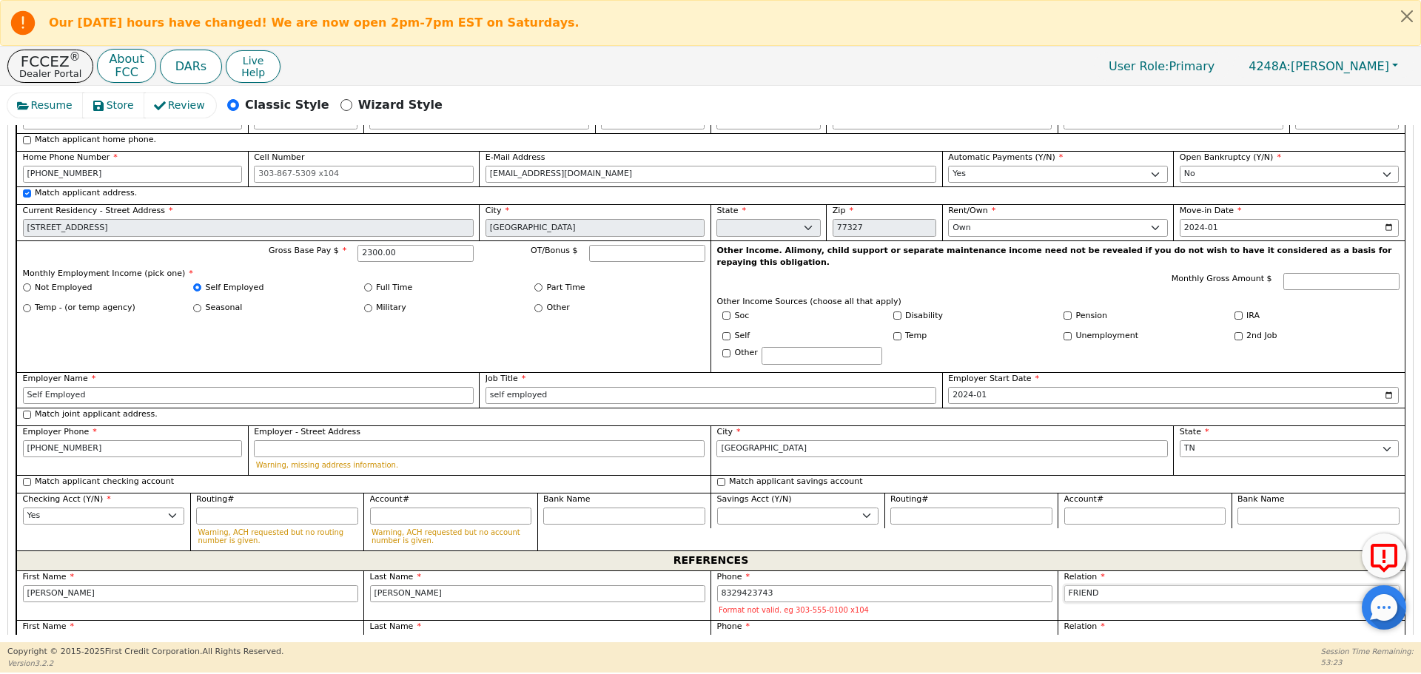
type input "[PHONE_NUMBER]"
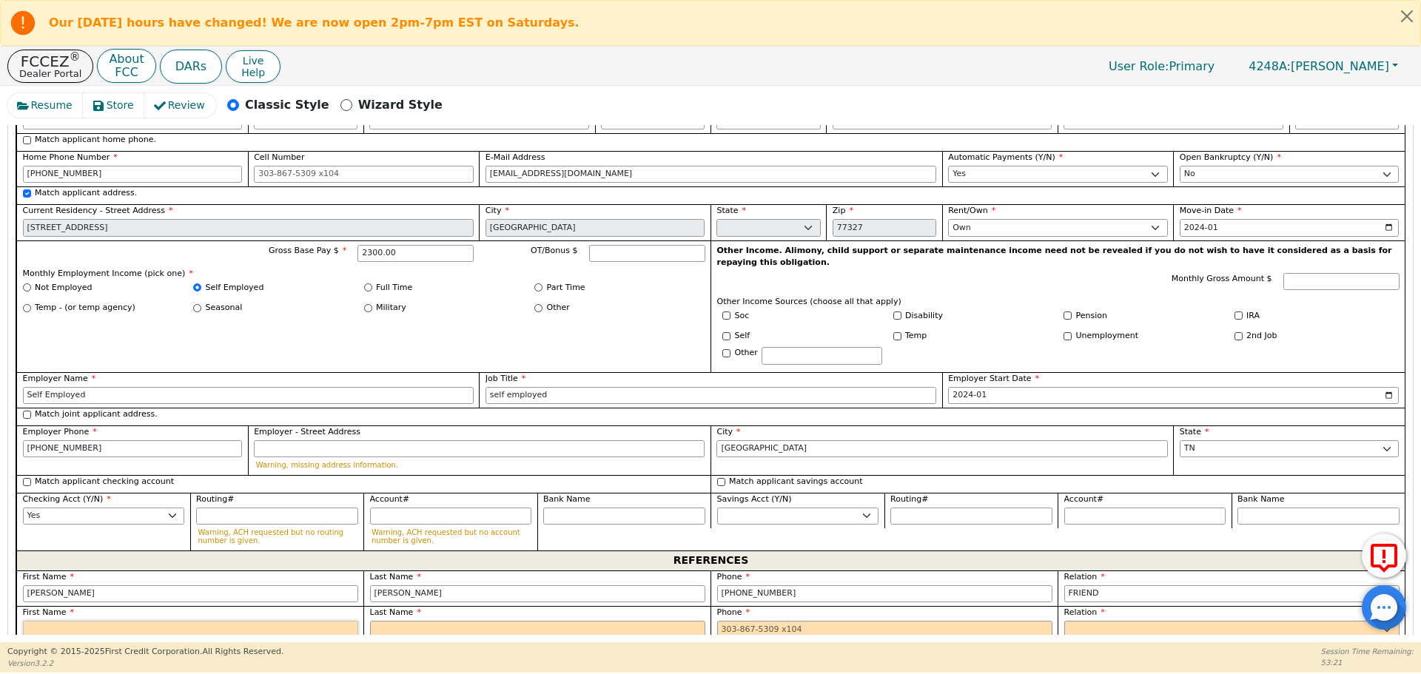
click at [289, 621] on input "text" at bounding box center [190, 630] width 335 height 18
type input "[PERSON_NAME]"
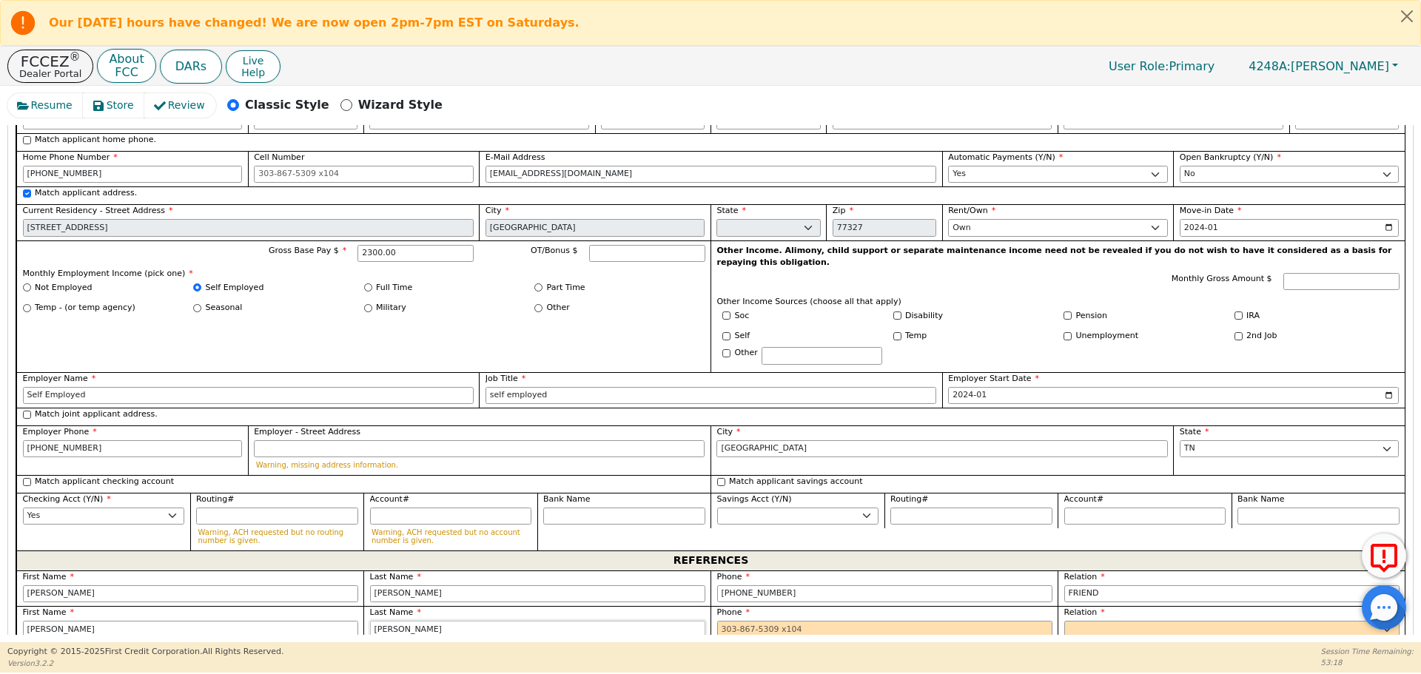
type input "[PERSON_NAME]"
type input "[PHONE_NUMBER] 3"
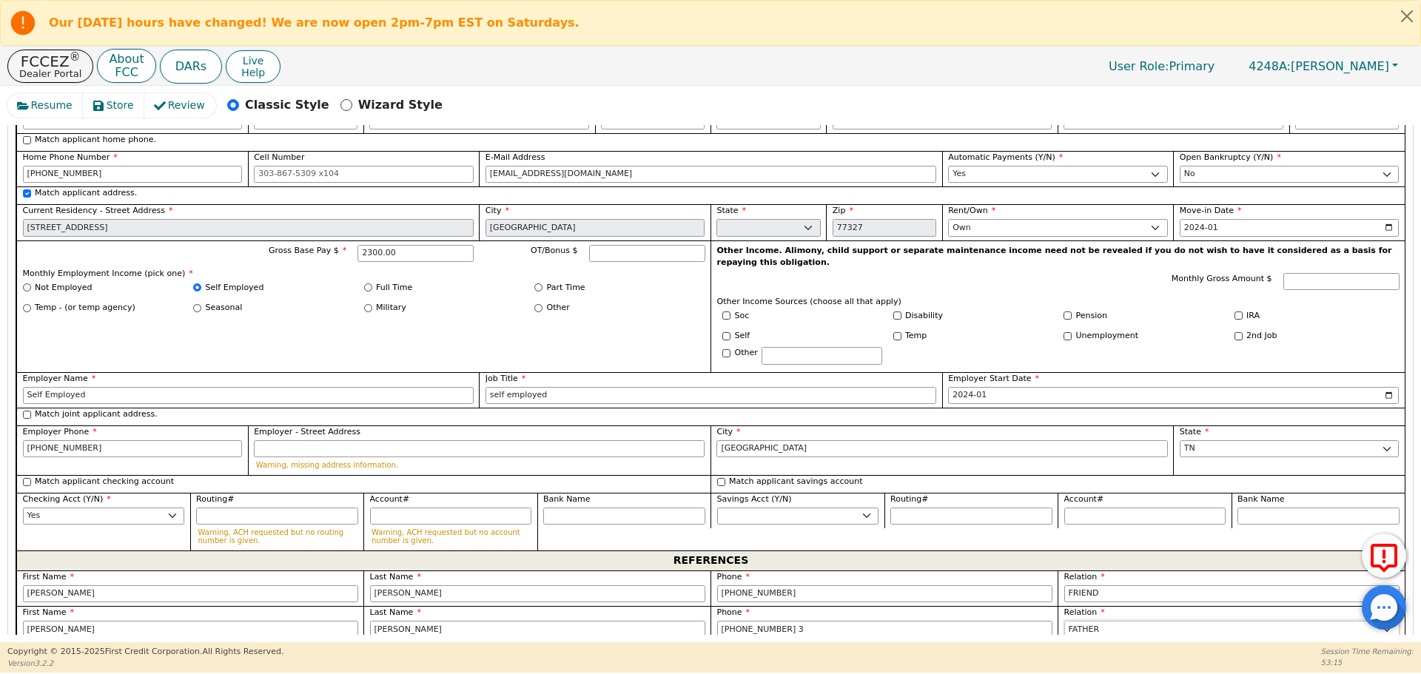
select select "FRIEND"
click at [855, 621] on input "[PHONE_NUMBER] 3" at bounding box center [884, 630] width 335 height 18
click at [698, 642] on div "I agree that if an account is created for me, all of the following will apply: …" at bounding box center [710, 680] width 1388 height 77
type input "[PHONE_NUMBER]"
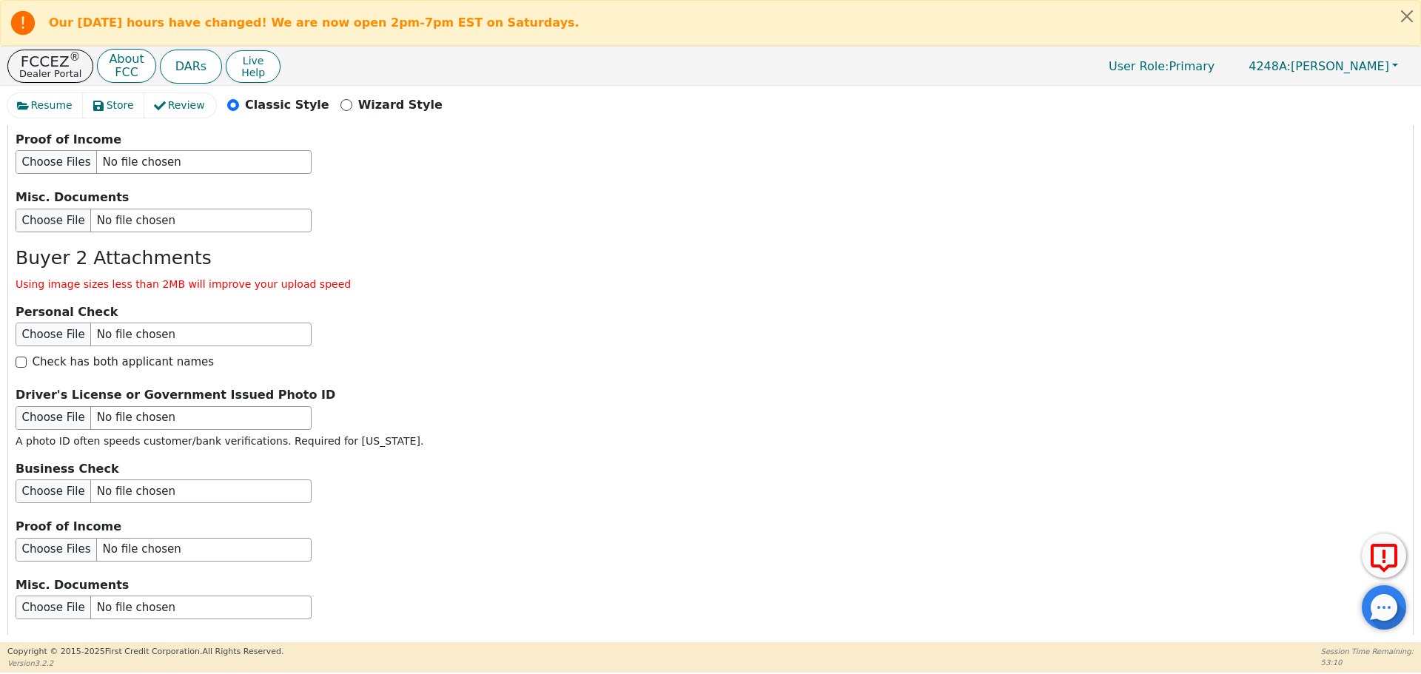
scroll to position [2630, 0]
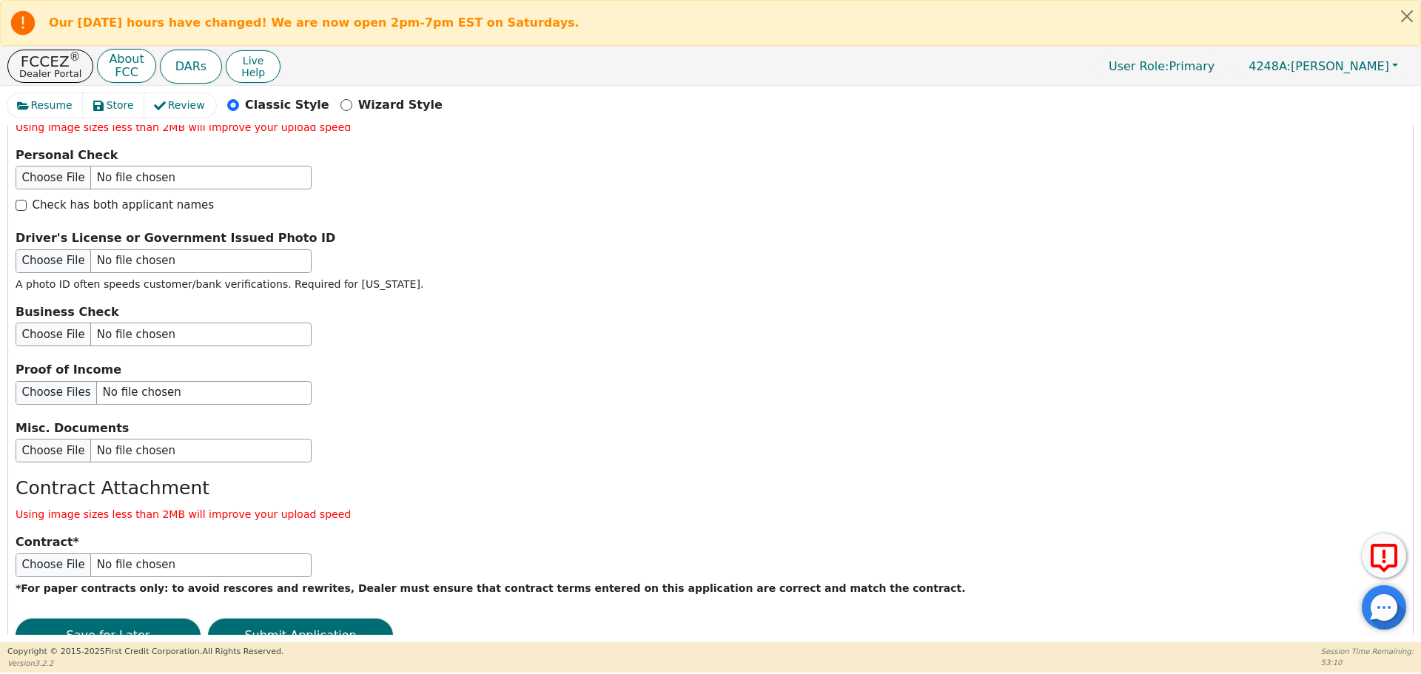
click at [288, 619] on button "Submit Application" at bounding box center [300, 636] width 185 height 34
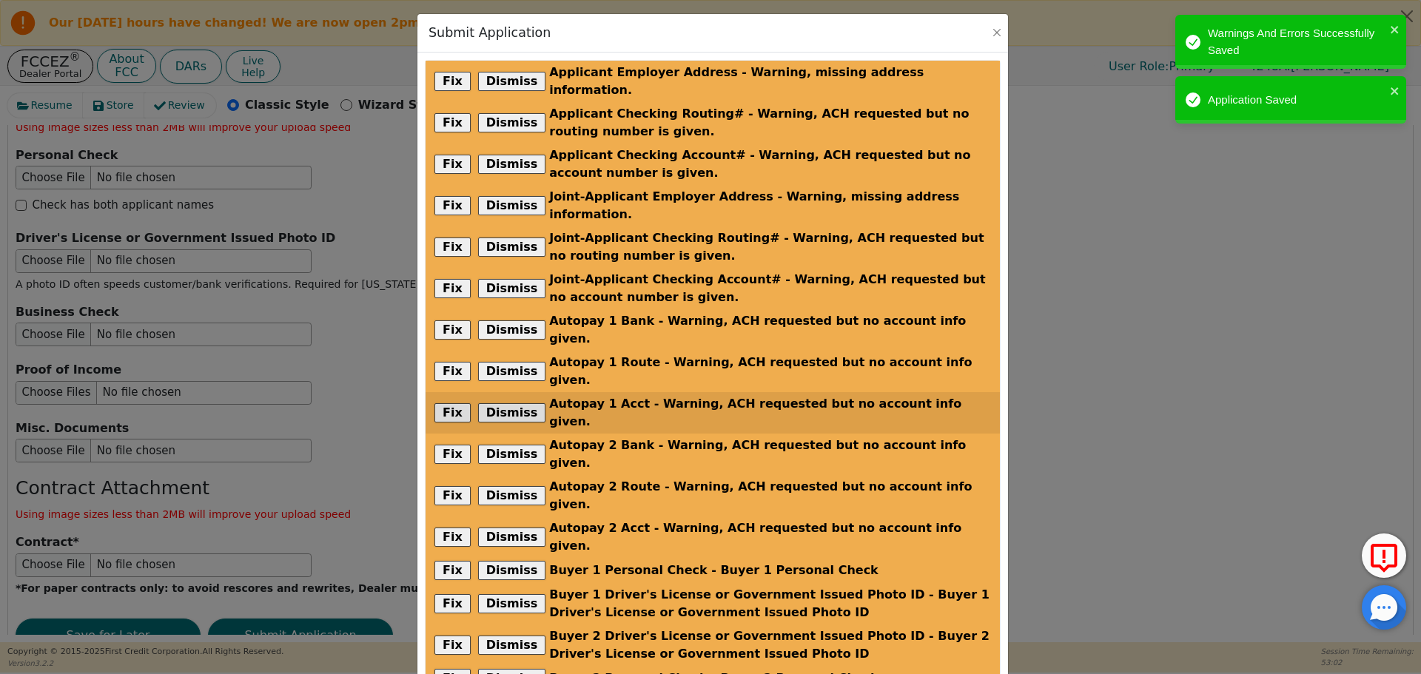
scroll to position [169, 0]
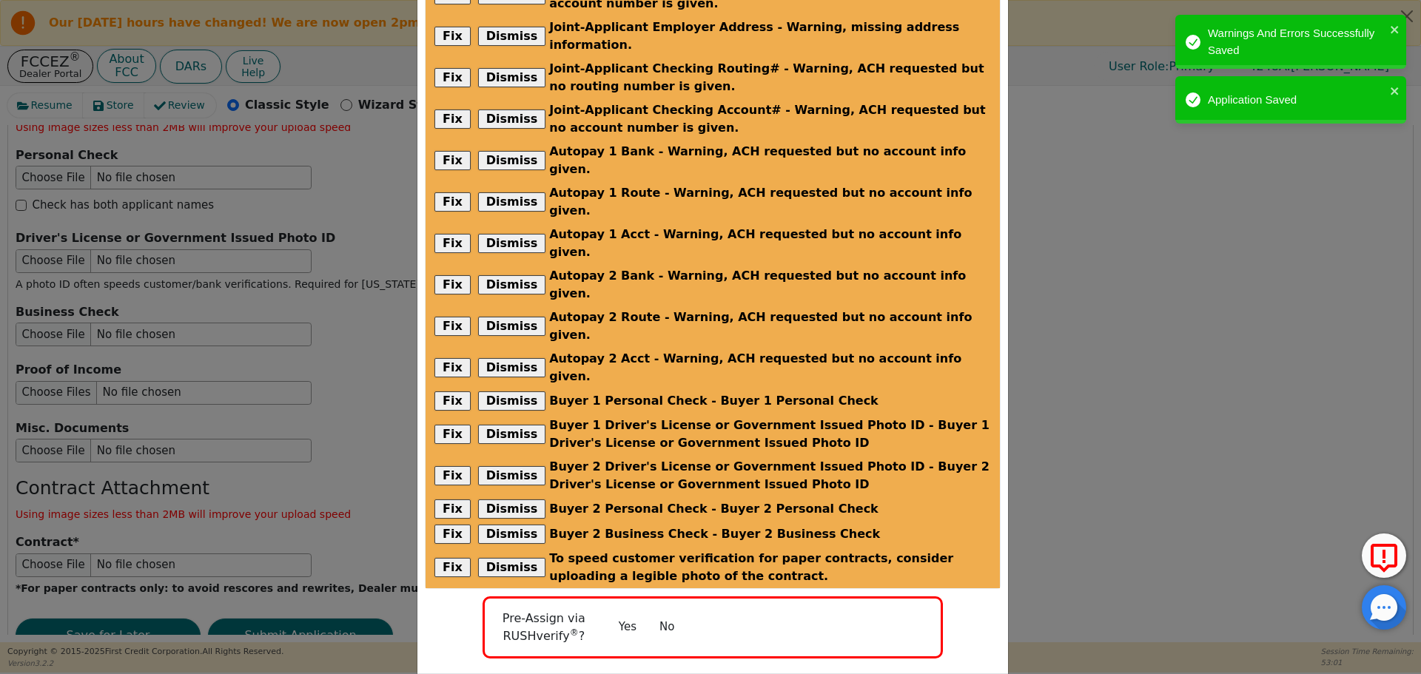
radio input "false"
checkbox input "false"
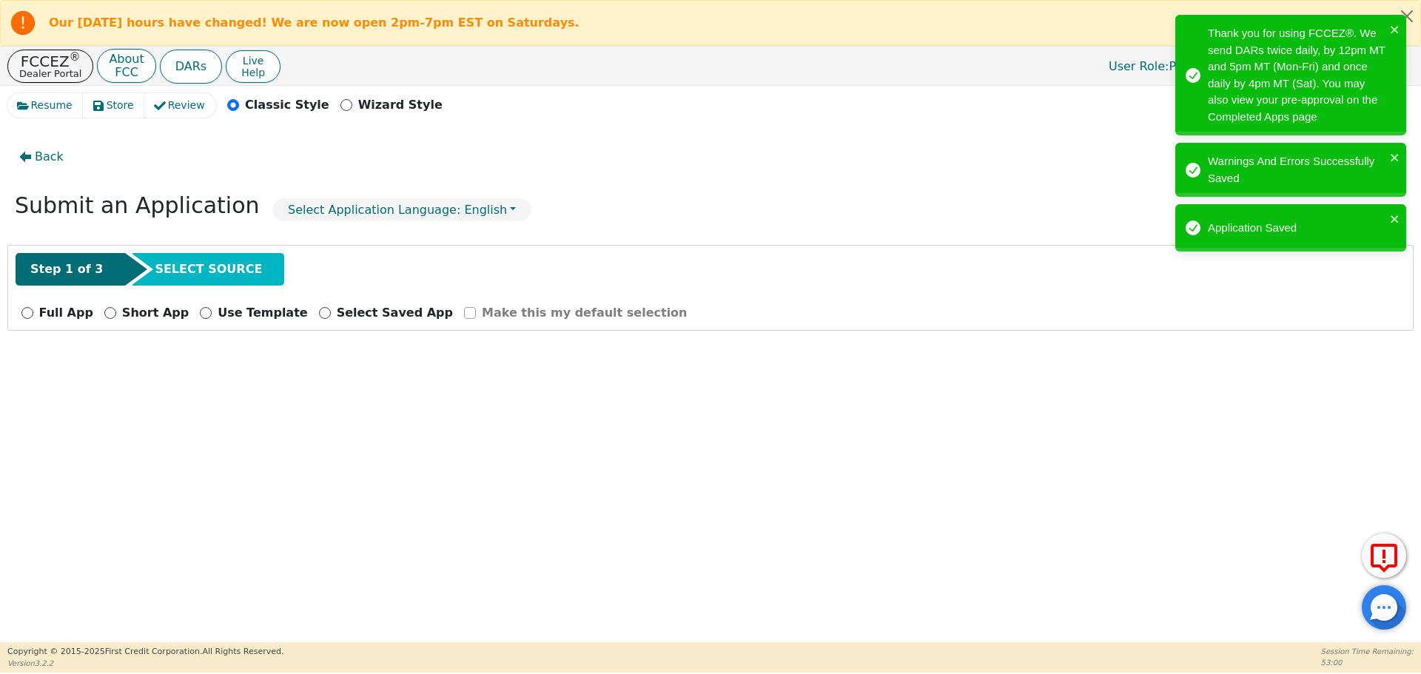
scroll to position [0, 0]
